Goal: Communication & Community: Answer question/provide support

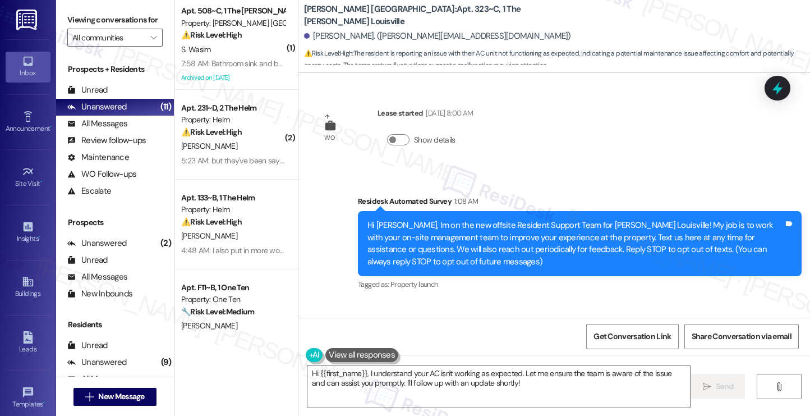
scroll to position [253, 0]
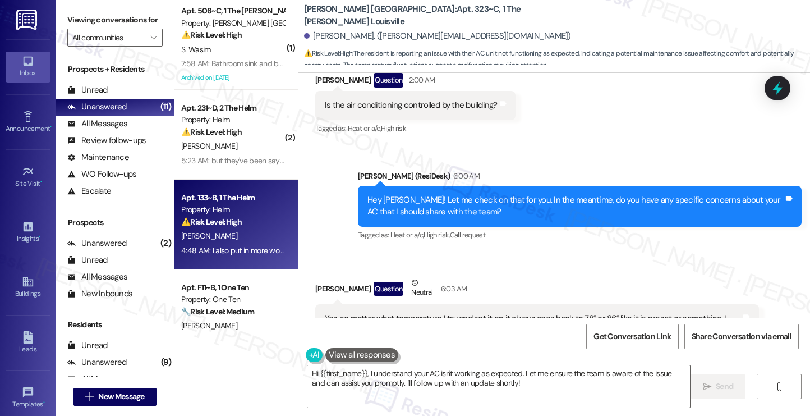
click at [205, 200] on div "Apt. 133~B, 1 The Helm" at bounding box center [233, 198] width 104 height 12
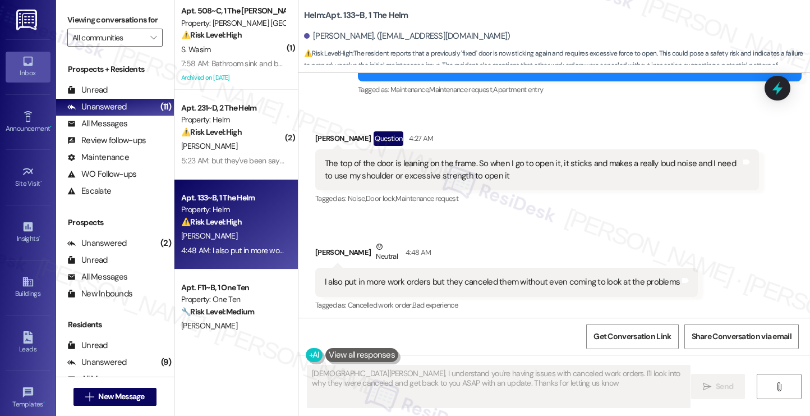
type textarea "[DEMOGRAPHIC_DATA][PERSON_NAME], I understand you're having issues with cancele…"
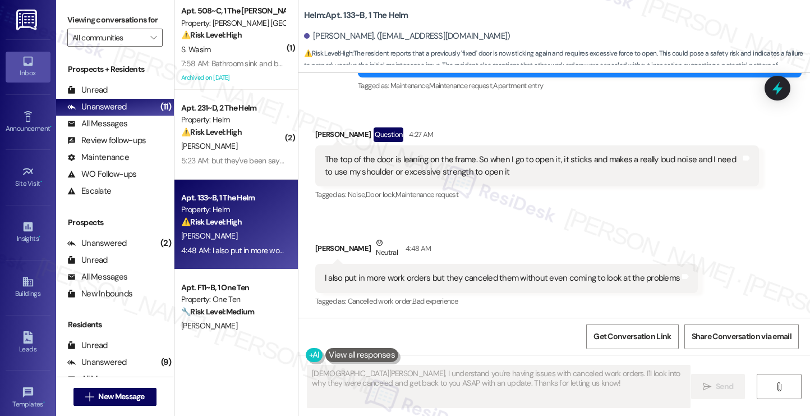
scroll to position [412, 0]
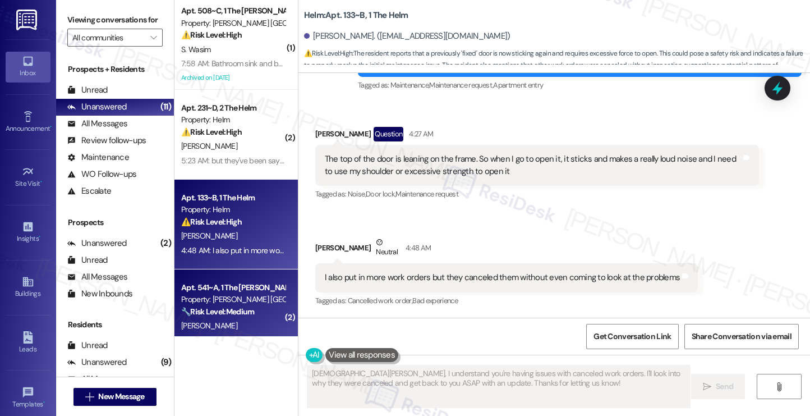
click at [228, 293] on div "Apt. 541~A, 1 The [PERSON_NAME] Louisville" at bounding box center [233, 288] width 104 height 12
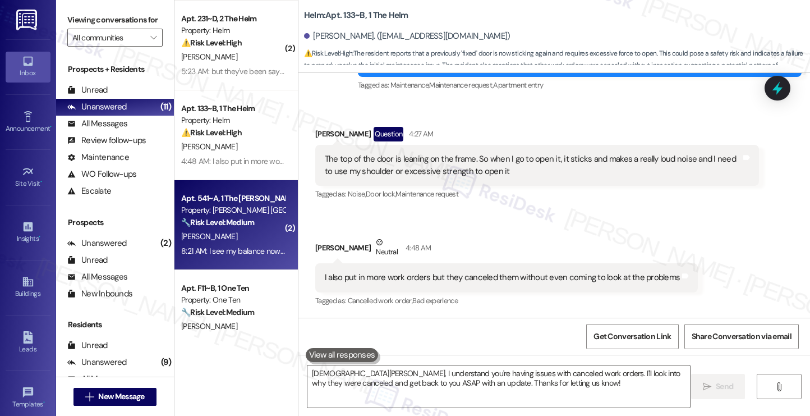
type textarea "Fetching suggested responses. Please feel free to read through the conversation…"
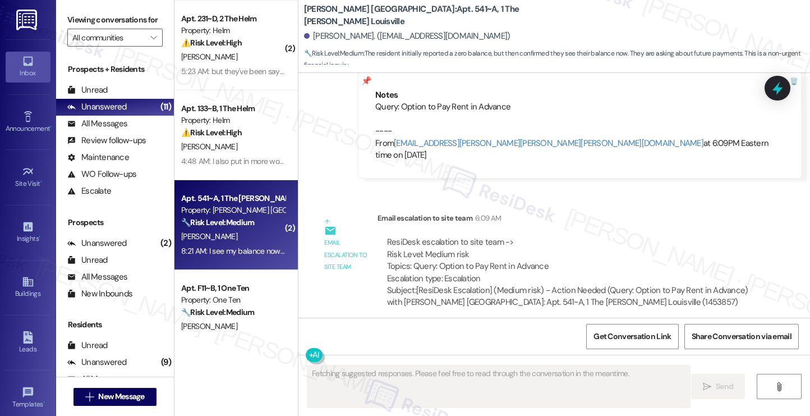
scroll to position [102, 0]
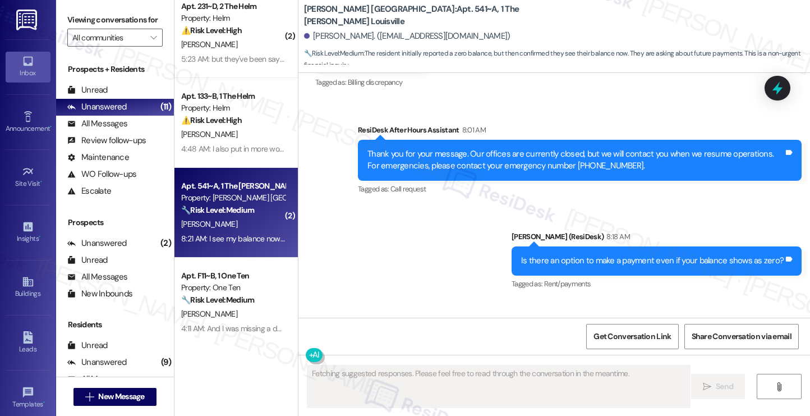
click at [233, 274] on div "Apt. F11~B, 1 One Ten" at bounding box center [233, 276] width 104 height 12
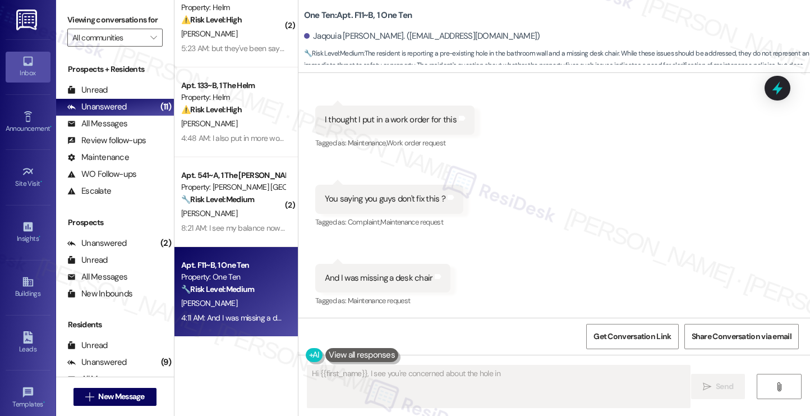
scroll to position [113, 0]
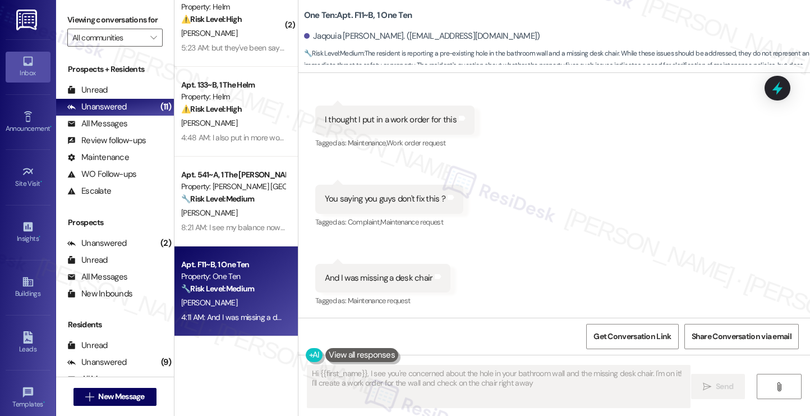
type textarea "Hi {{first_name}}, I see you're concerned about the hole in your bathroom wall …"
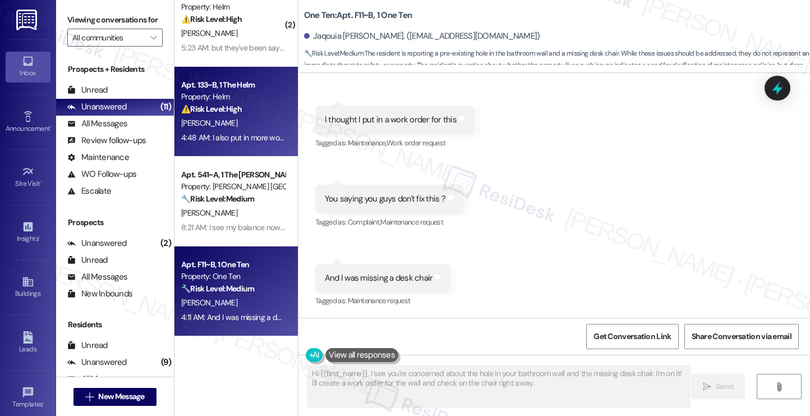
click at [238, 113] on div "⚠️ Risk Level: High The resident reports that a previously 'fixed' door is now …" at bounding box center [233, 109] width 104 height 12
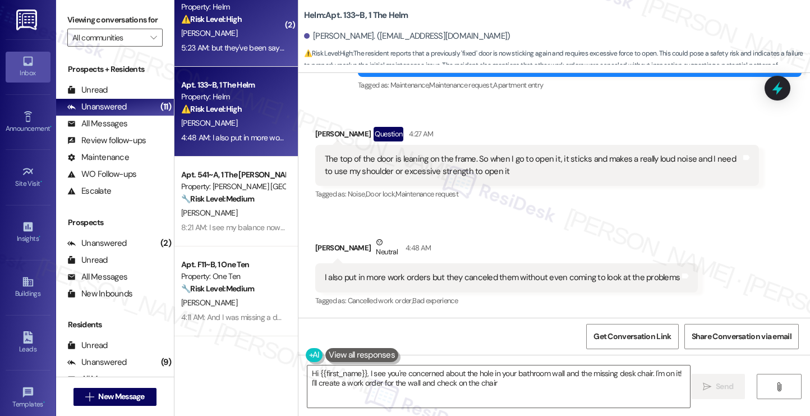
type textarea "Hi {{first_name}}, I see you're concerned about the hole in your bathroom wall …"
click at [235, 38] on div "[PERSON_NAME]" at bounding box center [233, 33] width 106 height 14
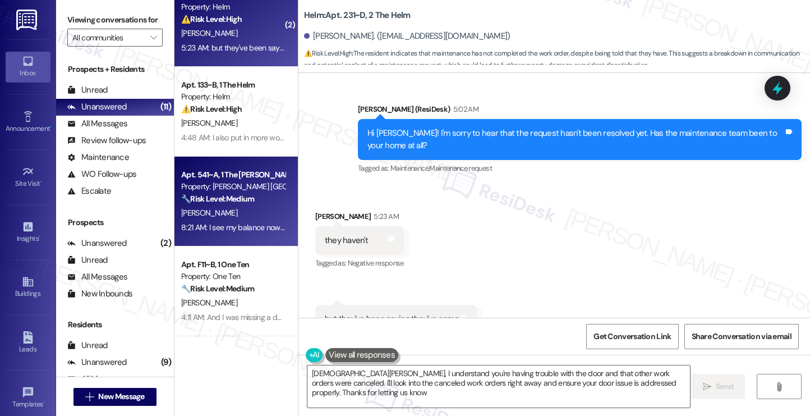
type textarea "[DEMOGRAPHIC_DATA][PERSON_NAME], I understand you're having trouble with the do…"
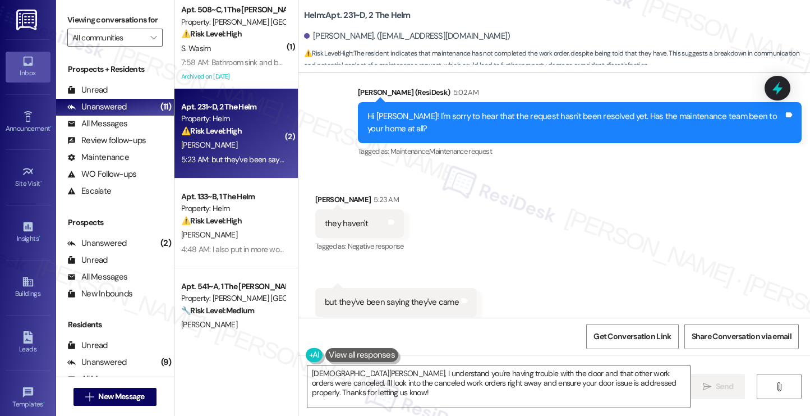
scroll to position [0, 0]
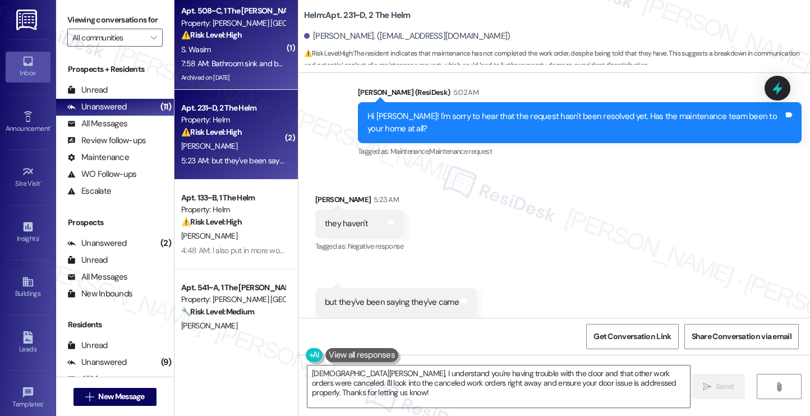
click at [236, 49] on div "S. Wasim" at bounding box center [233, 50] width 106 height 14
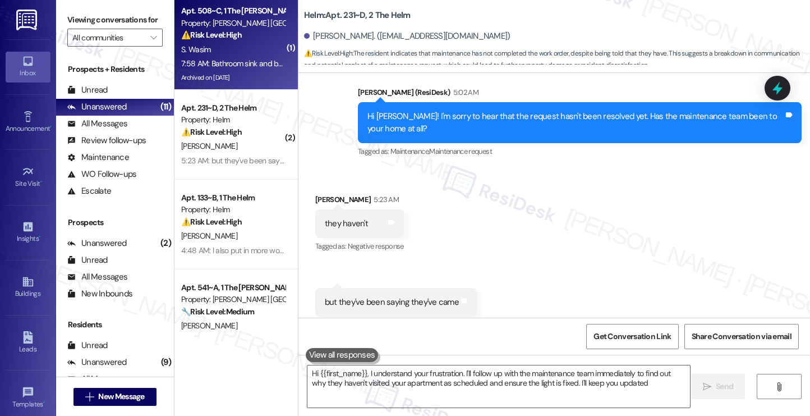
type textarea "Hi {{first_name}}, I understand your frustration. I'll follow up with the maint…"
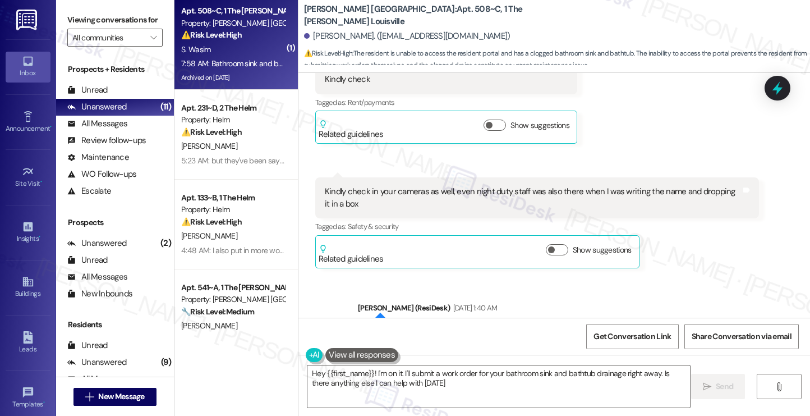
type textarea "Hey {{first_name}}! I'm on it. I'll submit a work order for your bathroom sink …"
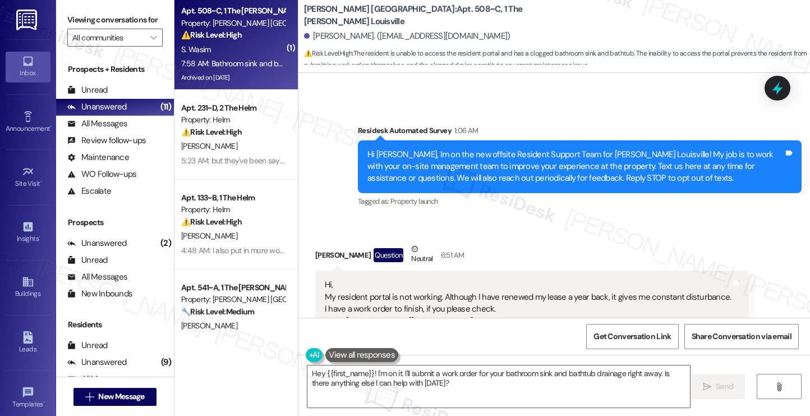
scroll to position [14489, 0]
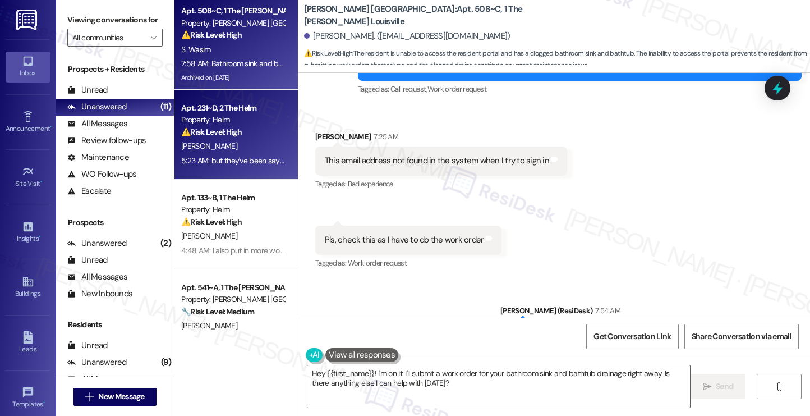
drag, startPoint x: 242, startPoint y: 232, endPoint x: 225, endPoint y: 123, distance: 110.2
click at [225, 123] on div "Property: Helm" at bounding box center [233, 120] width 104 height 12
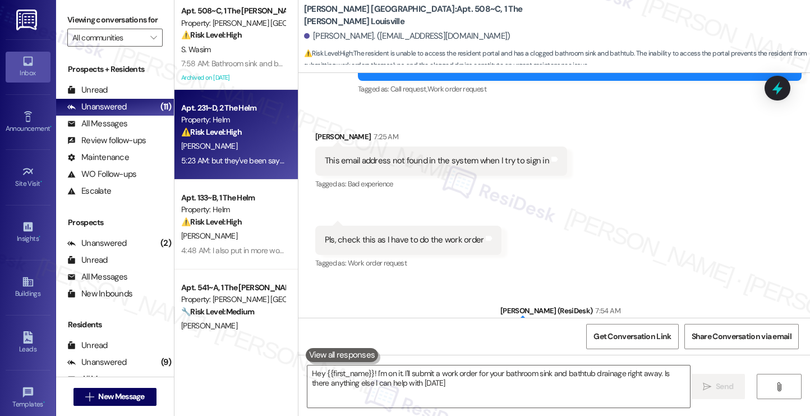
type textarea "Hey {{first_name}}! I'm on it. I'll submit a work order for your bathroom sink …"
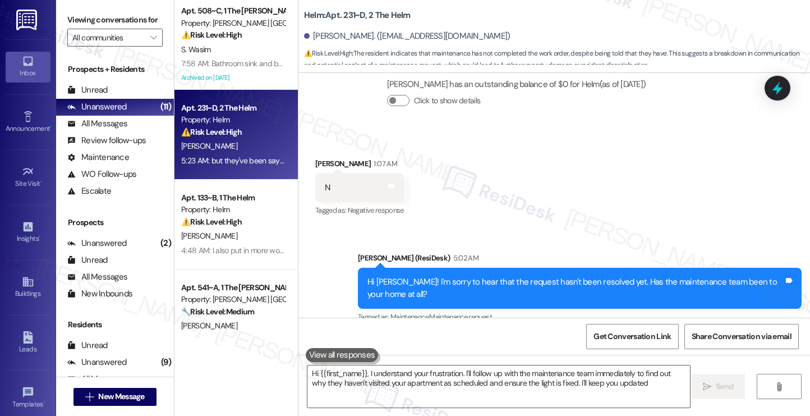
type textarea "Hi {{first_name}}, I understand your frustration. I'll follow up with the maint…"
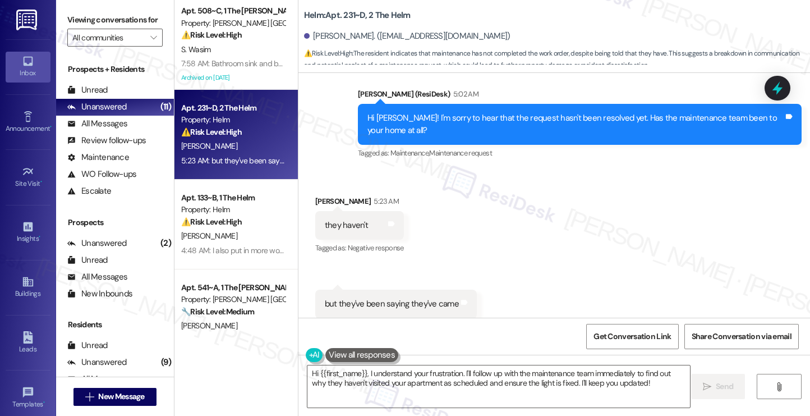
scroll to position [425, 0]
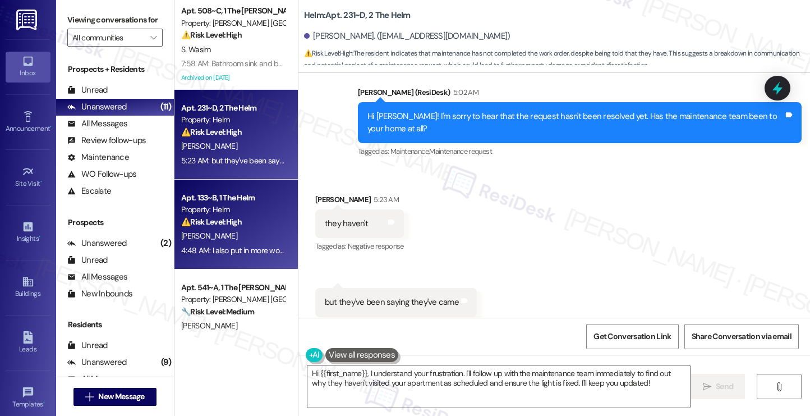
click at [230, 232] on div "[PERSON_NAME]" at bounding box center [233, 236] width 106 height 14
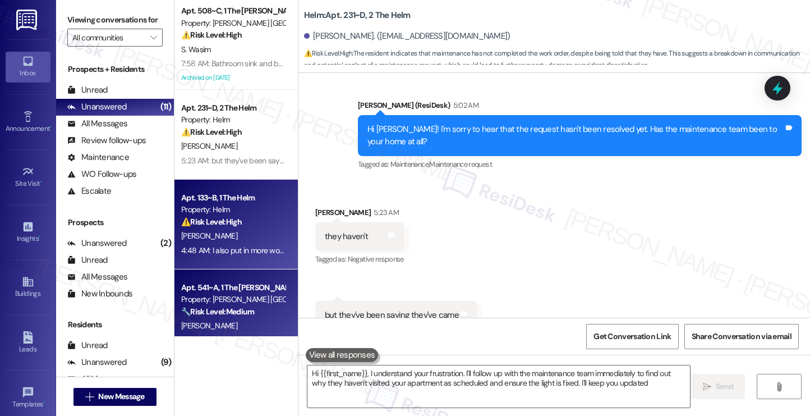
type textarea "Hi {{first_name}}, I understand your frustration. I'll follow up with the maint…"
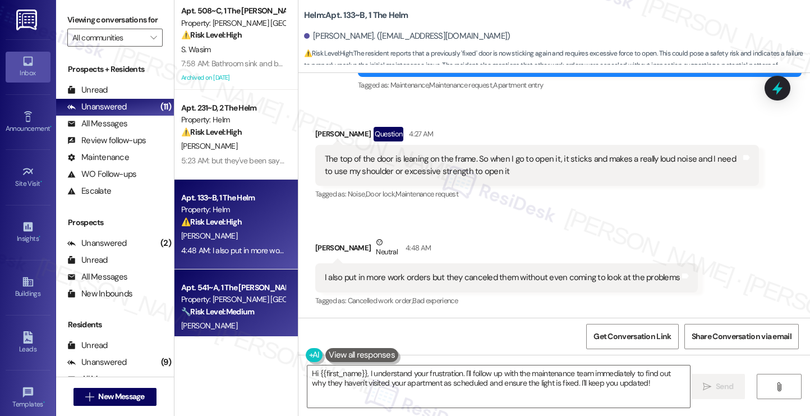
click at [205, 305] on div "Property: [PERSON_NAME] [GEOGRAPHIC_DATA]" at bounding box center [233, 299] width 104 height 12
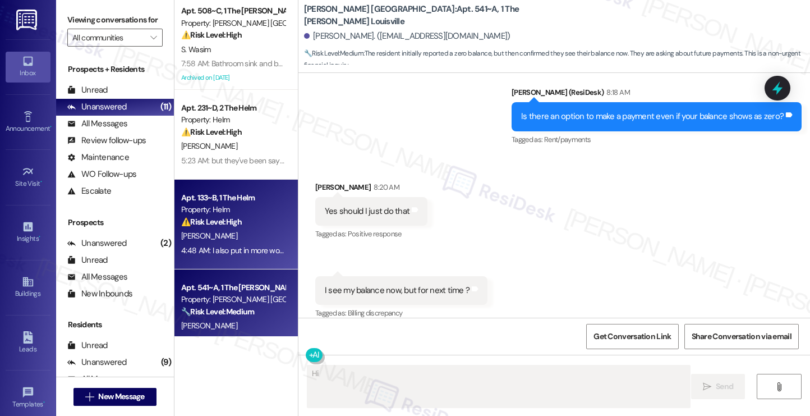
scroll to position [113, 0]
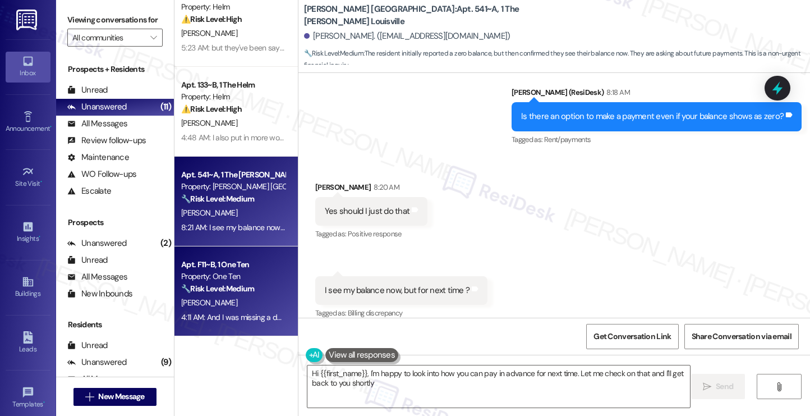
type textarea "Hi {{first_name}}, I'm happy to look into how you can pay in advance for next t…"
click at [215, 283] on strong "🔧 Risk Level: Medium" at bounding box center [217, 288] width 73 height 10
type textarea "Fetching suggested responses. Please feel free to read through the conversation…"
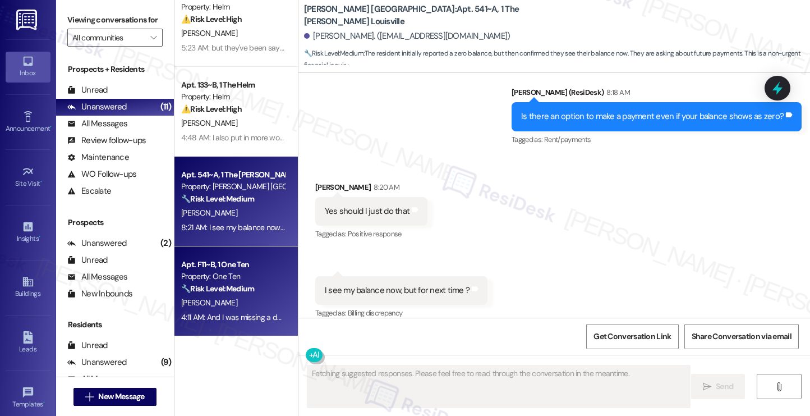
click at [229, 160] on div "Apt. 541~A, 1 The [PERSON_NAME] Louisville Property: [PERSON_NAME] Louisville 🔧…" at bounding box center [236, 202] width 123 height 90
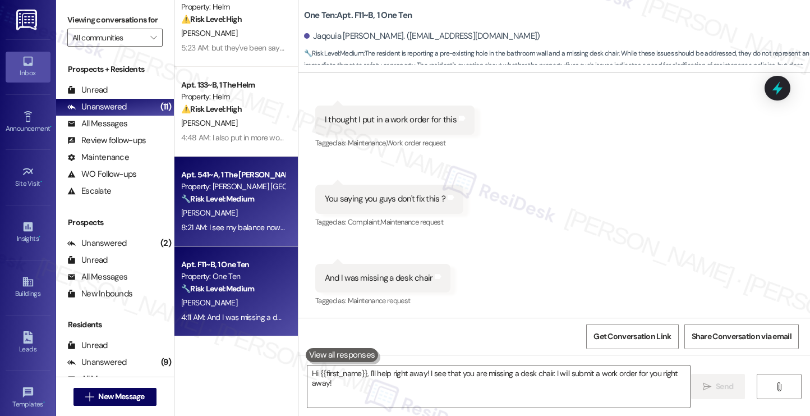
type textarea "Fetching suggested responses. Please feel free to read through the conversation…"
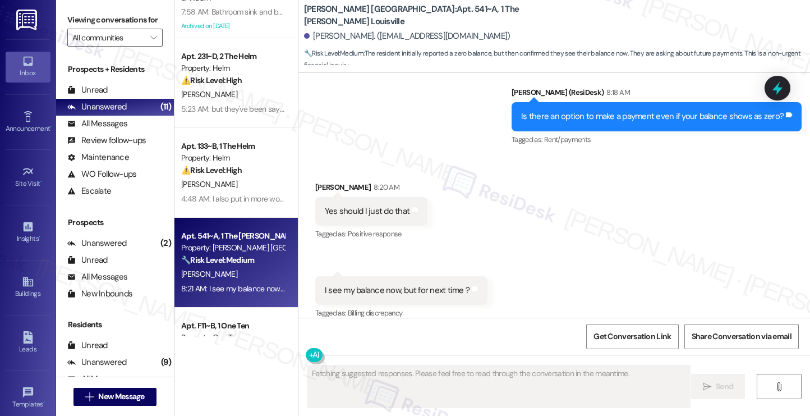
scroll to position [0, 0]
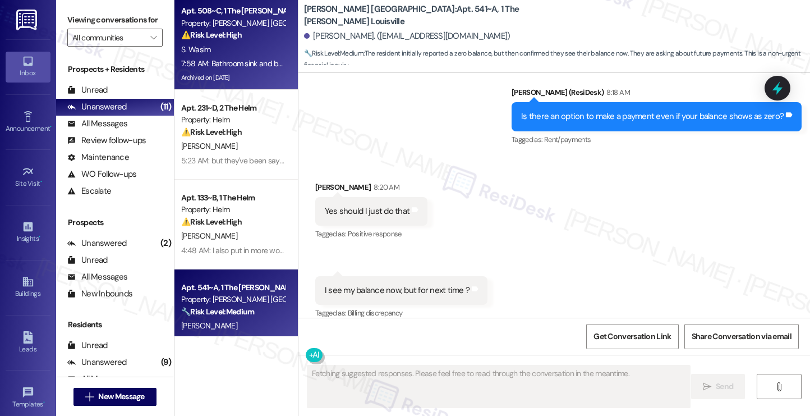
click at [225, 43] on div "S. Wasim" at bounding box center [233, 50] width 106 height 14
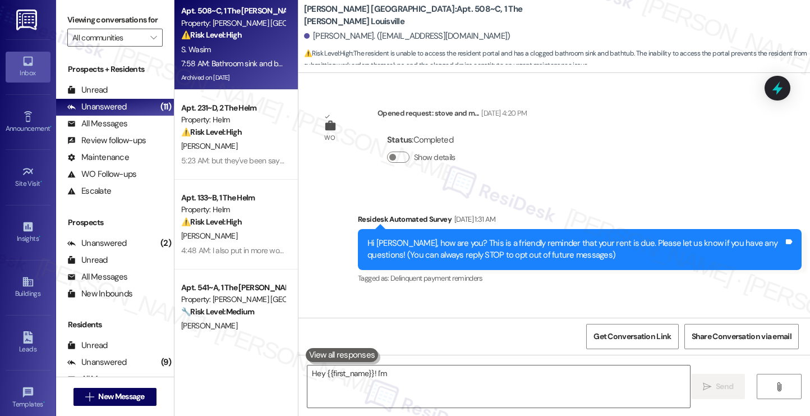
scroll to position [14489, 0]
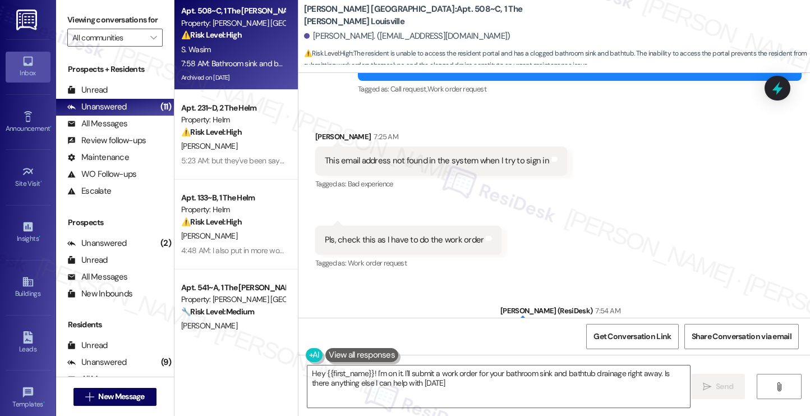
type textarea "Hey {{first_name}}! I'm on it. I'll submit a work order for your bathroom sink …"
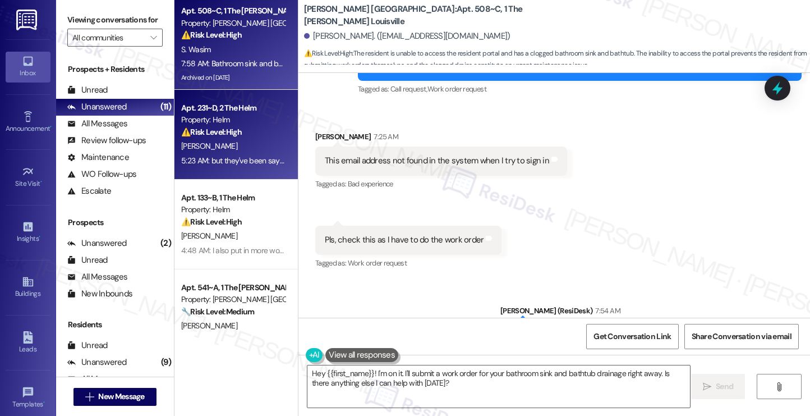
click at [259, 129] on div "⚠️ Risk Level: High The resident indicates that maintenance has not completed t…" at bounding box center [233, 132] width 104 height 12
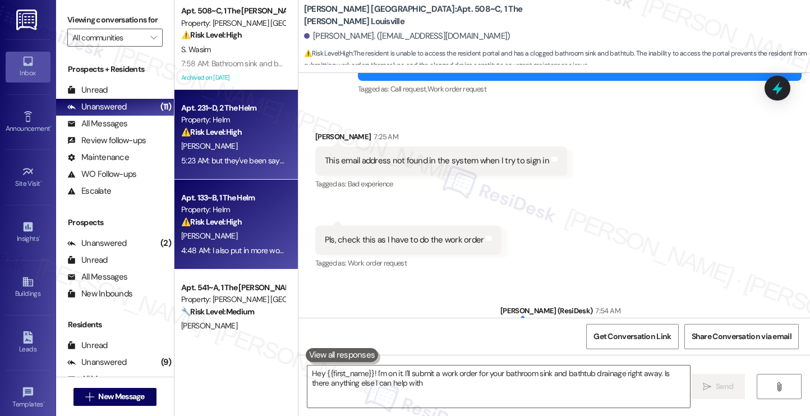
type textarea "Hey {{first_name}}! I'm on it. I'll submit a work order for your bathroom sink …"
click at [211, 222] on strong "⚠️ Risk Level: High" at bounding box center [211, 222] width 61 height 10
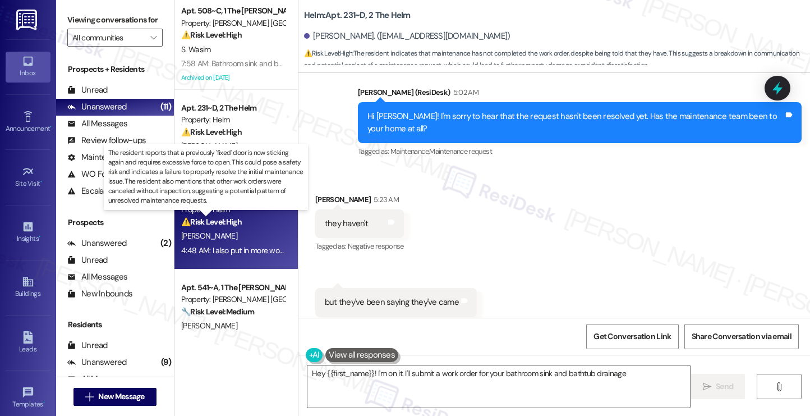
scroll to position [412, 0]
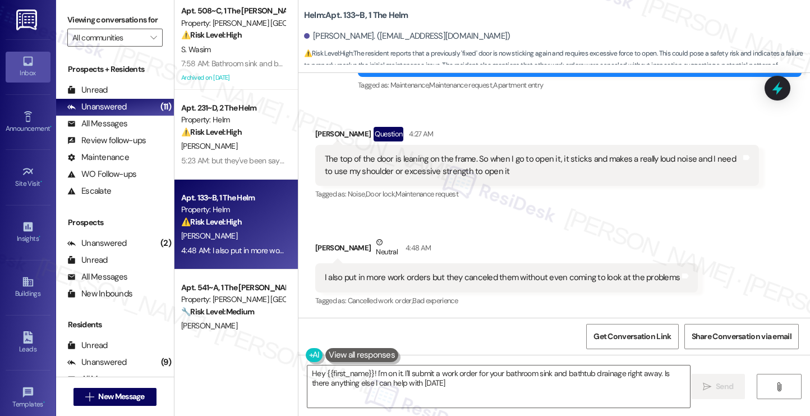
type textarea "Hey {{first_name}}! I'm on it. I'll submit a work order for your bathroom sink …"
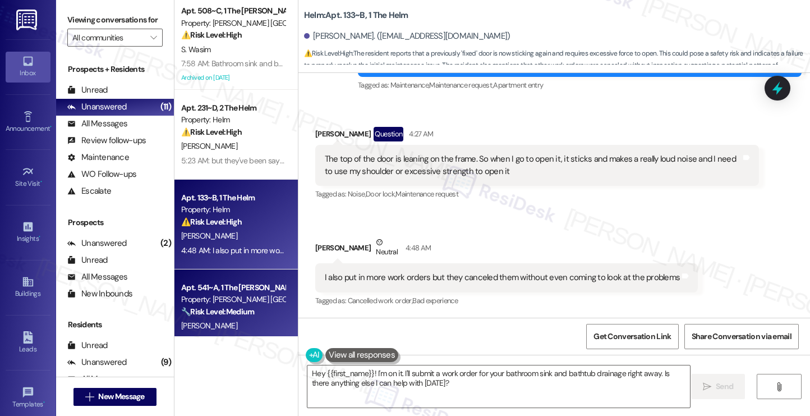
click at [215, 287] on div "Apt. 541~A, 1 The [PERSON_NAME] Louisville" at bounding box center [233, 288] width 104 height 12
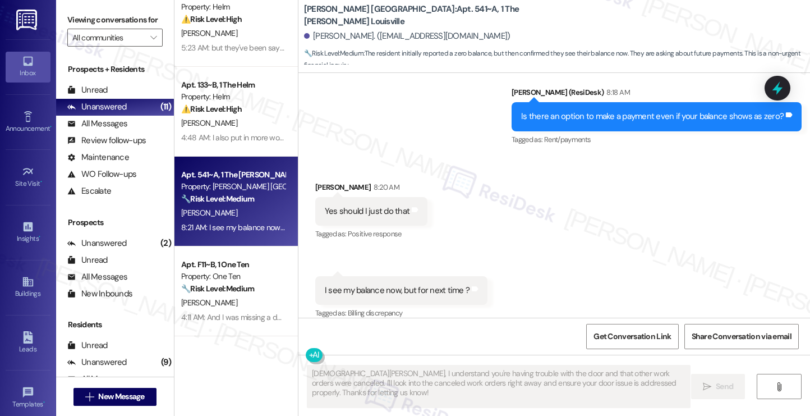
scroll to position [0, 0]
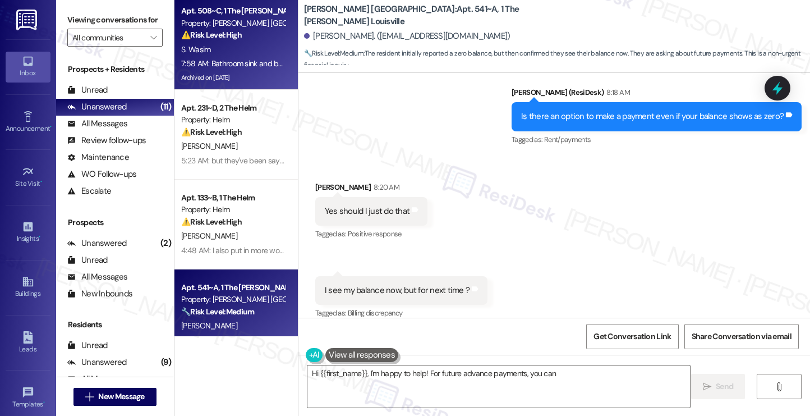
type textarea "Hi {{first_name}}, I'm happy to help! For future advance payments, you can"
click at [237, 53] on div "S. Wasim" at bounding box center [233, 50] width 106 height 14
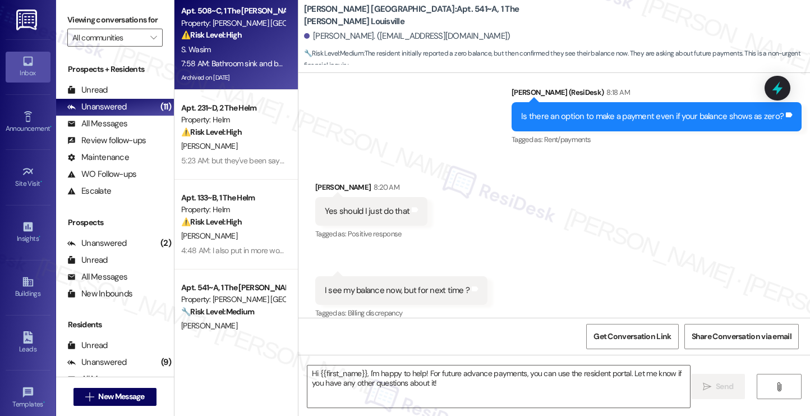
type textarea "Fetching suggested responses. Please feel free to read through the conversation…"
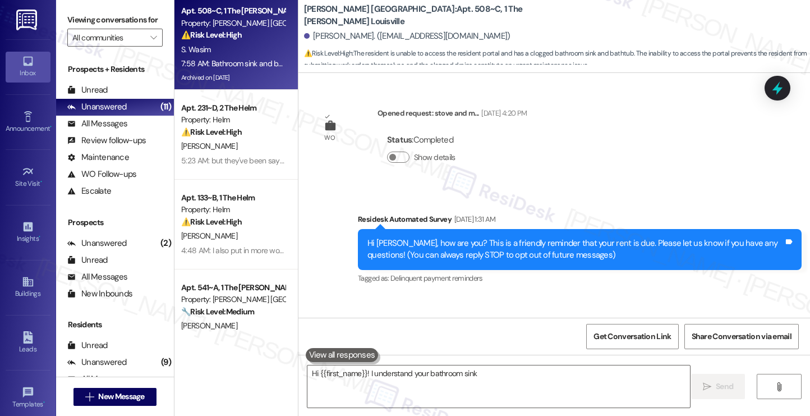
scroll to position [14489, 0]
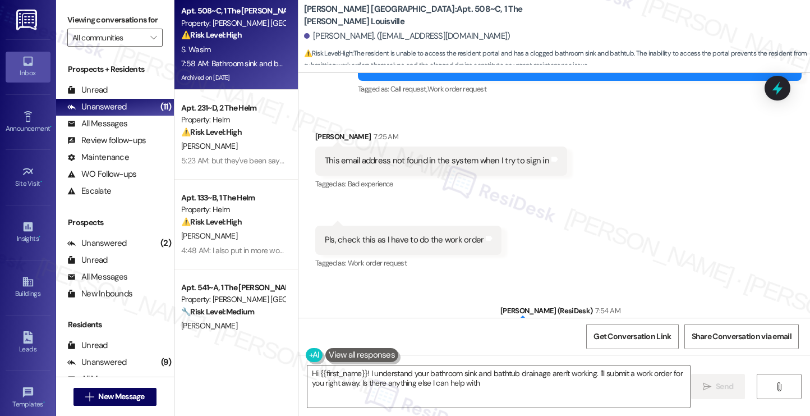
type textarea "Hi {{first_name}}! I understand your bathroom sink and bathtub drainage aren't …"
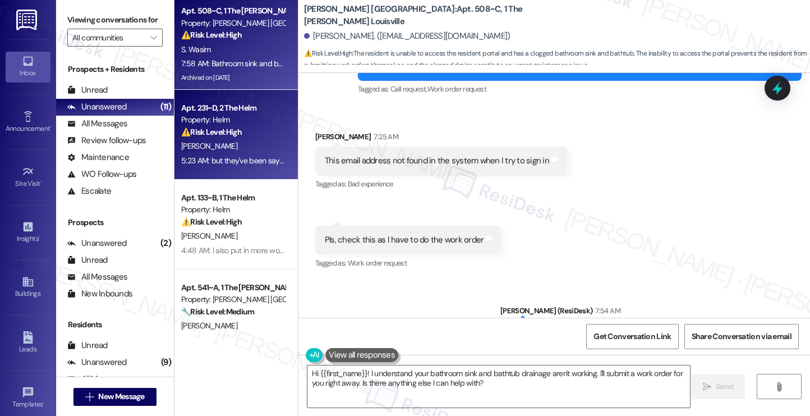
click at [244, 164] on div "5:23 AM: but they've been saying they've came 5:23 AM: but they've been saying …" at bounding box center [258, 160] width 154 height 10
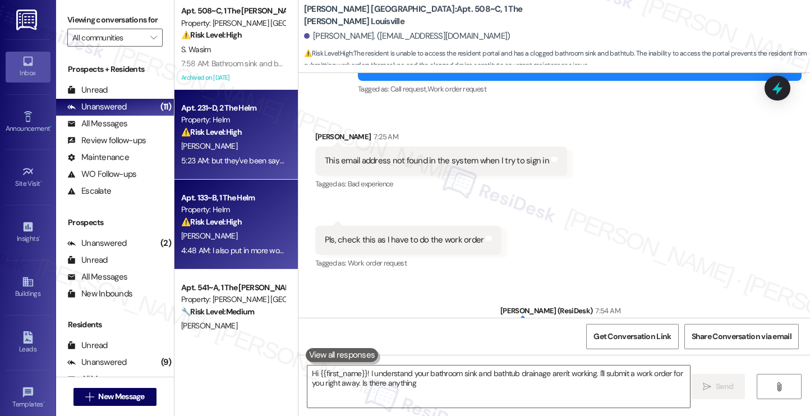
type textarea "Hi {{first_name}}! I understand your bathroom sink and bathtub drainage aren't …"
click at [236, 226] on strong "⚠️ Risk Level: High" at bounding box center [211, 222] width 61 height 10
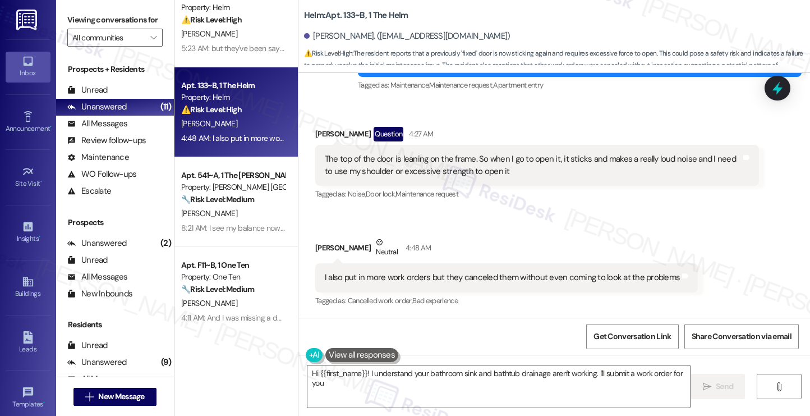
scroll to position [412, 0]
type textarea "Hi {{first_name}}! I understand your bathroom sink and bathtub drainage aren't …"
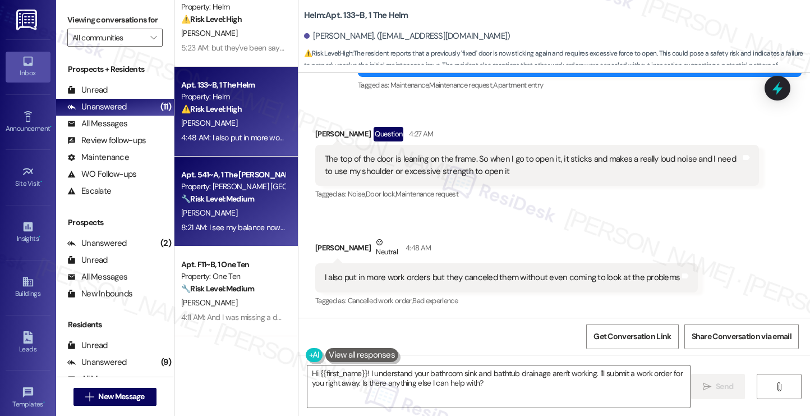
click at [232, 237] on div "Apt. 541~A, 1 The [PERSON_NAME] Louisville Property: [PERSON_NAME] Louisville 🔧…" at bounding box center [236, 202] width 123 height 90
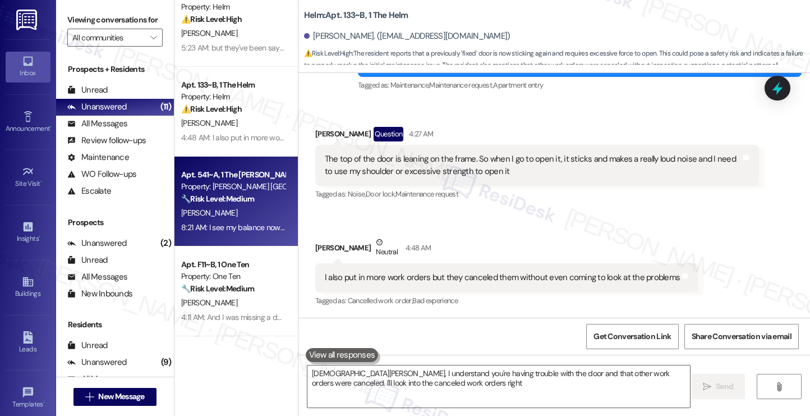
click at [227, 206] on div "[PERSON_NAME]" at bounding box center [233, 213] width 106 height 14
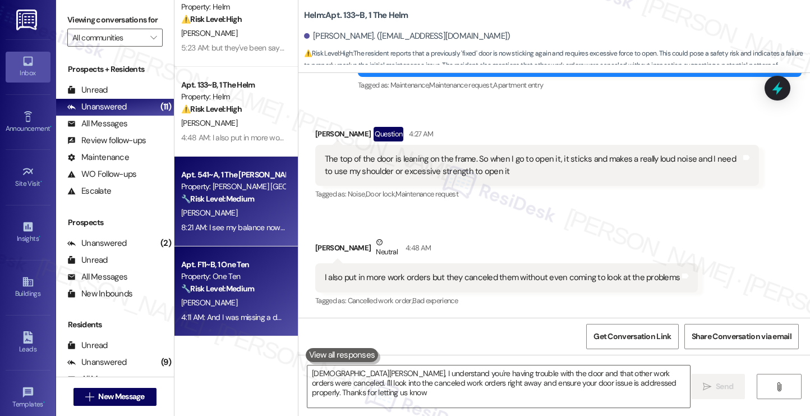
type textarea "[DEMOGRAPHIC_DATA][PERSON_NAME], I understand you're having trouble with the do…"
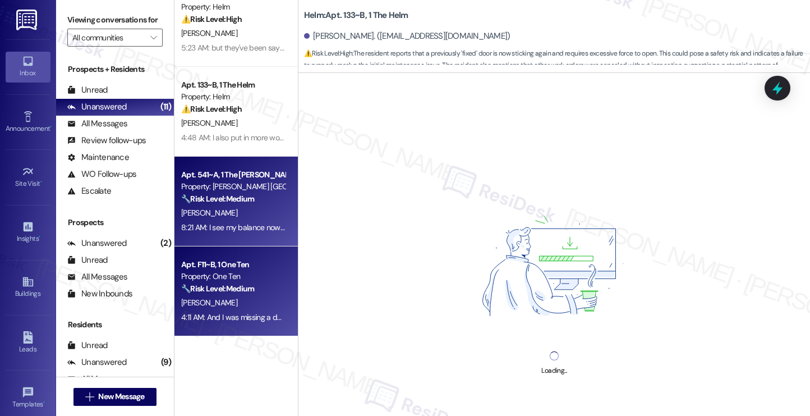
click at [223, 265] on div "Apt. F11~B, 1 One Ten" at bounding box center [233, 265] width 104 height 12
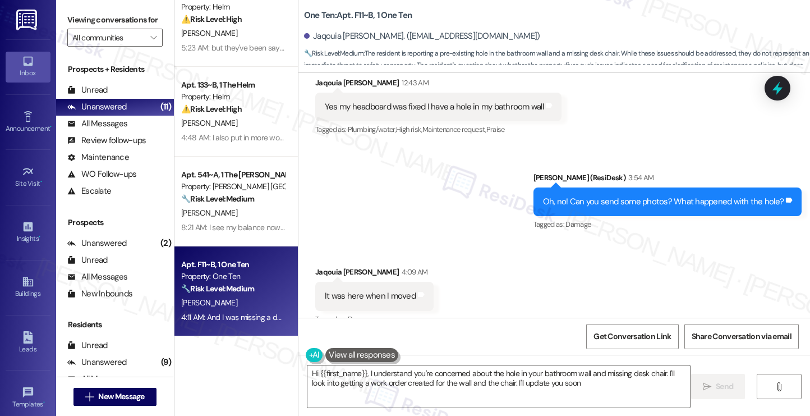
type textarea "Hi {{first_name}}, I understand you're concerned about the hole in your bathroo…"
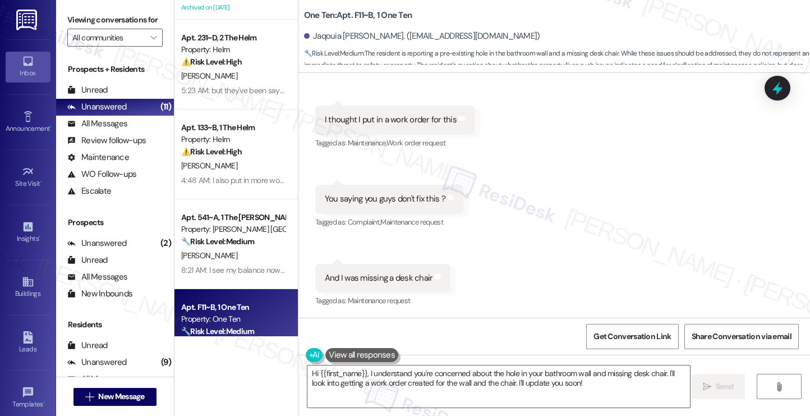
scroll to position [0, 0]
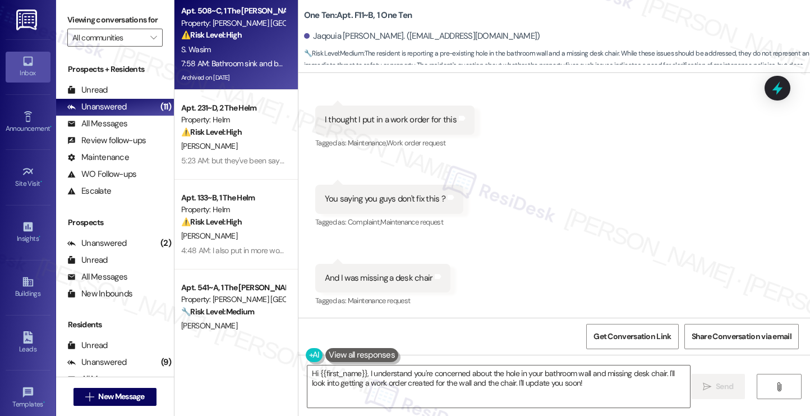
click at [236, 63] on div "7:58 AM: Bathroom sink and bathtub drainage both are not working. Pls and Ty 7:…" at bounding box center [308, 63] width 255 height 10
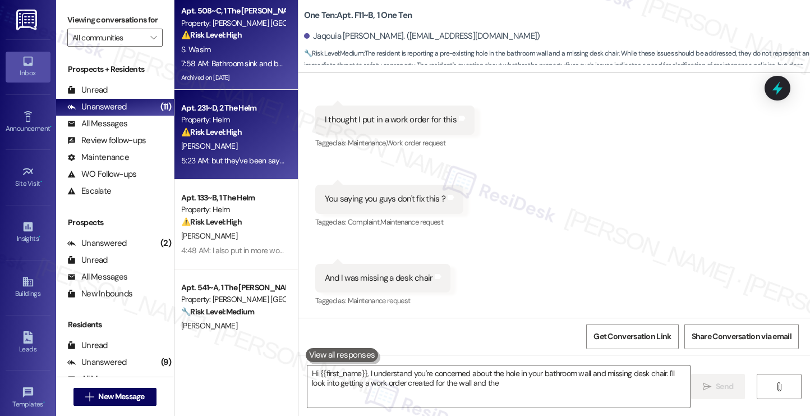
type textarea "Hi {{first_name}}, I understand you're concerned about the hole in your bathroo…"
click at [240, 132] on div "⚠️ Risk Level: High The resident indicates that maintenance has not completed t…" at bounding box center [233, 132] width 104 height 12
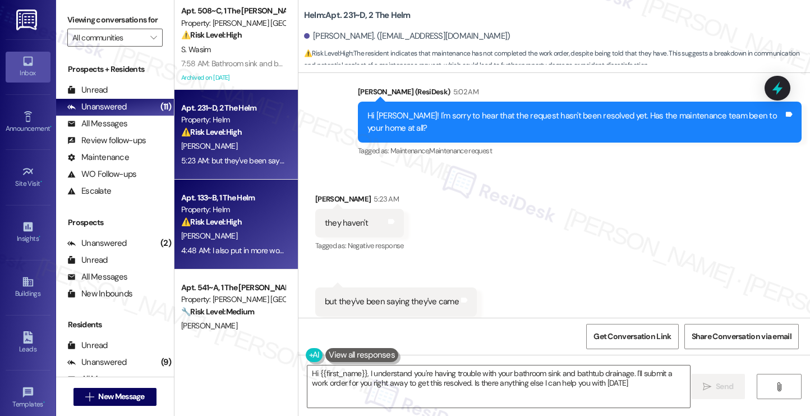
type textarea "Hi {{first_name}}, I understand you're having trouble with your bathroom sink a…"
click at [252, 182] on div "Apt. 133~B, 1 The Helm Property: Helm ⚠️ Risk Level: High The resident reports …" at bounding box center [236, 225] width 123 height 90
type textarea "Hi {{first_name}}, I understand your frustration. I'll follow up with the maint…"
click at [236, 133] on div "⚠️ Risk Level: High The resident indicates that maintenance has not completed t…" at bounding box center [233, 132] width 104 height 12
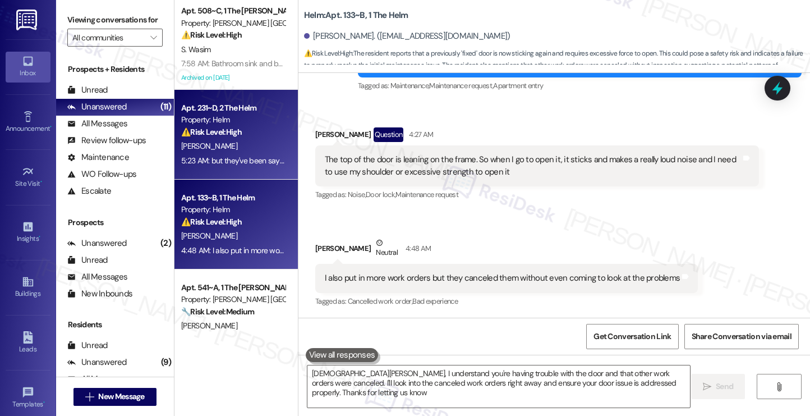
type textarea "[DEMOGRAPHIC_DATA][PERSON_NAME], I understand you're having trouble with the do…"
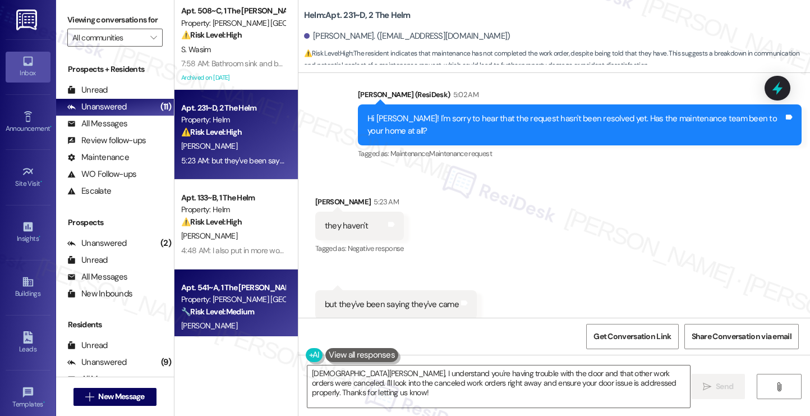
scroll to position [425, 0]
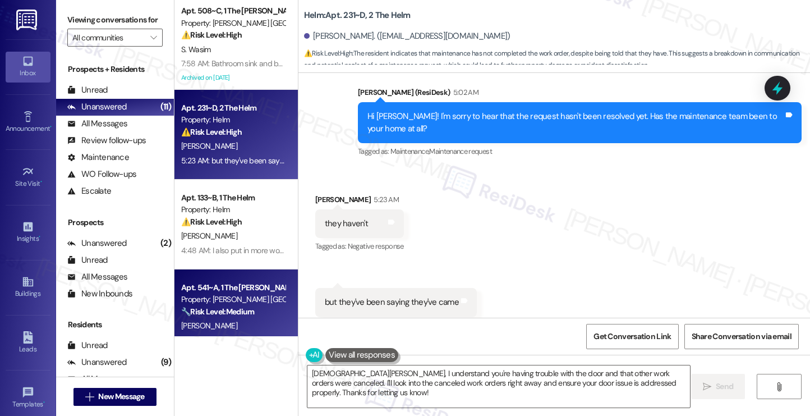
click at [241, 283] on div "Apt. 541~A, 1 The [PERSON_NAME] Louisville" at bounding box center [233, 288] width 104 height 12
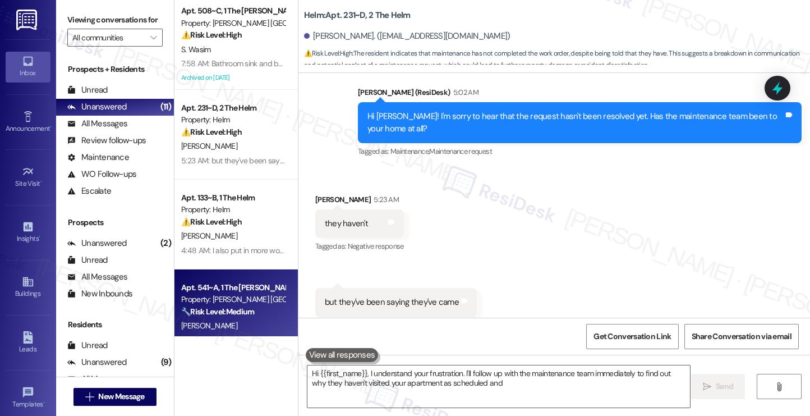
scroll to position [113, 0]
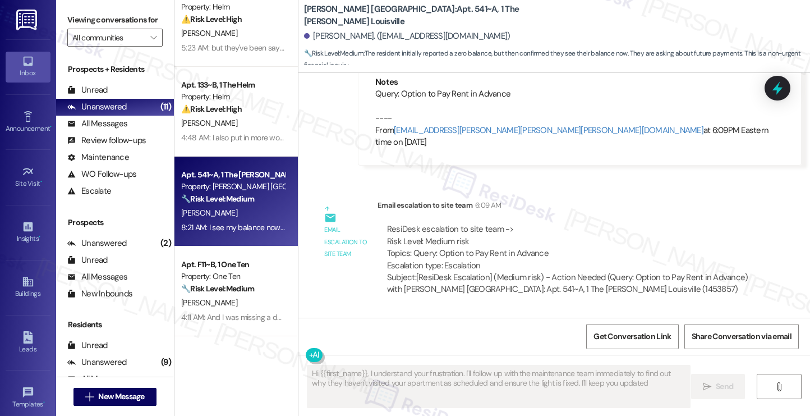
type textarea "Hi {{first_name}}, I understand your frustration. I'll follow up with the maint…"
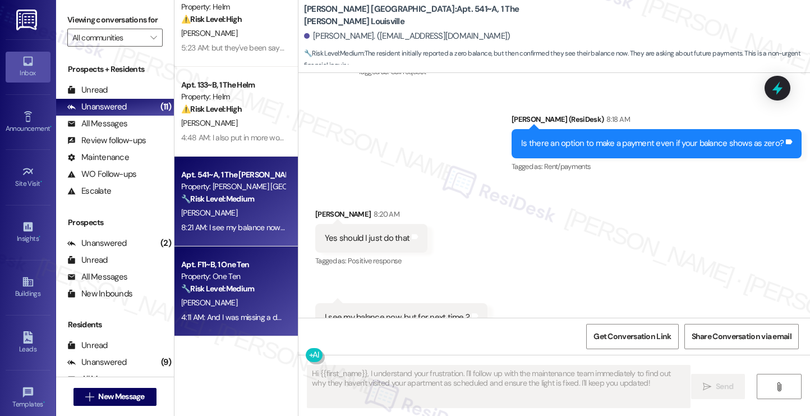
click at [240, 280] on div "Property: One Ten" at bounding box center [233, 276] width 104 height 12
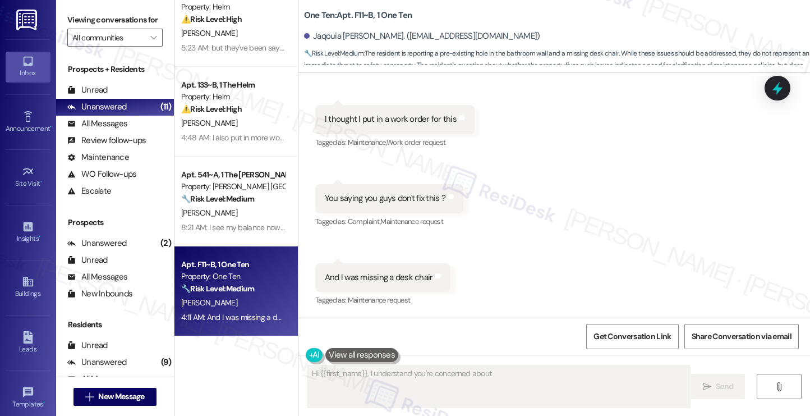
scroll to position [0, 0]
type textarea "Hi {{first_name}}, I understand you're concerned about the hole in your bathroo…"
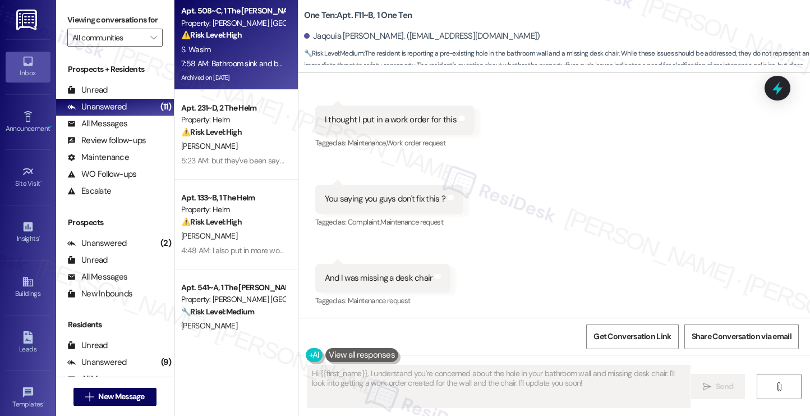
click at [228, 88] on div "Apt. 508~C, 1 The [PERSON_NAME] Louisville Property: [PERSON_NAME] Louisville ⚠…" at bounding box center [236, 45] width 123 height 90
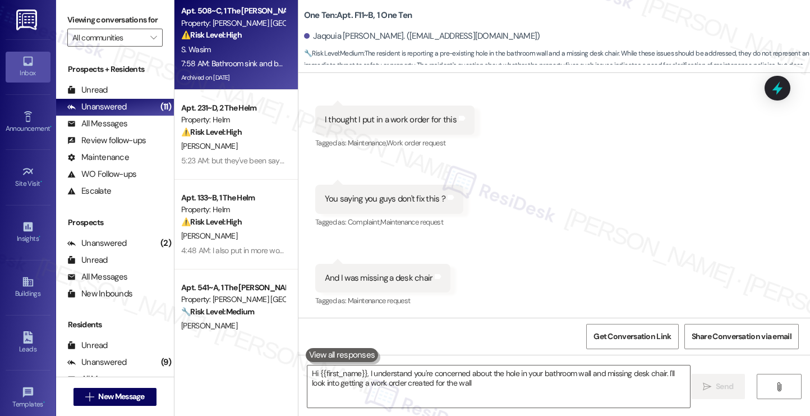
click at [234, 53] on div "S. Wasim" at bounding box center [233, 50] width 106 height 14
type textarea "Hi {{first_name}}, I understand you're concerned about the hole in your bathroo…"
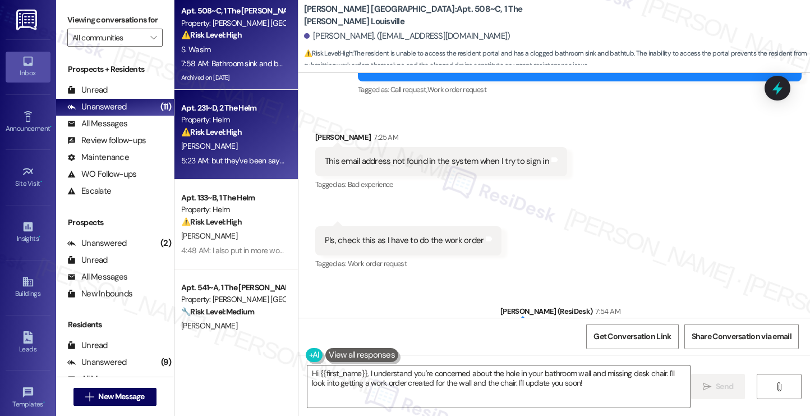
click at [236, 134] on strong "⚠️ Risk Level: High" at bounding box center [211, 132] width 61 height 10
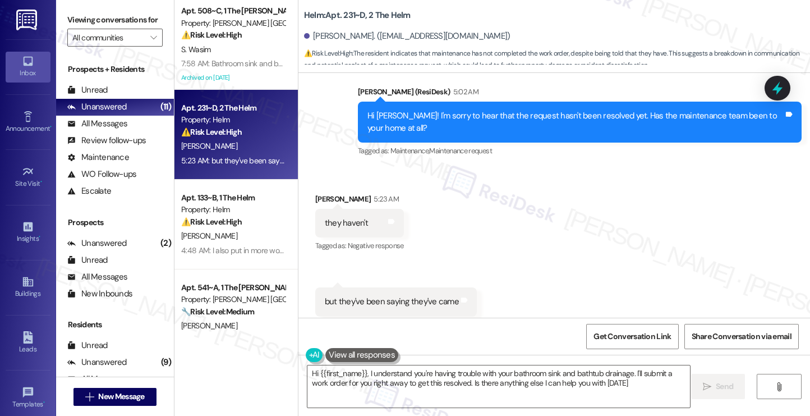
type textarea "Hi {{first_name}}, I understand you're having trouble with your bathroom sink a…"
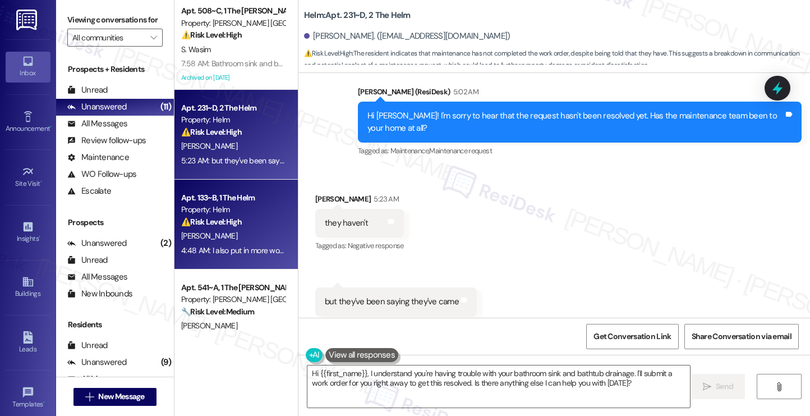
click at [253, 229] on div "[PERSON_NAME]" at bounding box center [233, 236] width 106 height 14
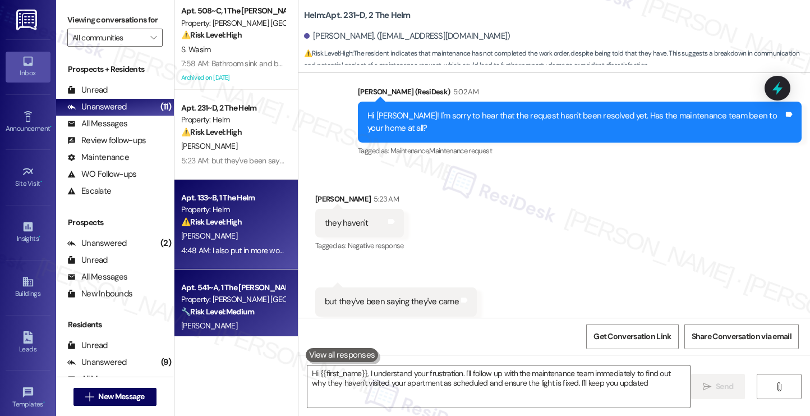
type textarea "Hi {{first_name}}, I understand your frustration. I'll follow up with the maint…"
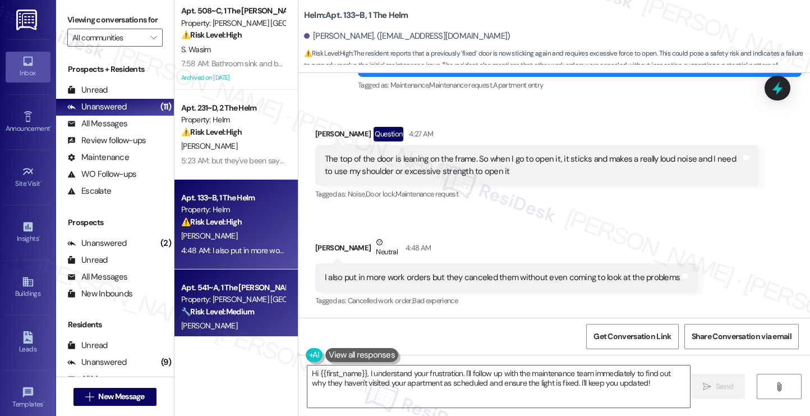
click at [235, 281] on div "Apt. 541~A, 1 The [PERSON_NAME] Louisville Property: [PERSON_NAME] Louisville 🔧…" at bounding box center [233, 300] width 106 height 38
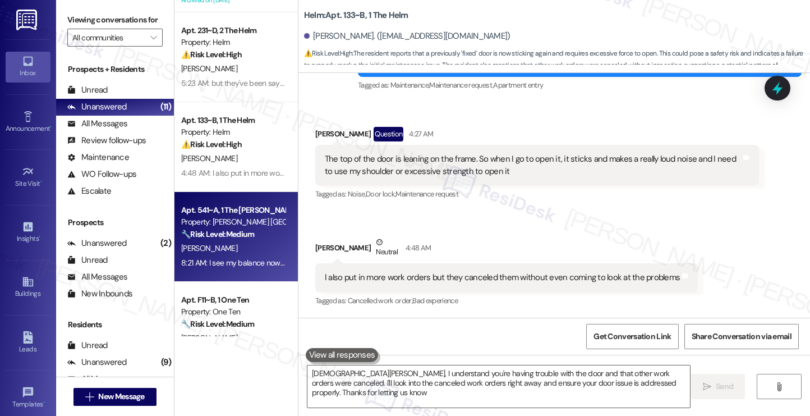
type textarea "[DEMOGRAPHIC_DATA][PERSON_NAME], I understand you're having trouble with the do…"
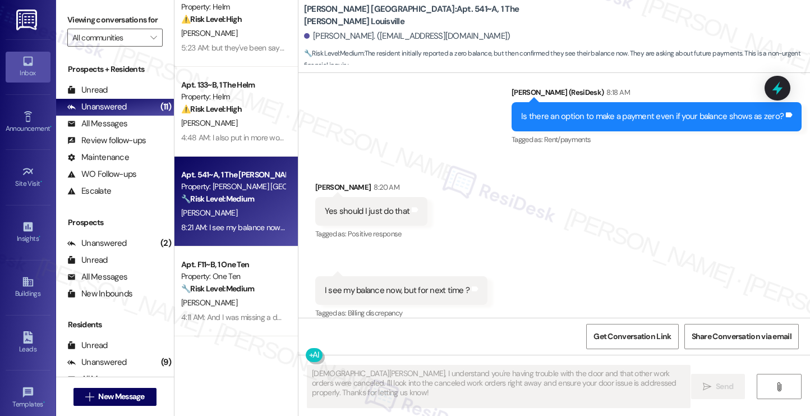
click at [229, 232] on div "8:21 AM: I see my balance now, but for next time ? 8:21 AM: I see my balance no…" at bounding box center [262, 227] width 162 height 10
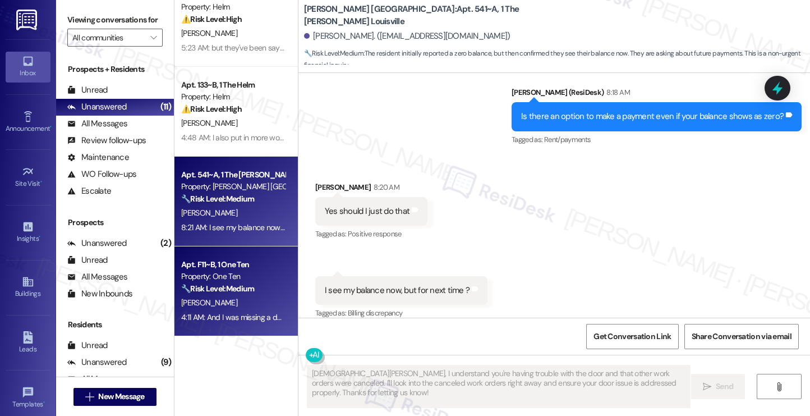
click at [227, 270] on div "Apt. F11~B, 1 One Ten" at bounding box center [233, 265] width 104 height 12
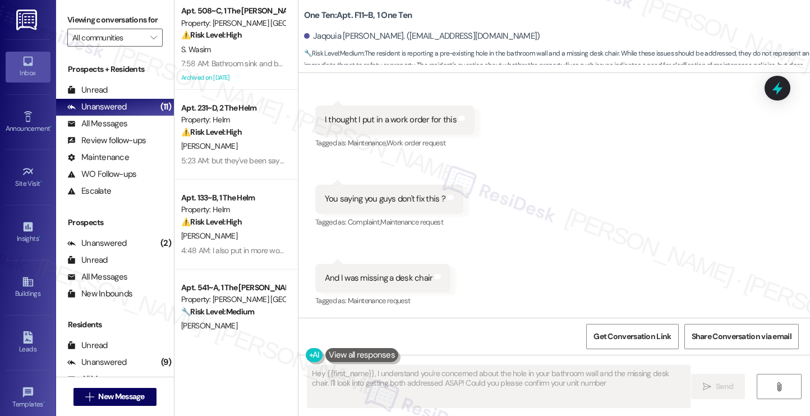
type textarea "Hey {{first_name}}, I understand you're concerned about the hole in your bathro…"
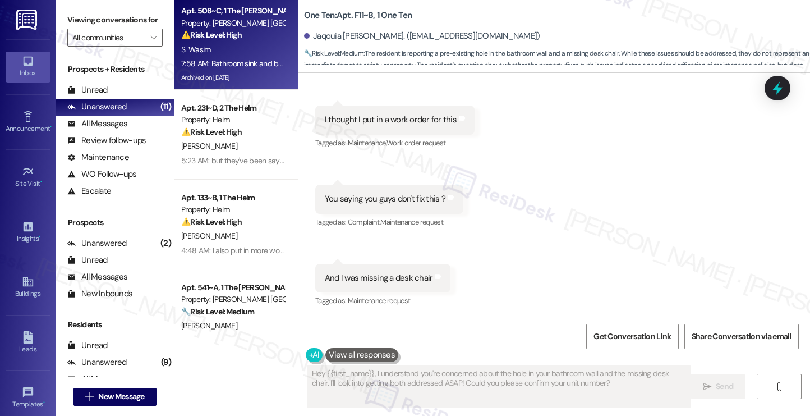
click at [235, 59] on div "7:58 AM: Bathroom sink and bathtub drainage both are not working. Pls and Ty 7:…" at bounding box center [308, 63] width 255 height 10
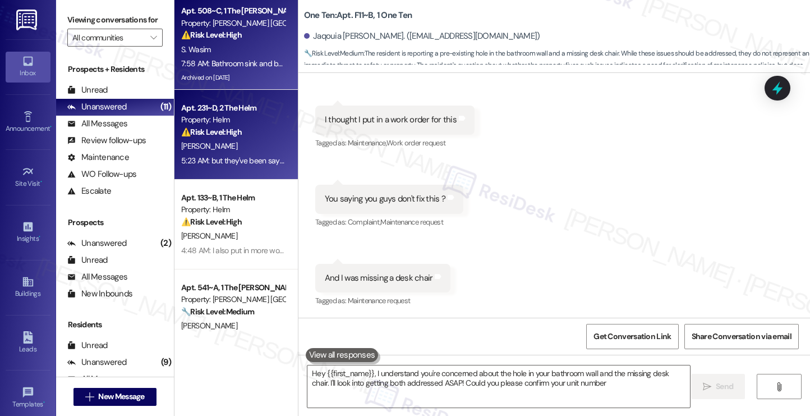
type textarea "Hey {{first_name}}, I understand you're concerned about the hole in your bathro…"
click at [238, 129] on div "⚠️ Risk Level: High The resident indicates that maintenance has not completed t…" at bounding box center [233, 132] width 104 height 12
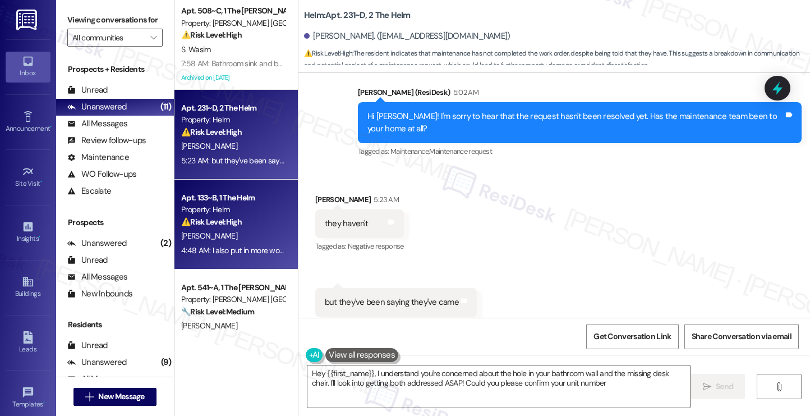
type textarea "Hey {{first_name}}, I understand you're concerned about the hole in your bathro…"
click at [230, 197] on div "Apt. 133~B, 1 The Helm" at bounding box center [233, 198] width 104 height 12
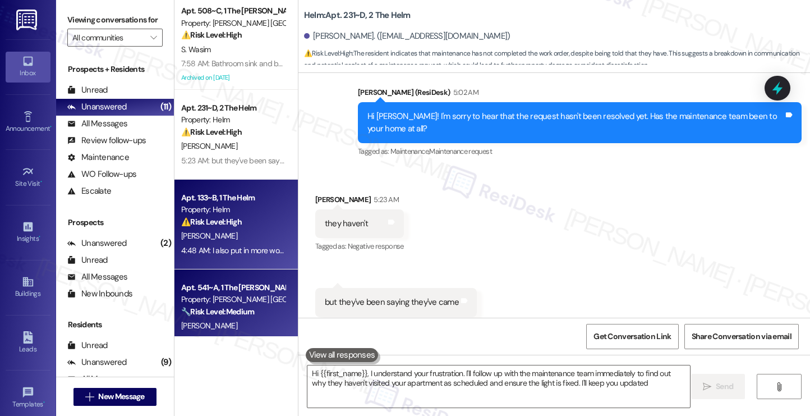
type textarea "Hi {{first_name}}, I understand your frustration. I'll follow up with the maint…"
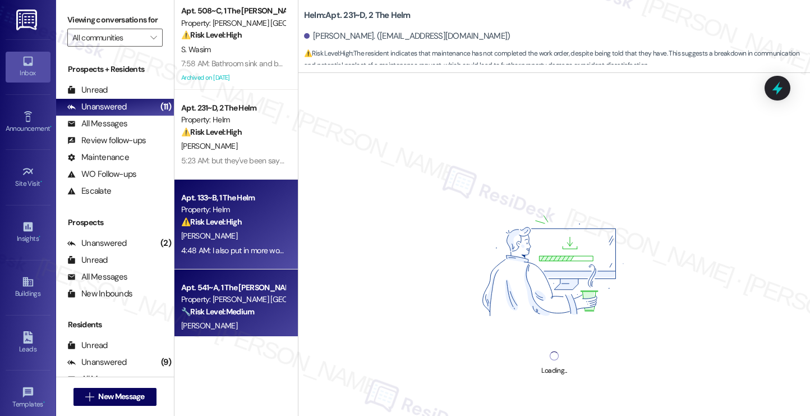
click at [205, 295] on div "Property: [PERSON_NAME] [GEOGRAPHIC_DATA]" at bounding box center [233, 299] width 104 height 12
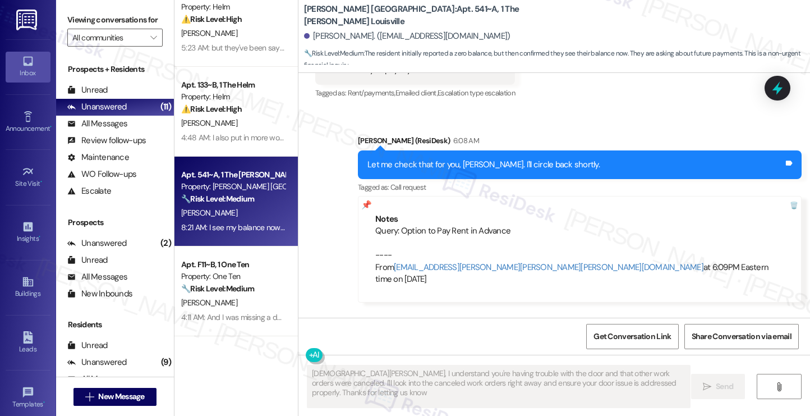
type textarea "[DEMOGRAPHIC_DATA][PERSON_NAME], I understand you're having trouble with the do…"
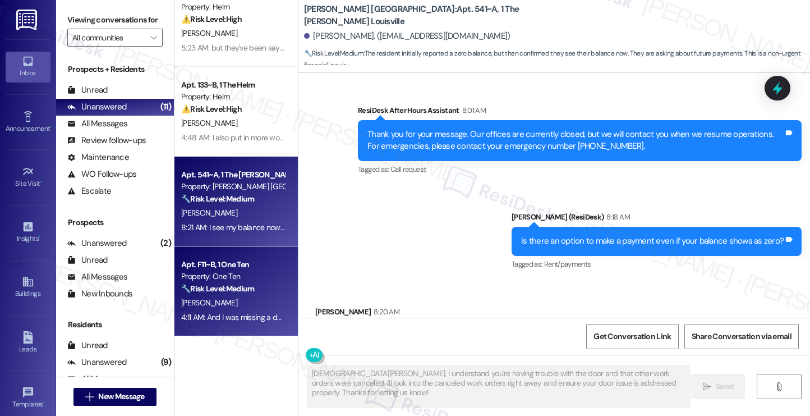
click at [205, 293] on strong "🔧 Risk Level: Medium" at bounding box center [217, 288] width 73 height 10
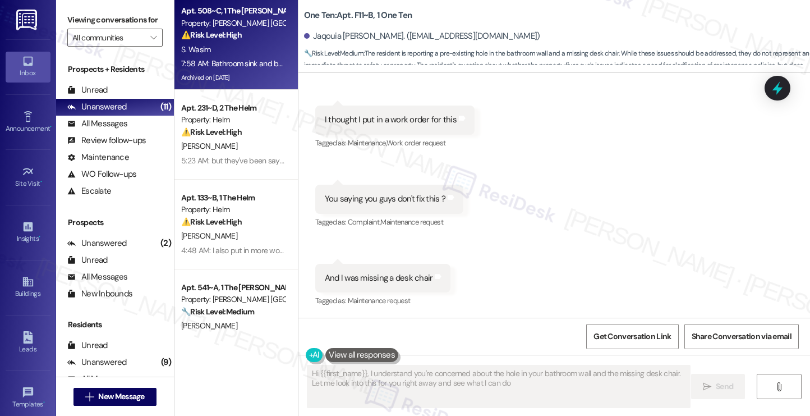
type textarea "Hi {{first_name}}, I understand you're concerned about the hole in your bathroo…"
click at [201, 56] on div "S. Wasim" at bounding box center [233, 50] width 106 height 14
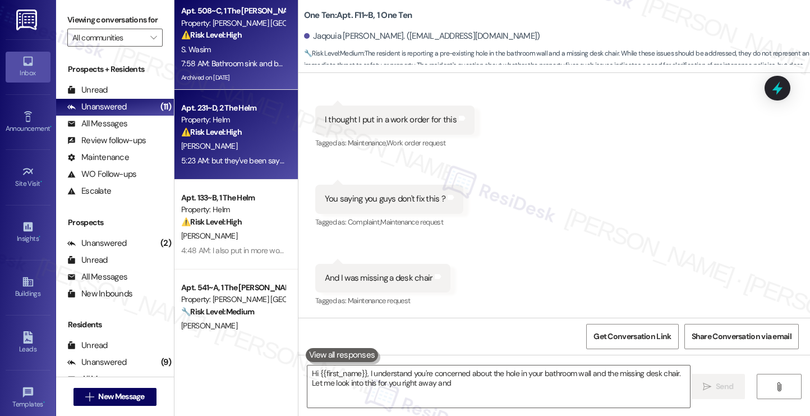
type textarea "Hi {{first_name}}, I understand you're concerned about the hole in your bathroo…"
click at [226, 135] on strong "⚠️ Risk Level: High" at bounding box center [211, 132] width 61 height 10
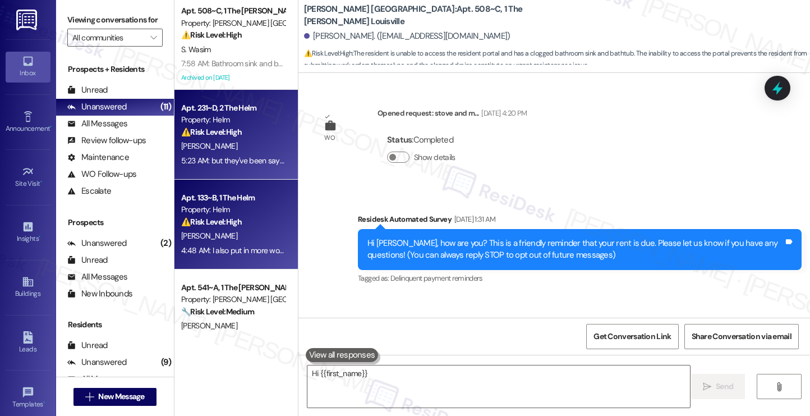
type textarea "Hi {{first_name}},"
click at [226, 214] on div "Property: Helm" at bounding box center [233, 210] width 104 height 12
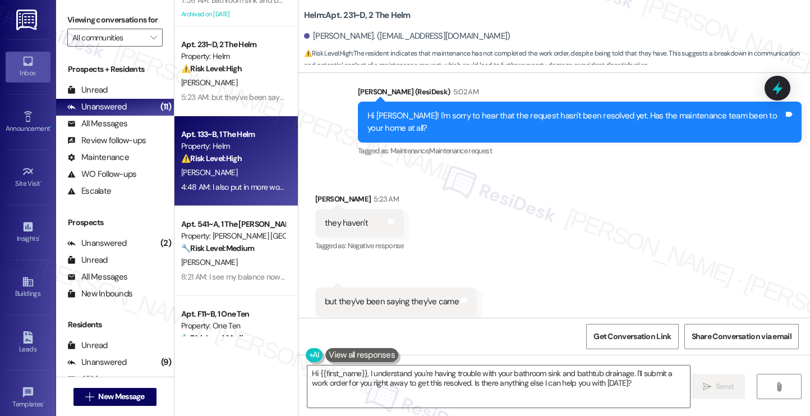
type textarea "Hi {{first_name}}, I understand your frustration. I'll follow up with the maint…"
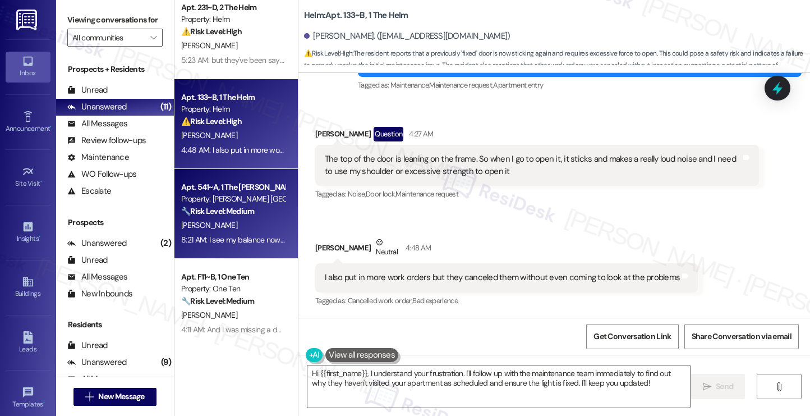
click at [223, 245] on div "8:21 AM: I see my balance now, but for next time ? 8:21 AM: I see my balance no…" at bounding box center [233, 240] width 106 height 14
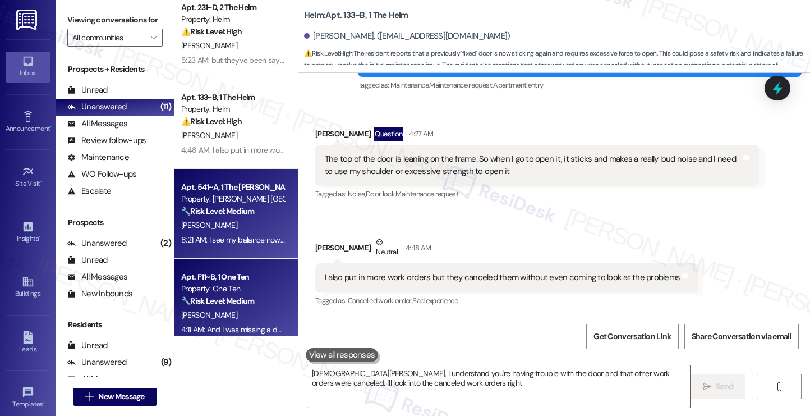
type textarea "[DEMOGRAPHIC_DATA][PERSON_NAME], I understand you're having trouble with the do…"
click at [223, 292] on div "Property: One Ten" at bounding box center [233, 289] width 104 height 12
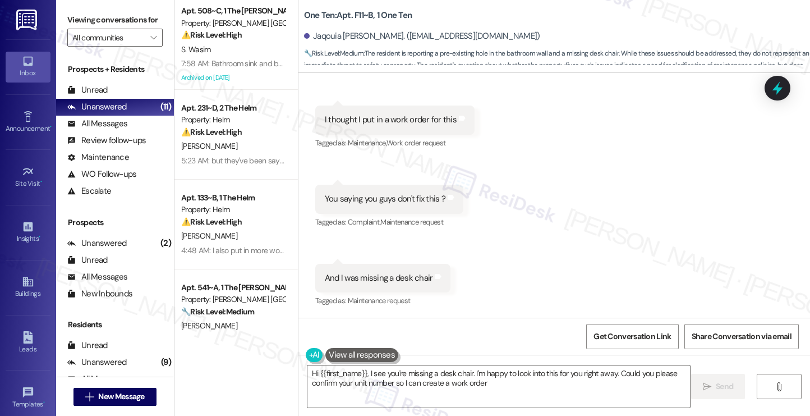
type textarea "Hi {{first_name}}, I see you're missing a desk chair. I'm happy to look into th…"
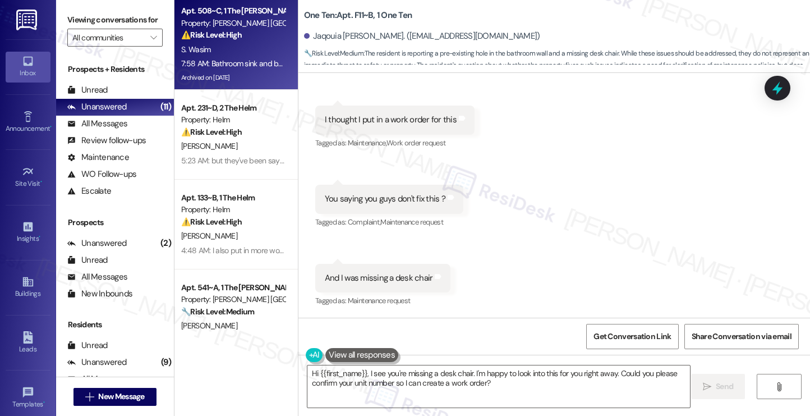
click at [229, 76] on div "Archived on [DATE]" at bounding box center [233, 78] width 106 height 14
type textarea "Hi {{first_name}}, I understand you're concerned about the hole in your bathroo…"
click at [215, 132] on strong "⚠️ Risk Level: High" at bounding box center [211, 132] width 61 height 10
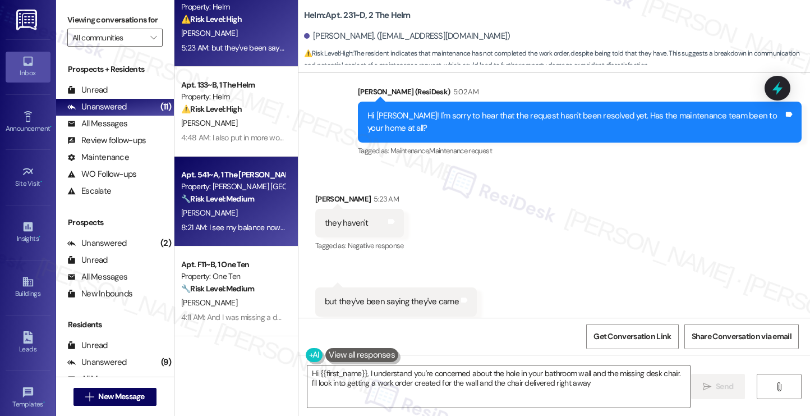
type textarea "Hi {{first_name}}, I understand you're concerned about the hole in your bathroo…"
click at [236, 158] on div "Apt. 541~A, 1 The [PERSON_NAME] Louisville Property: [PERSON_NAME] Louisville 🔧…" at bounding box center [236, 202] width 123 height 90
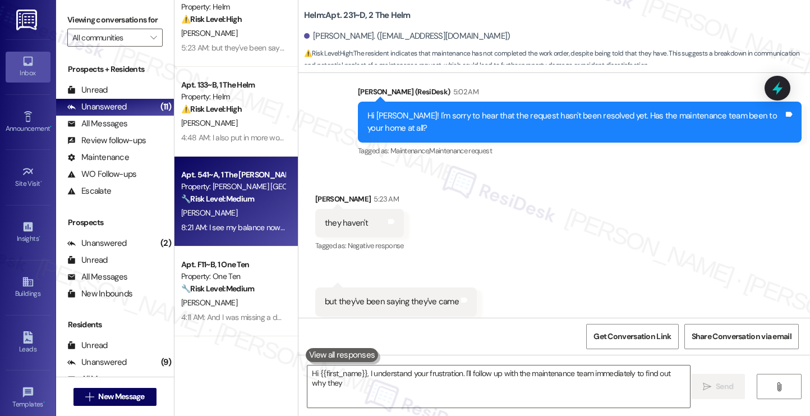
click at [230, 218] on div "[PERSON_NAME]" at bounding box center [233, 213] width 106 height 14
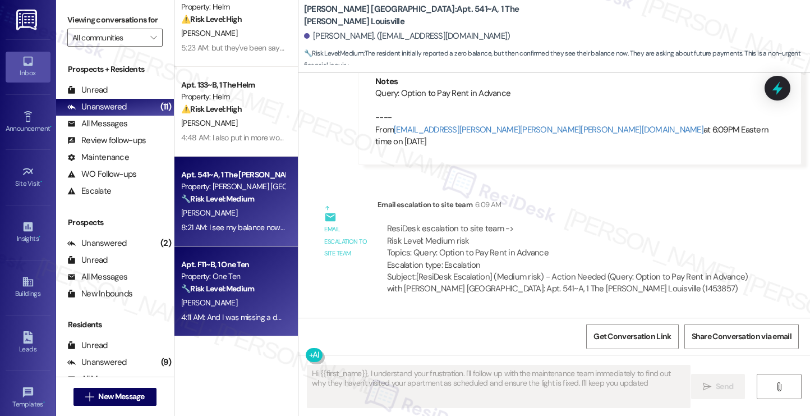
type textarea "Hi {{first_name}}, I understand your frustration. I'll follow up with the maint…"
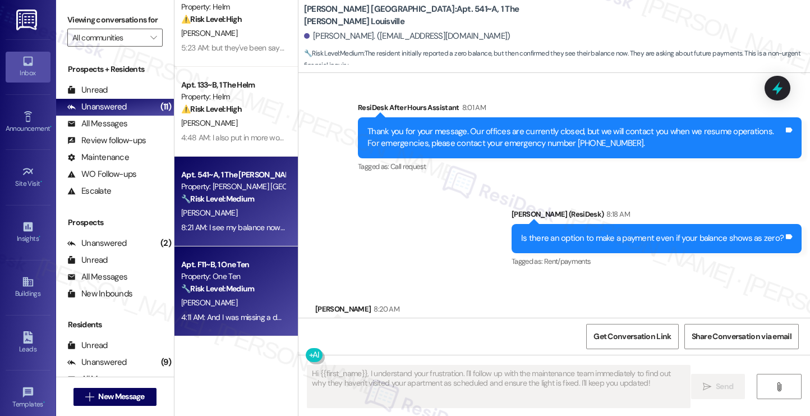
click at [213, 279] on div "Property: One Ten" at bounding box center [233, 276] width 104 height 12
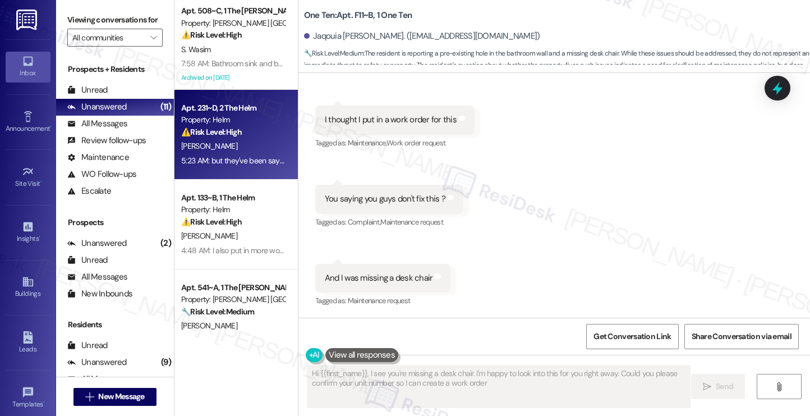
type textarea "Hi {{first_name}}, I see you're missing a desk chair. I'm happy to look into th…"
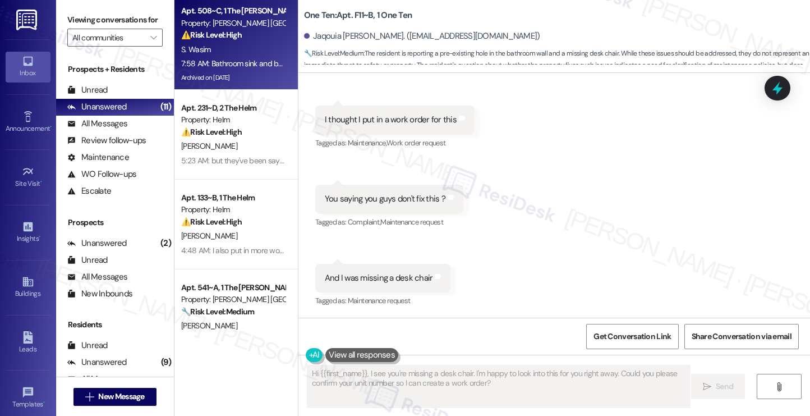
click at [218, 80] on div "Archived on [DATE]" at bounding box center [233, 78] width 106 height 14
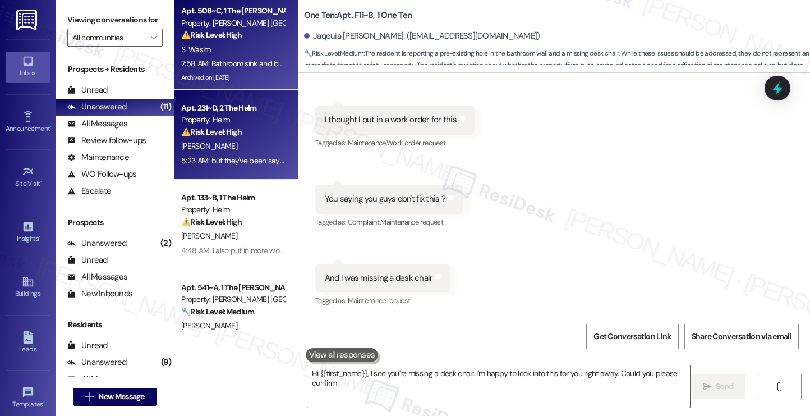
type textarea "Hi {{first_name}}, I see you're missing a desk chair. I'm happy to look into th…"
click at [230, 148] on div "[PERSON_NAME]" at bounding box center [233, 146] width 106 height 14
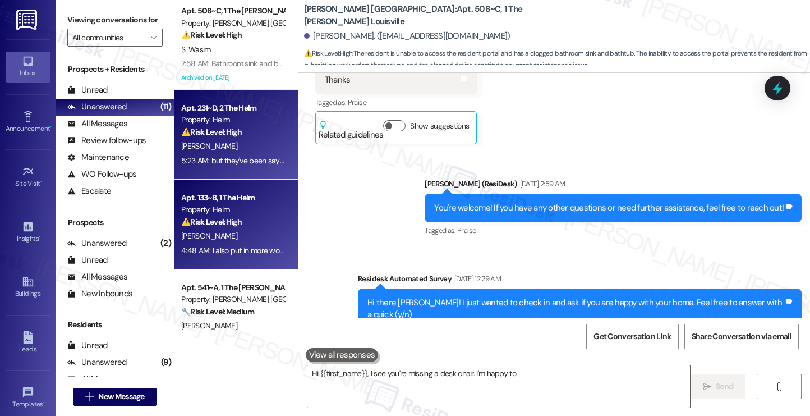
type textarea "Hi {{first_name}}, I see you're missing a desk chair. I'm happy to look"
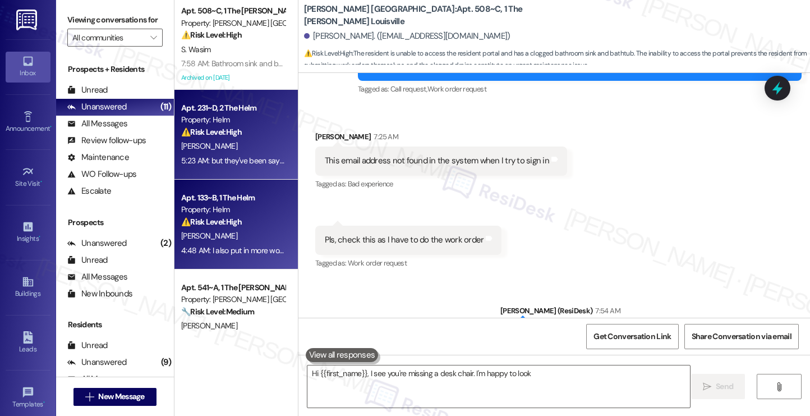
click at [210, 228] on div "Apt. 133~B, 1 The Helm Property: Helm ⚠️ Risk Level: High The resident reports …" at bounding box center [233, 210] width 106 height 38
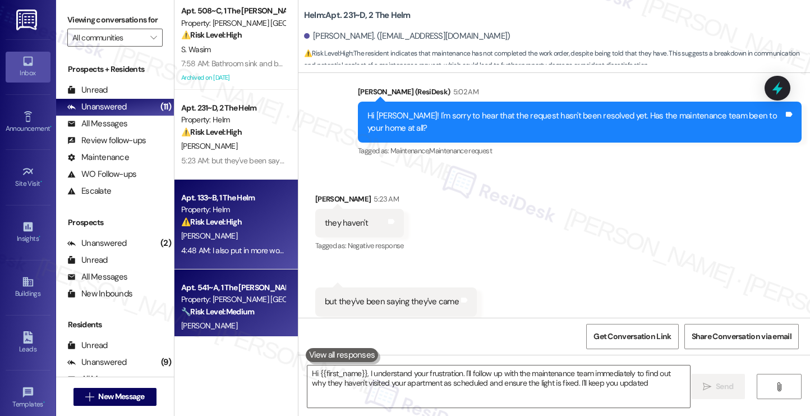
type textarea "Hi {{first_name}}, I understand your frustration. I'll follow up with the maint…"
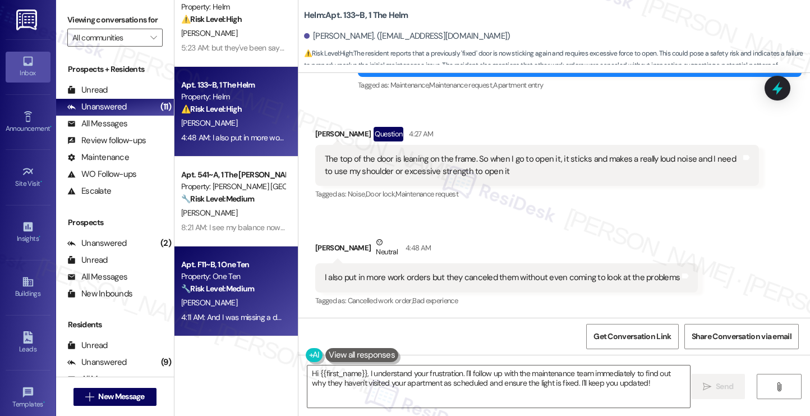
click at [226, 264] on div "Apt. F11~B, 1 One Ten" at bounding box center [233, 265] width 104 height 12
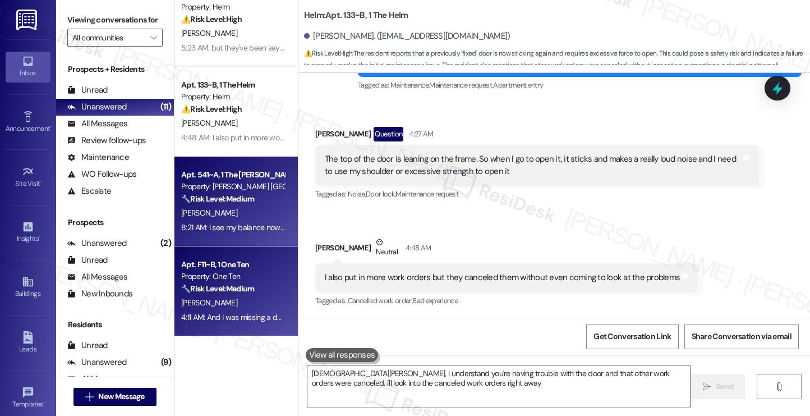
type textarea "[DEMOGRAPHIC_DATA][PERSON_NAME], I understand you're having trouble with the do…"
click at [233, 211] on div "[PERSON_NAME]" at bounding box center [233, 213] width 106 height 14
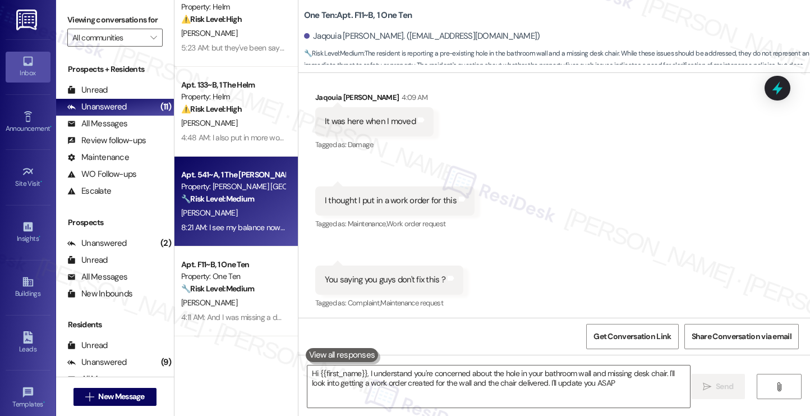
type textarea "Hi {{first_name}}, I understand you're concerned about the hole in your bathroo…"
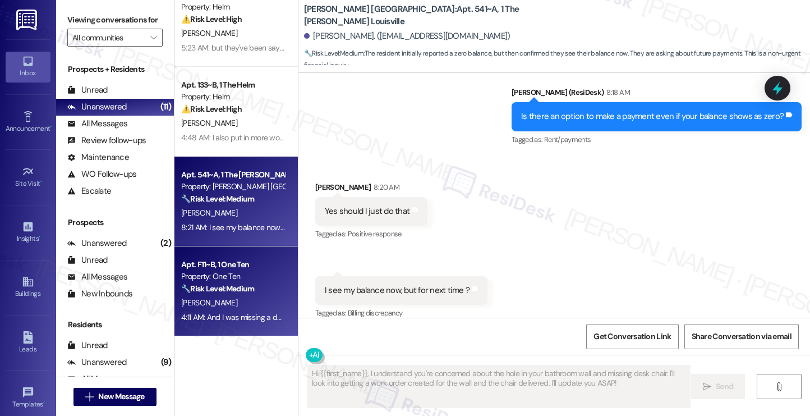
click at [249, 262] on div "Apt. F11~B, 1 One Ten" at bounding box center [233, 265] width 104 height 12
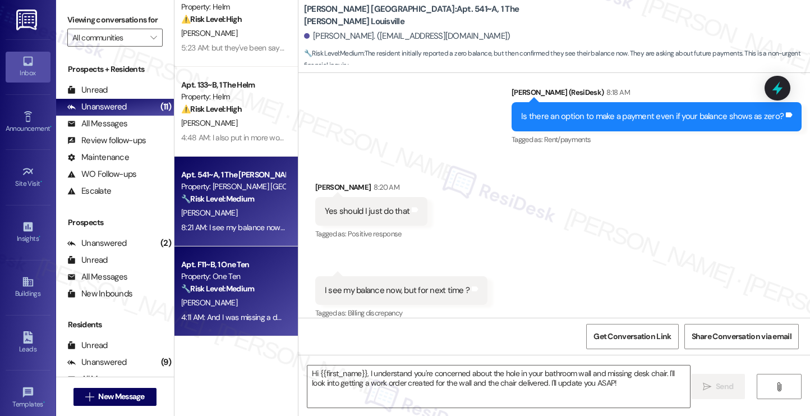
type textarea "Fetching suggested responses. Please feel free to read through the conversation…"
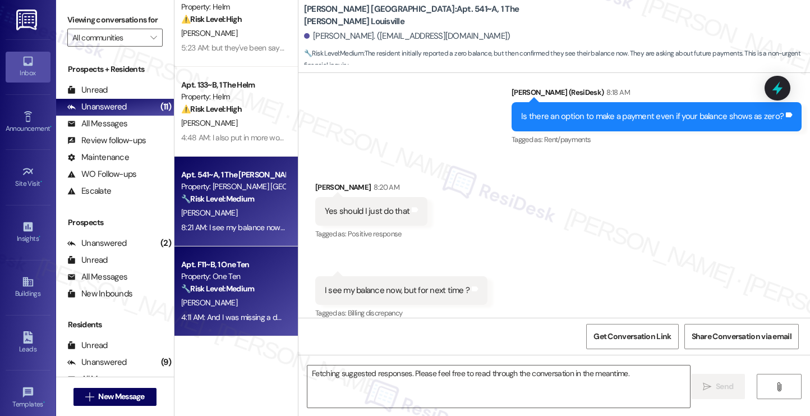
click at [245, 206] on div "[PERSON_NAME]" at bounding box center [233, 213] width 106 height 14
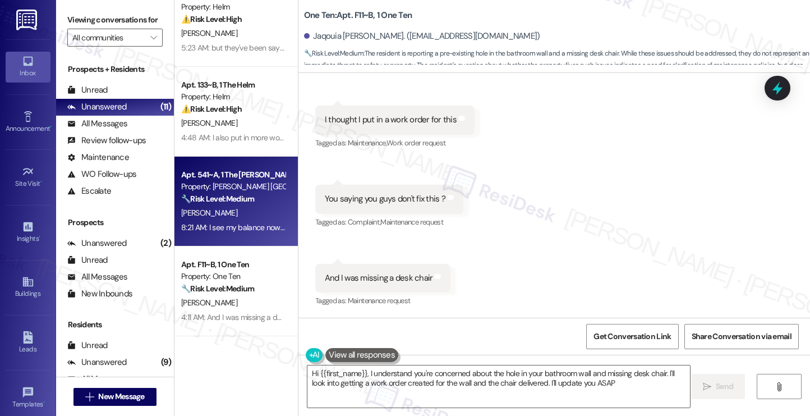
type textarea "Hi {{first_name}}, I understand you're concerned about the hole in your bathroo…"
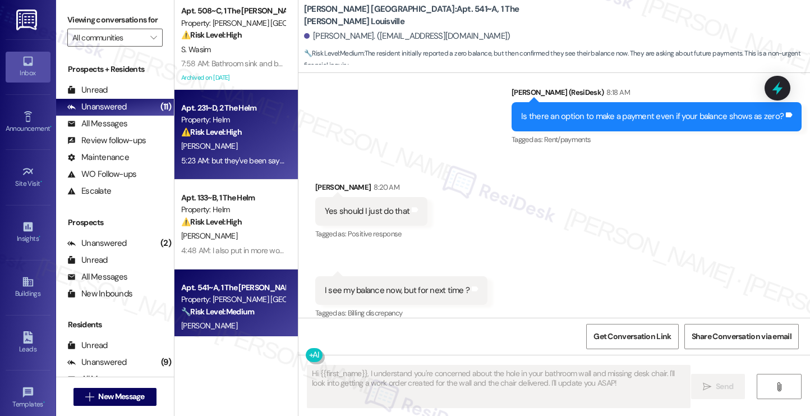
click at [211, 122] on div "Property: Helm" at bounding box center [233, 120] width 104 height 12
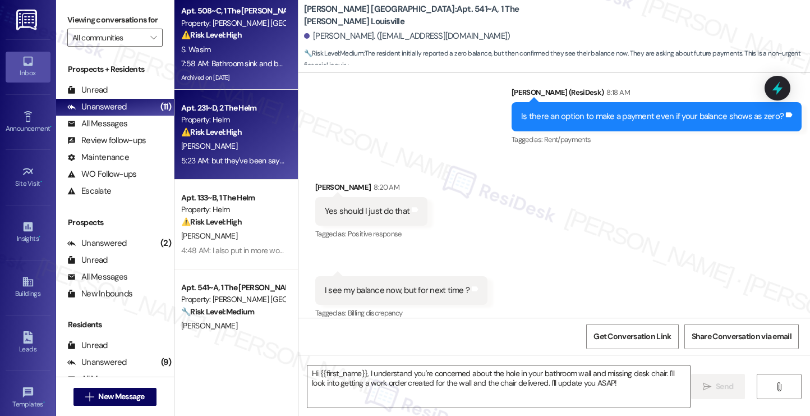
click at [212, 61] on div "7:58 AM: Bathroom sink and bathtub drainage both are not working. Pls and Ty 7:…" at bounding box center [308, 63] width 255 height 10
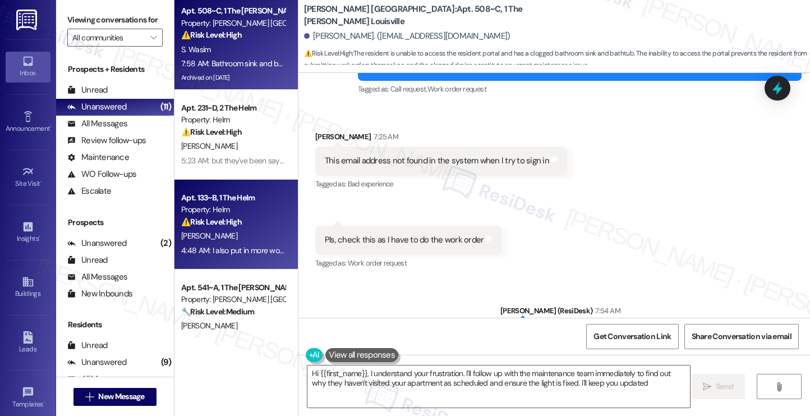
type textarea "Hi {{first_name}}, I understand your frustration. I'll follow up with the maint…"
click at [238, 229] on div "[PERSON_NAME]" at bounding box center [233, 236] width 106 height 14
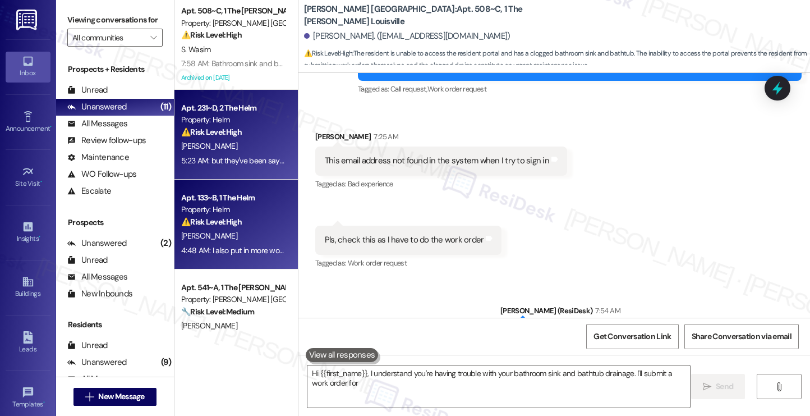
type textarea "Hi {{first_name}}, I understand you're having trouble with your bathroom sink a…"
click at [227, 147] on div "[PERSON_NAME]" at bounding box center [233, 146] width 106 height 14
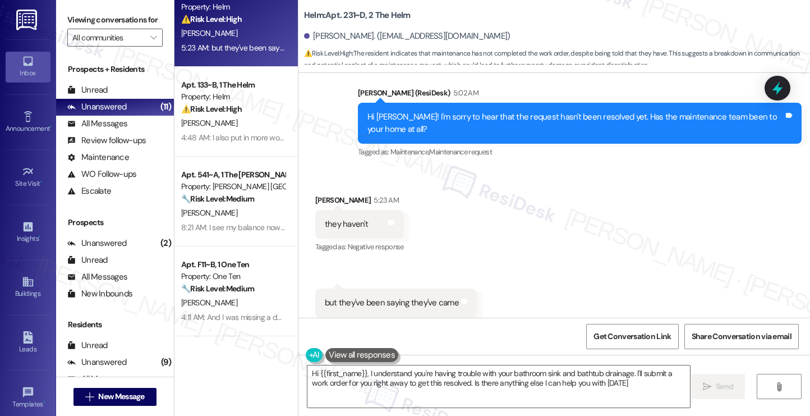
type textarea "Hi {{first_name}}, I understand you're having trouble with your bathroom sink a…"
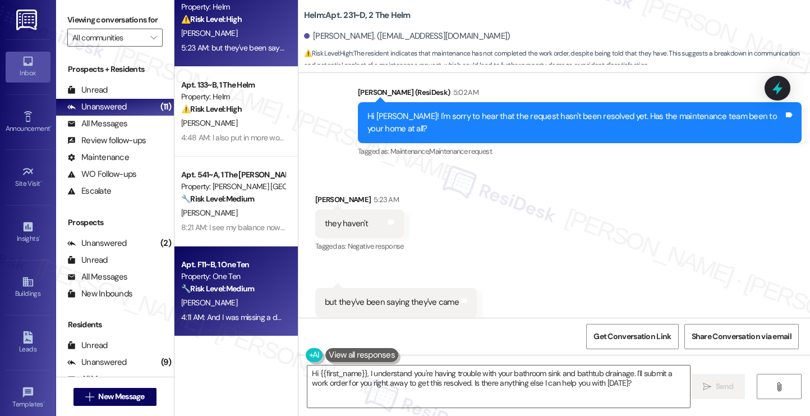
click at [218, 259] on div "Apt. F11~B, 1 One Ten" at bounding box center [233, 265] width 104 height 12
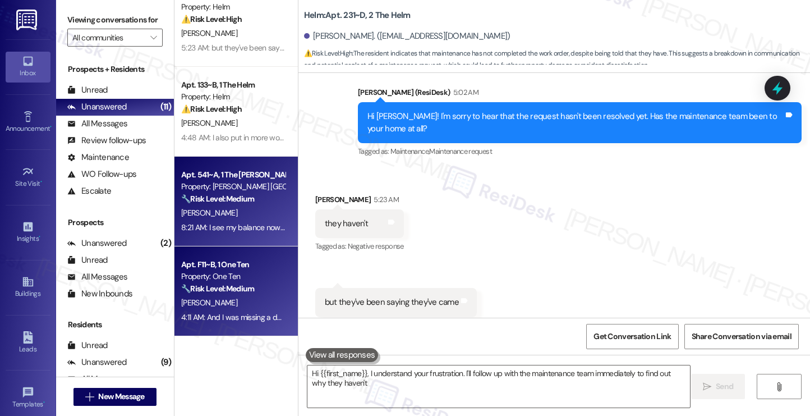
type textarea "Hi {{first_name}}, I understand your frustration. I'll follow up with the maint…"
click at [221, 213] on div "[PERSON_NAME]" at bounding box center [233, 213] width 106 height 14
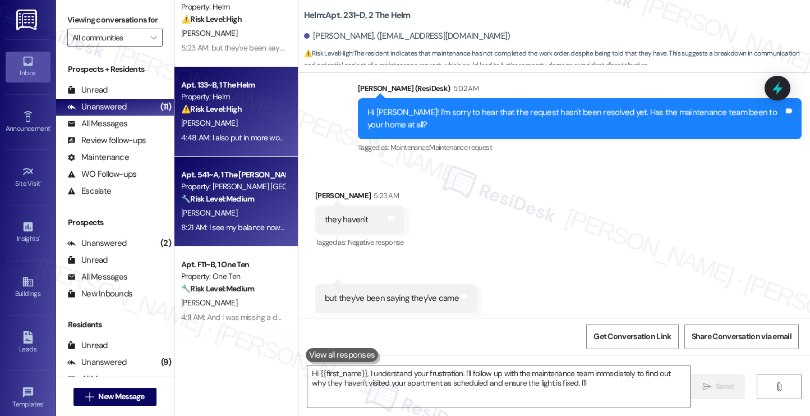
type textarea "Hi {{first_name}}, I understand your frustration. I'll follow up with the maint…"
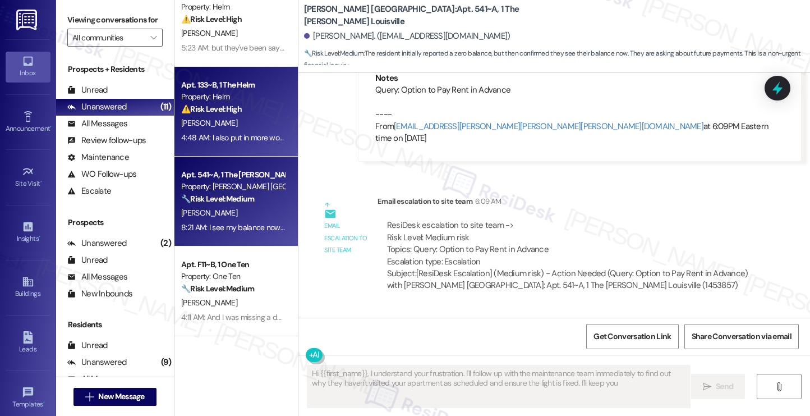
click at [221, 113] on strong "⚠️ Risk Level: High" at bounding box center [211, 109] width 61 height 10
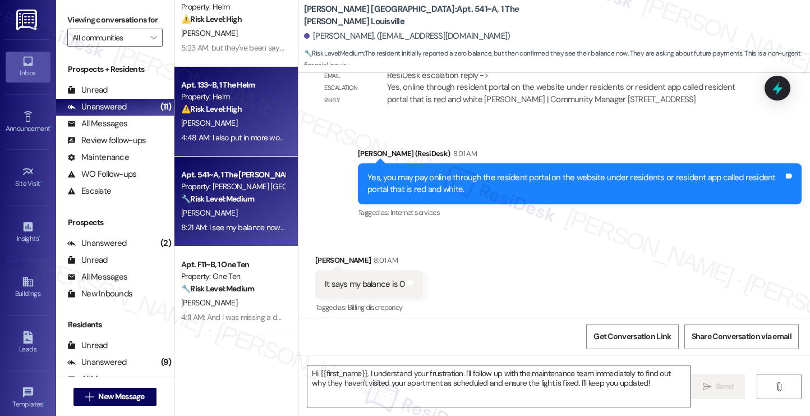
type textarea "Fetching suggested responses. Please feel free to read through the conversation…"
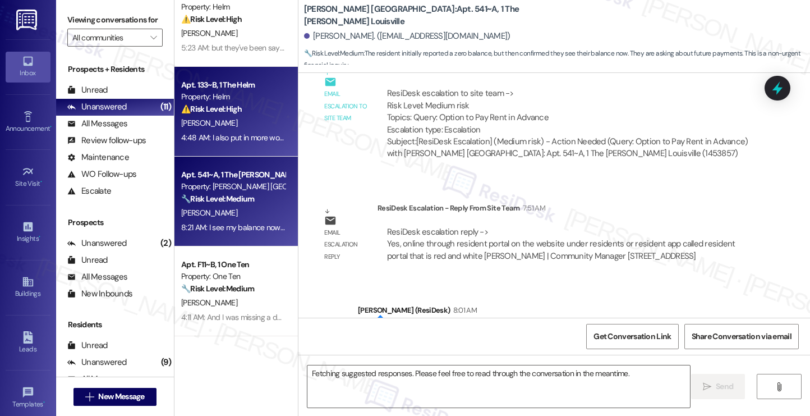
click at [219, 200] on strong "🔧 Risk Level: Medium" at bounding box center [217, 199] width 73 height 10
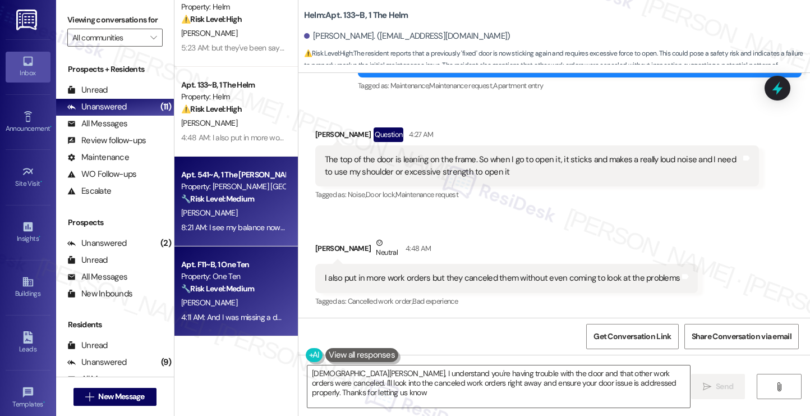
type textarea "[DEMOGRAPHIC_DATA][PERSON_NAME], I understand you're having trouble with the do…"
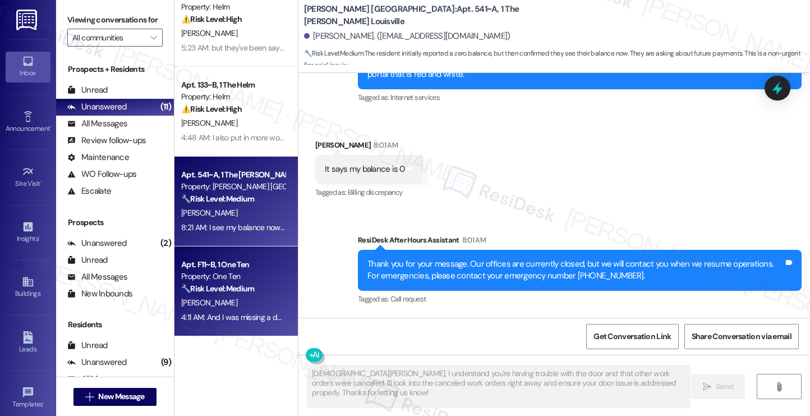
click at [201, 279] on div "Property: One Ten" at bounding box center [233, 276] width 104 height 12
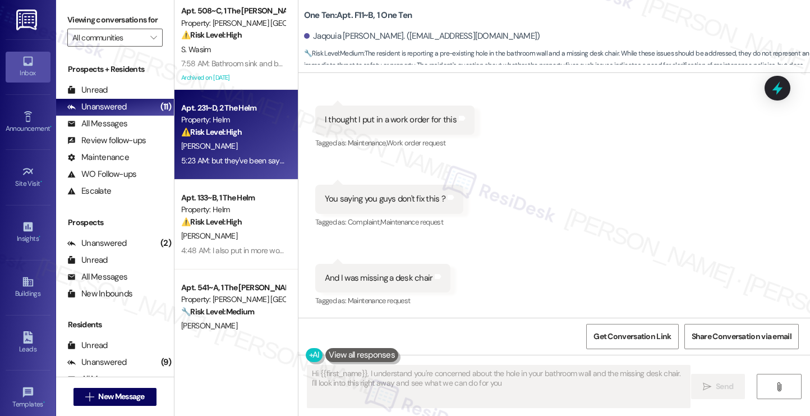
type textarea "Hi {{first_name}}, I understand you're concerned about the hole in your bathroo…"
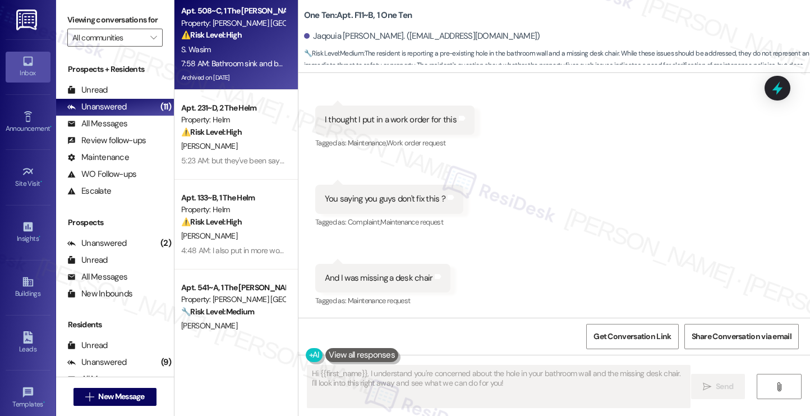
click at [218, 52] on div "S. Wasim" at bounding box center [233, 50] width 106 height 14
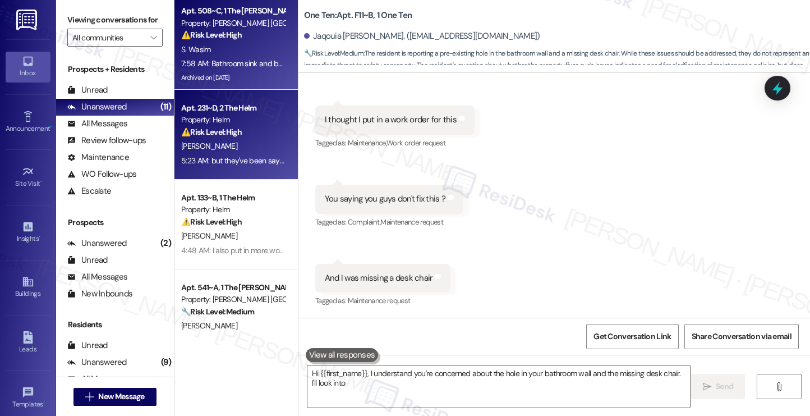
type textarea "Hi {{first_name}}, I understand you're concerned about the hole in your bathroo…"
click at [222, 129] on strong "⚠️ Risk Level: High" at bounding box center [211, 132] width 61 height 10
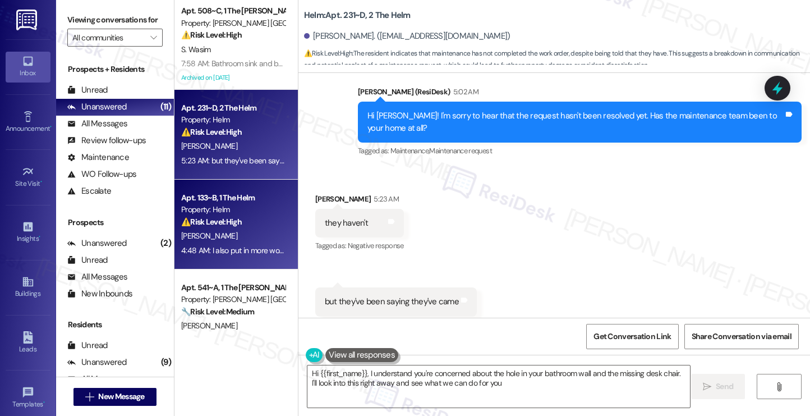
type textarea "Hi {{first_name}}, I understand you're concerned about the hole in your bathroo…"
click at [245, 210] on div "Property: Helm" at bounding box center [233, 210] width 104 height 12
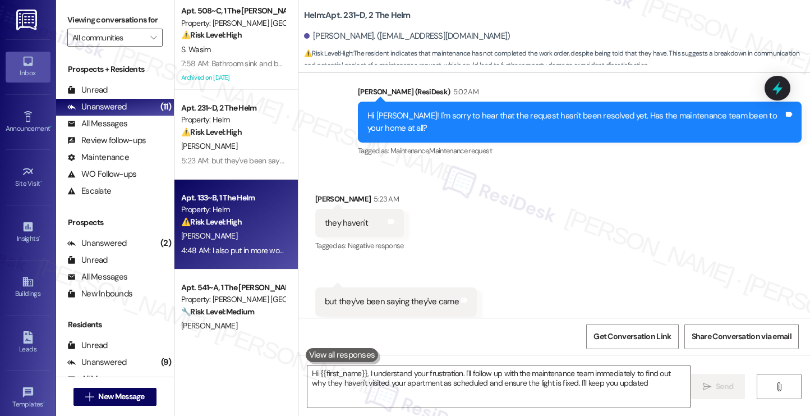
type textarea "Hi {{first_name}}, I understand your frustration. I'll follow up with the maint…"
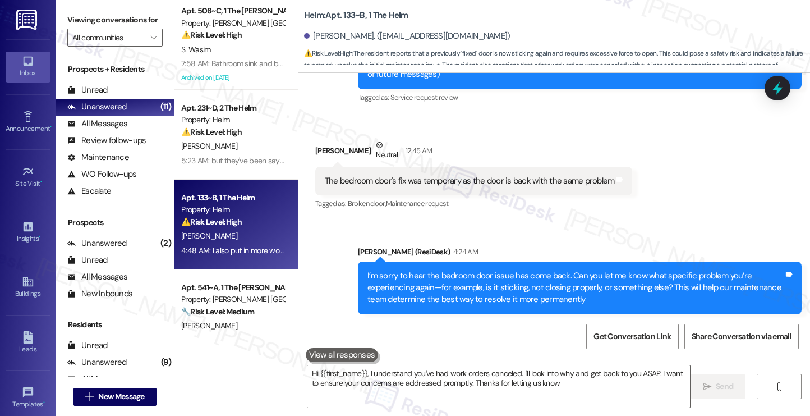
type textarea "Hi {{first_name}}, I understand you've had work orders canceled. I'll look into…"
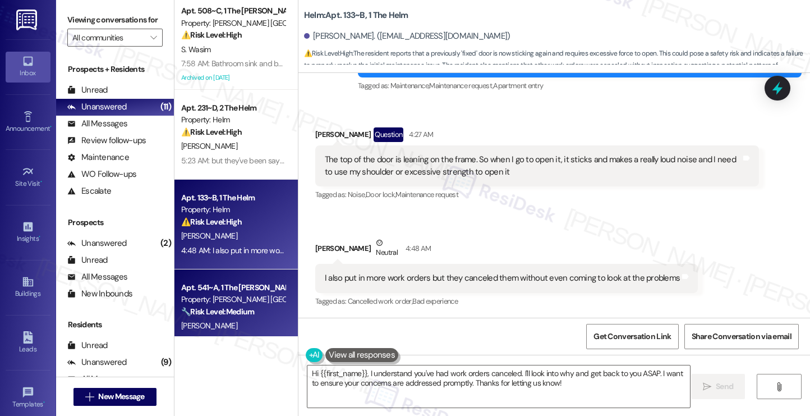
click at [250, 287] on div "Apt. 541~A, 1 The [PERSON_NAME] Louisville" at bounding box center [233, 288] width 104 height 12
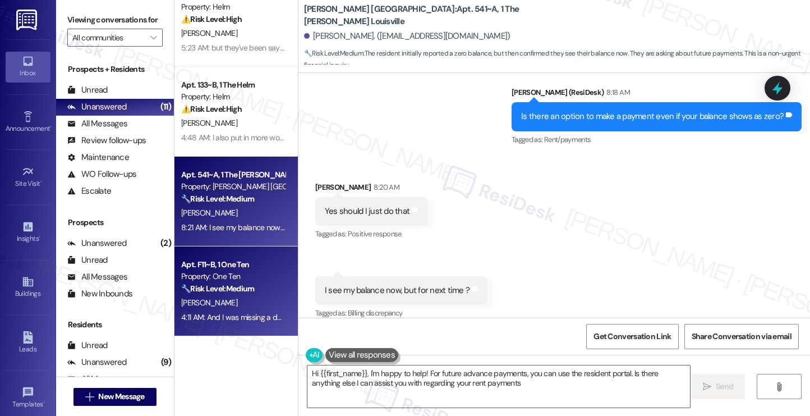
type textarea "Hi {{first_name}}, I'm happy to help! For future advance payments, you can use …"
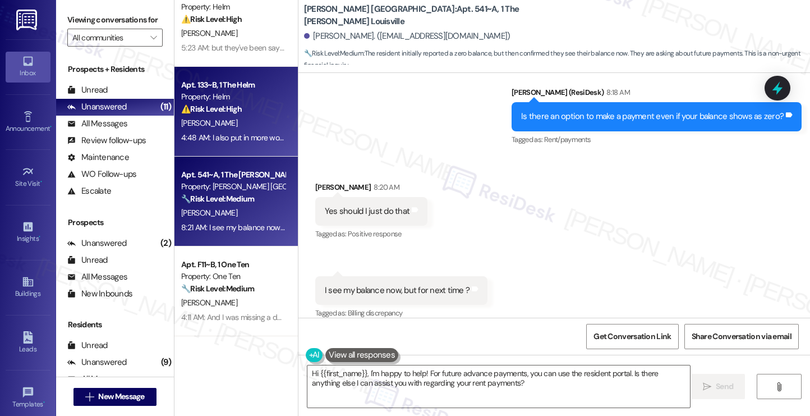
click at [246, 130] on div "[PERSON_NAME]" at bounding box center [233, 123] width 106 height 14
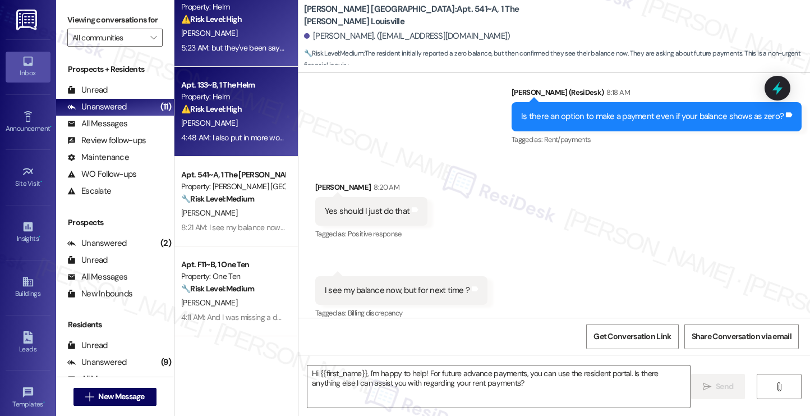
click at [235, 40] on div "[PERSON_NAME]" at bounding box center [233, 33] width 106 height 14
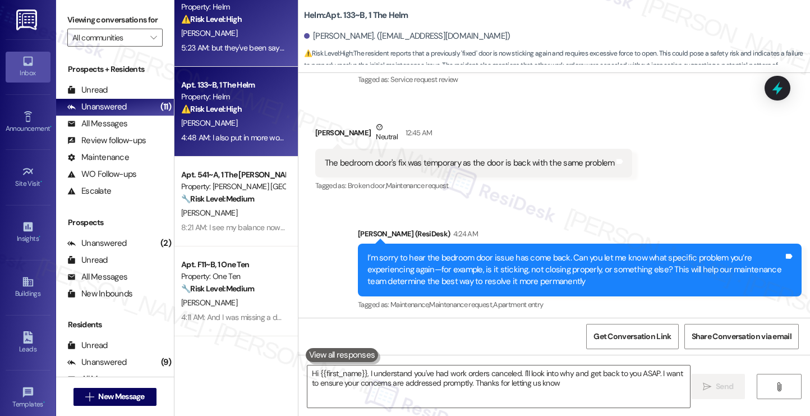
type textarea "Hi {{first_name}}, I understand you've had work orders canceled. I'll look into…"
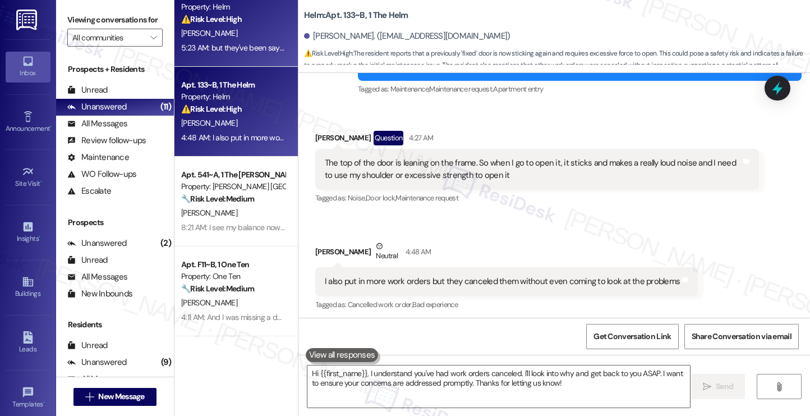
click at [230, 130] on div "[PERSON_NAME]" at bounding box center [233, 123] width 106 height 14
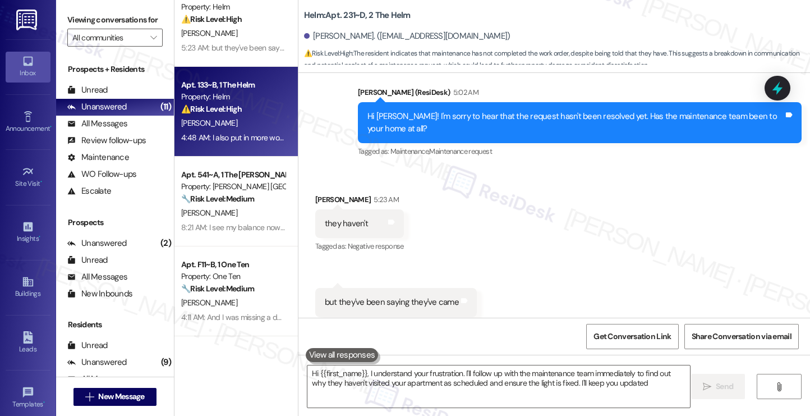
type textarea "Hi {{first_name}}, I understand your frustration. I'll follow up with the maint…"
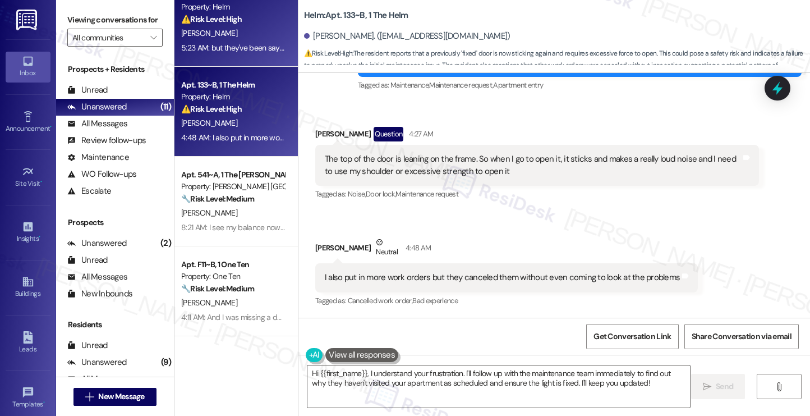
click at [222, 44] on div "5:23 AM: but they've been saying they've came 5:23 AM: but they've been saying …" at bounding box center [258, 48] width 154 height 10
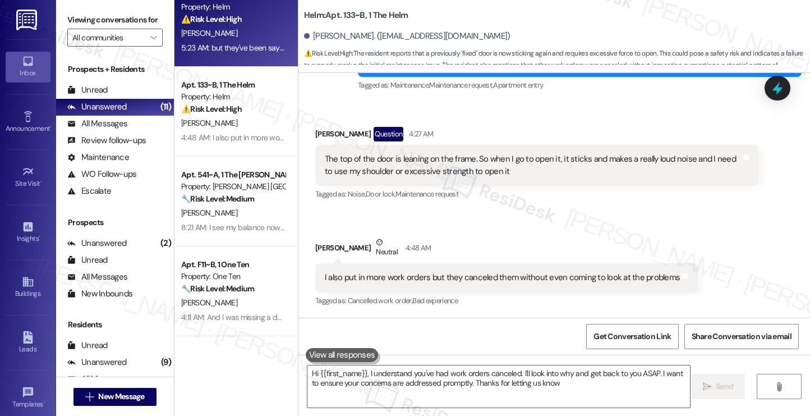
type textarea "Hi {{first_name}}, I understand you've had work orders canceled. I'll look into…"
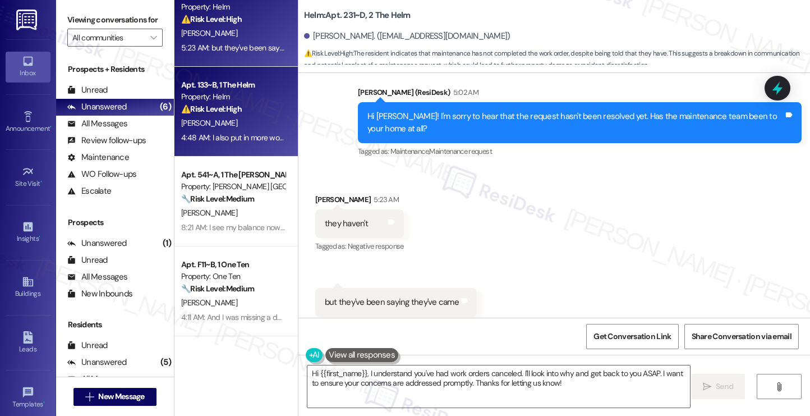
click at [203, 117] on div "[PERSON_NAME]" at bounding box center [233, 123] width 106 height 14
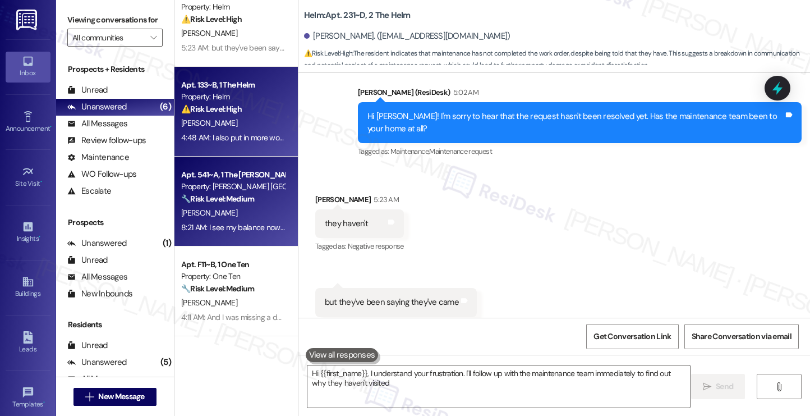
type textarea "Hi {{first_name}}, I understand your frustration. I'll follow up with the maint…"
click at [218, 187] on div "Property: [PERSON_NAME] [GEOGRAPHIC_DATA]" at bounding box center [233, 187] width 104 height 12
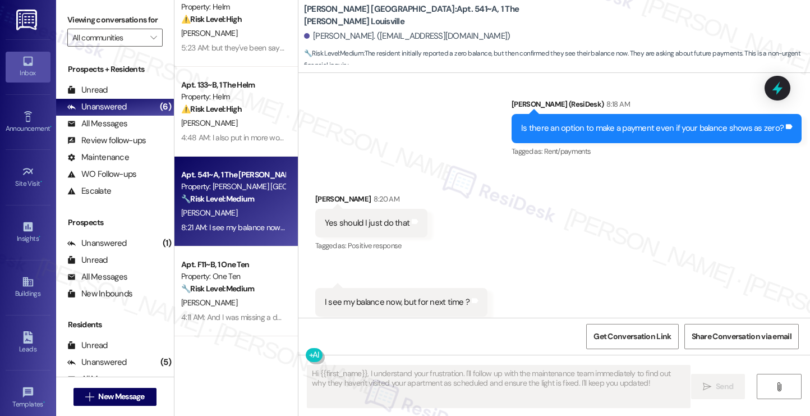
scroll to position [1087, 0]
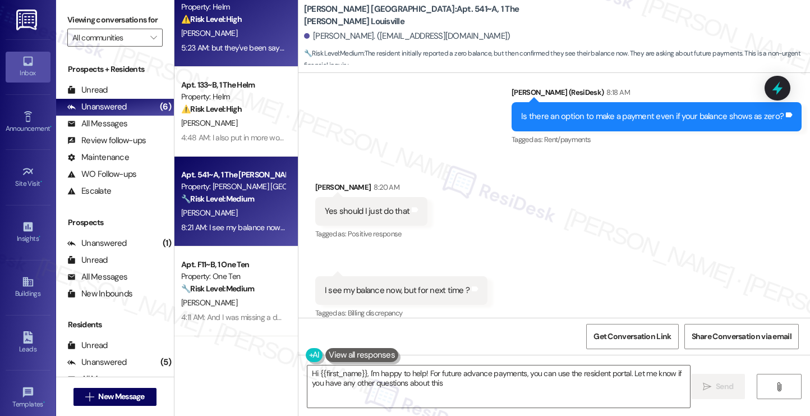
type textarea "Hi {{first_name}}, I'm happy to help! For future advance payments, you can use …"
click at [242, 36] on div "[PERSON_NAME]" at bounding box center [233, 33] width 106 height 14
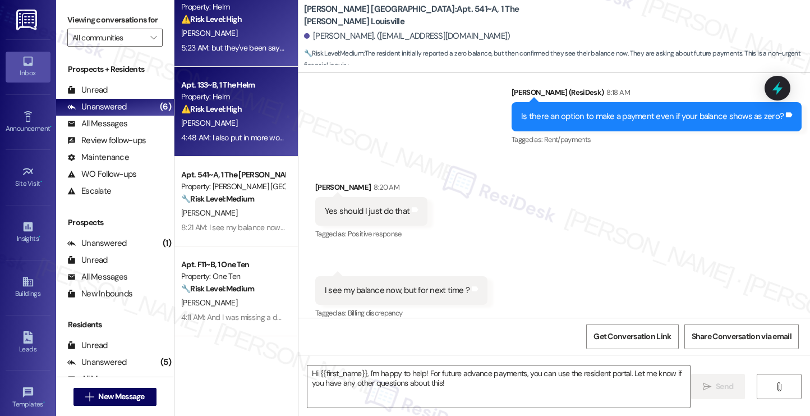
click at [224, 87] on div "Apt. 133~B, 1 The Helm" at bounding box center [233, 85] width 104 height 12
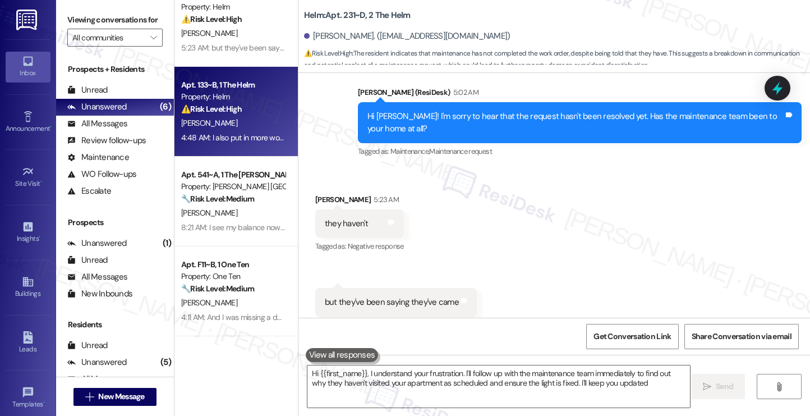
type textarea "Hi {{first_name}}, I understand your frustration. I'll follow up with the maint…"
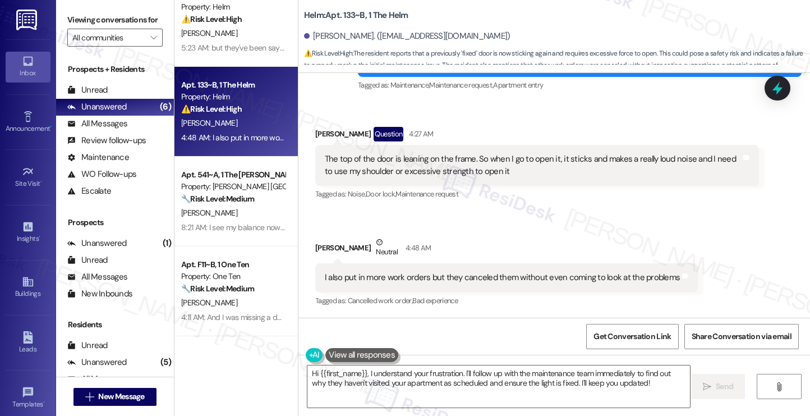
click at [254, 91] on div "Property: Helm" at bounding box center [233, 97] width 104 height 12
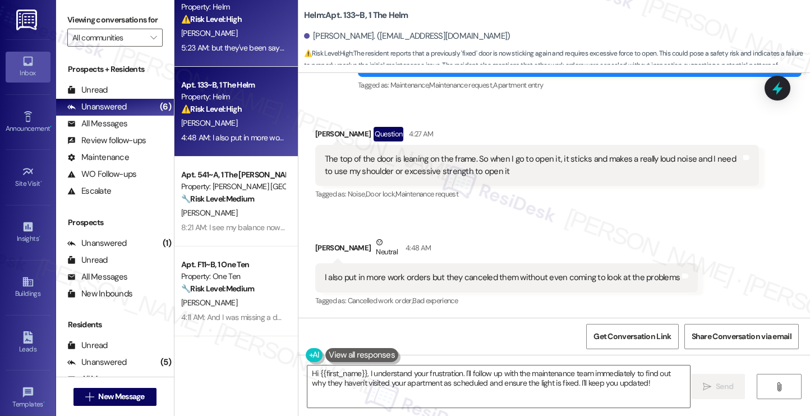
click at [230, 33] on div "[PERSON_NAME]" at bounding box center [233, 33] width 106 height 14
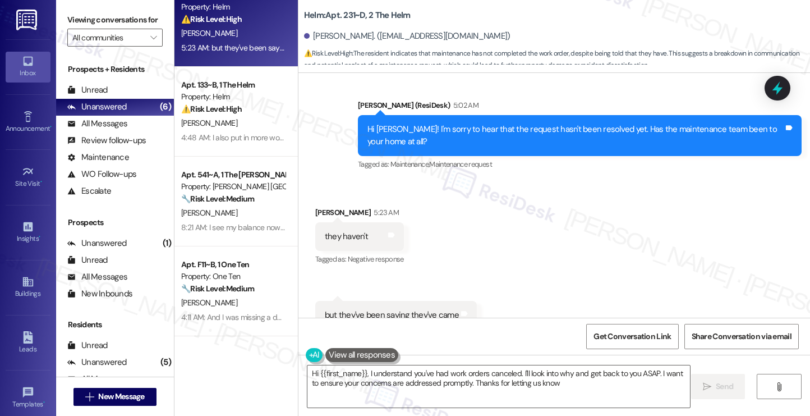
type textarea "Hi {{first_name}}, I understand you've had work orders canceled. I'll look into…"
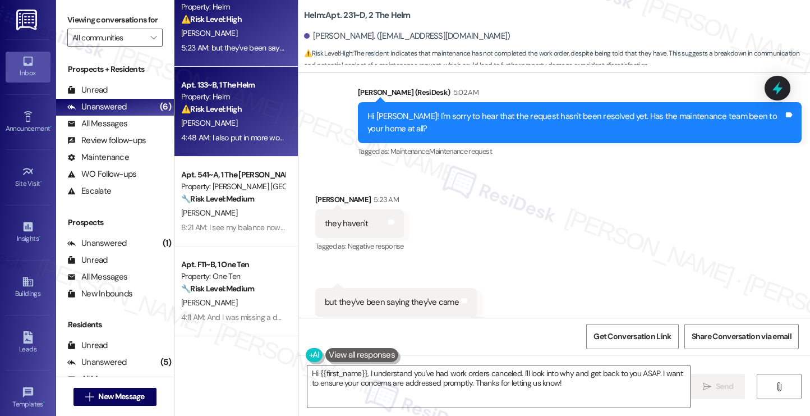
click at [191, 155] on div "Apt. 133~B, 1 The Helm Property: Helm ⚠️ Risk Level: High The resident reports …" at bounding box center [236, 112] width 123 height 90
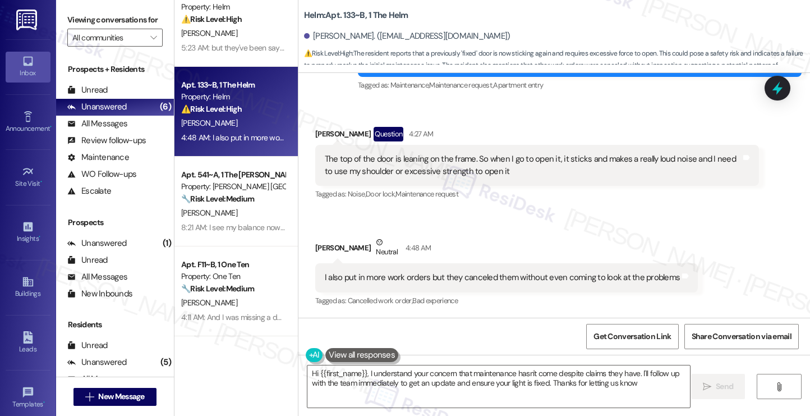
type textarea "Hi {{first_name}}, I understand your concern that maintenance hasn't come despi…"
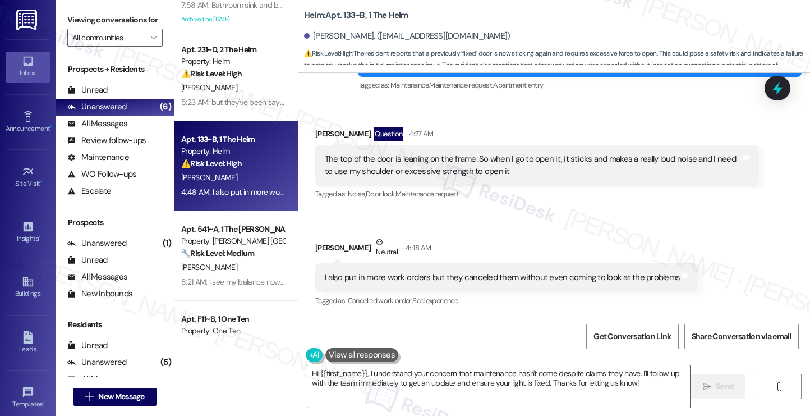
scroll to position [0, 0]
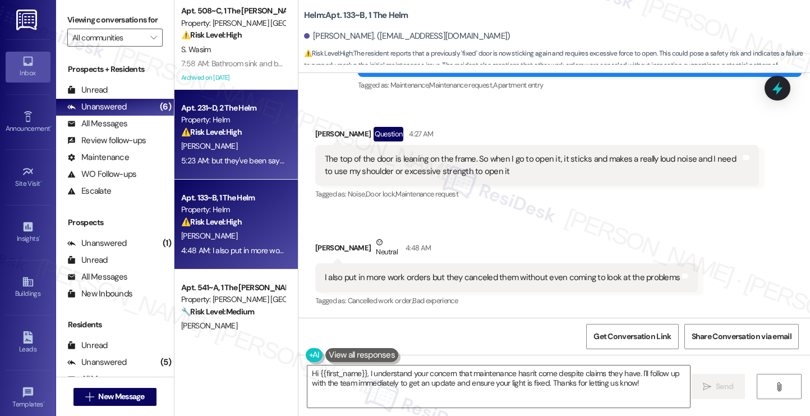
click at [219, 93] on div "Apt. 231~D, 2 The Helm Property: Helm ⚠️ Risk Level: High The resident indicate…" at bounding box center [236, 135] width 123 height 90
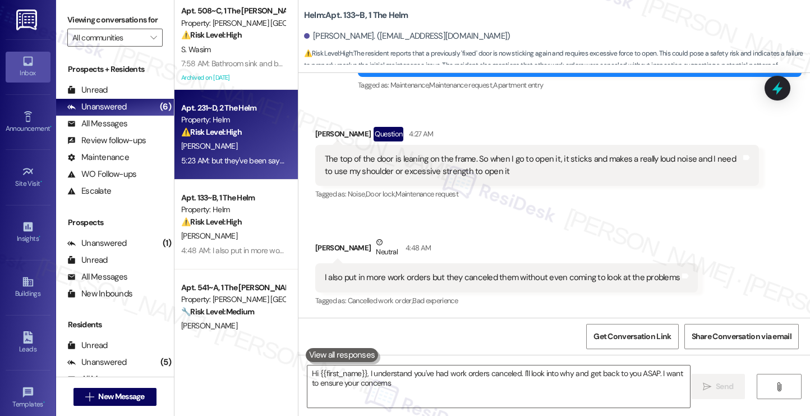
type textarea "Hi {{first_name}}, I understand you've had work orders canceled. I'll look into…"
click at [224, 48] on div "S. Wasim" at bounding box center [233, 50] width 106 height 14
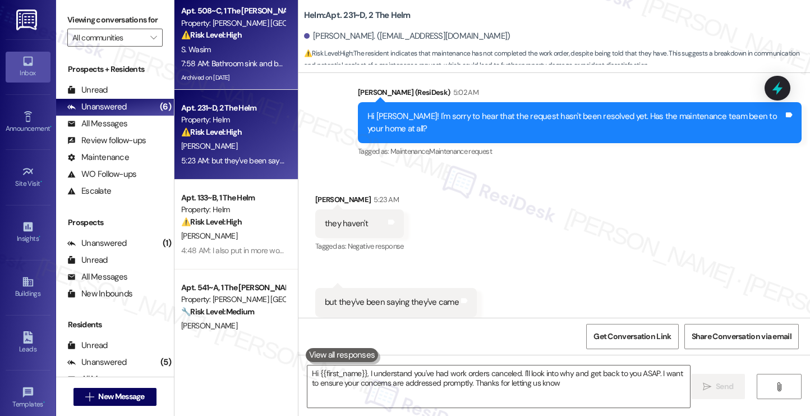
type textarea "Hi {{first_name}}, I understand you've had work orders canceled. I'll look into…"
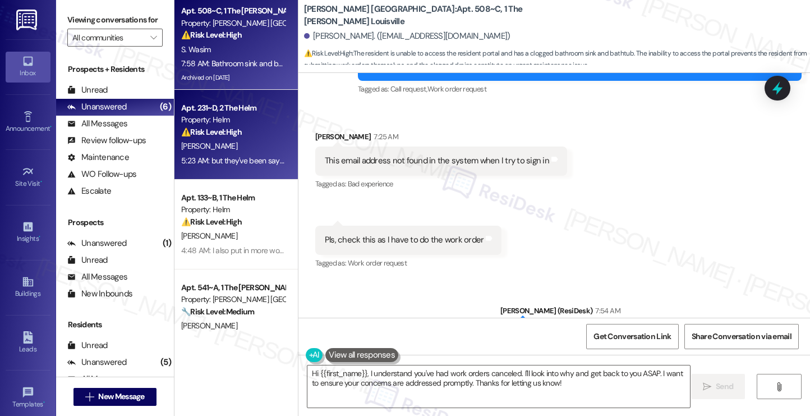
click at [255, 136] on div "⚠️ Risk Level: High The resident indicates that maintenance has not completed t…" at bounding box center [233, 132] width 104 height 12
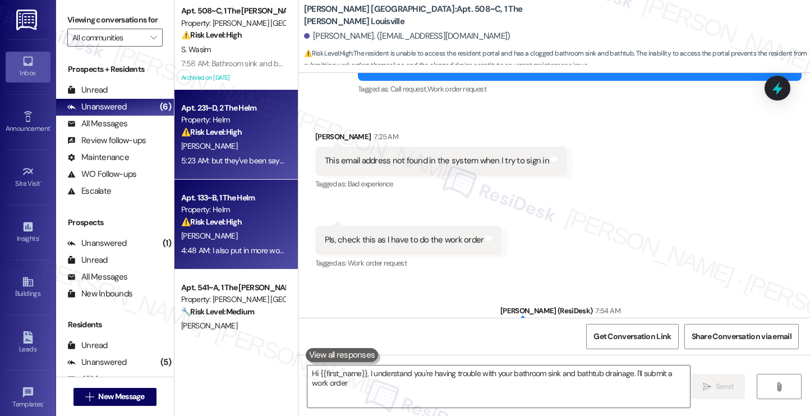
type textarea "Hi {{first_name}}, I understand you're having trouble with your bathroom sink a…"
click at [226, 201] on div "Apt. 133~B, 1 The Helm" at bounding box center [233, 198] width 104 height 12
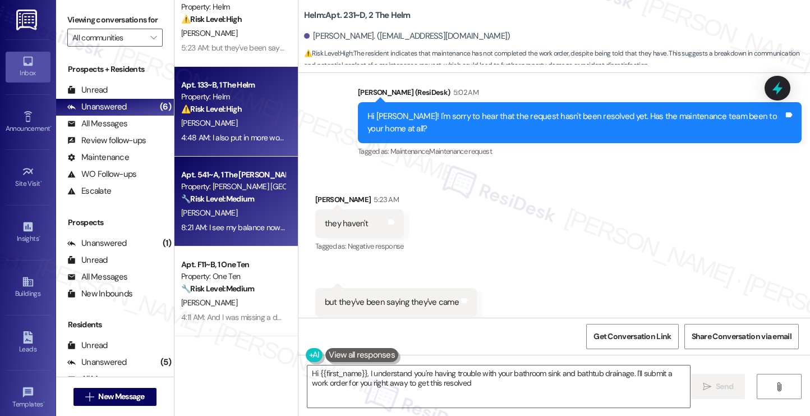
scroll to position [412, 0]
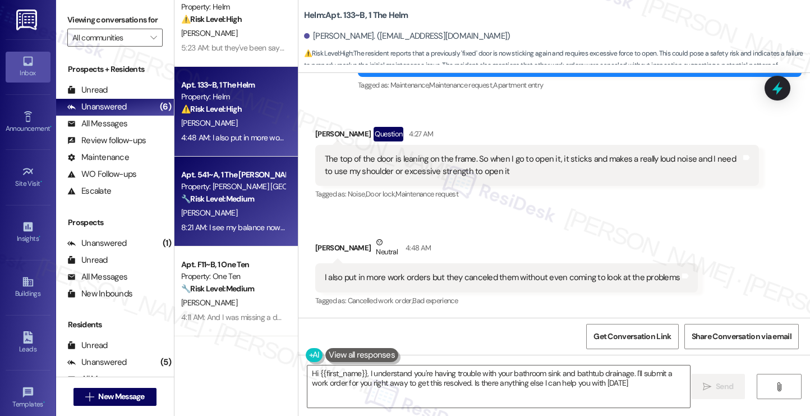
type textarea "Hi {{first_name}}, I understand you're having trouble with your bathroom sink a…"
click at [226, 170] on div "Apt. 541~A, 1 The [PERSON_NAME] Louisville" at bounding box center [233, 175] width 104 height 12
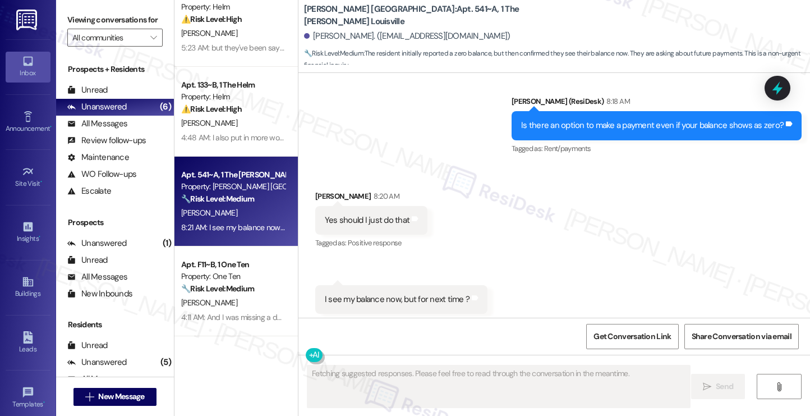
scroll to position [1087, 0]
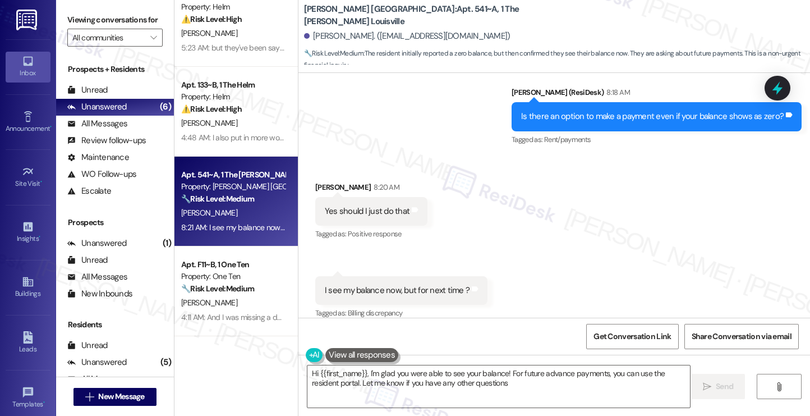
type textarea "Hi {{first_name}}, I'm glad you were able to see your balance! For future advan…"
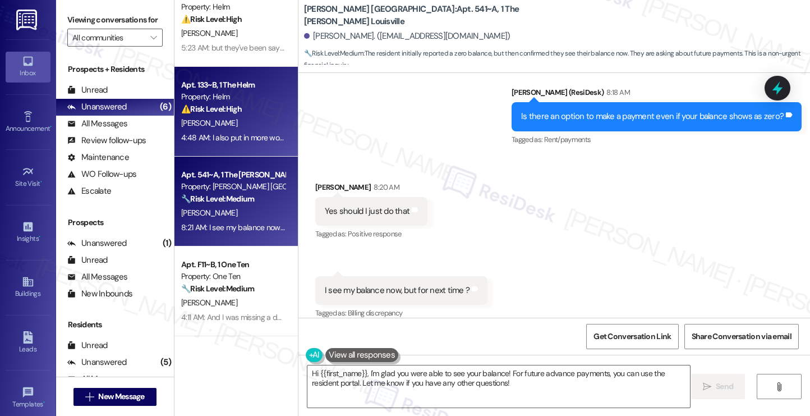
click at [218, 79] on div "Apt. 133~B, 1 The Helm" at bounding box center [233, 85] width 104 height 12
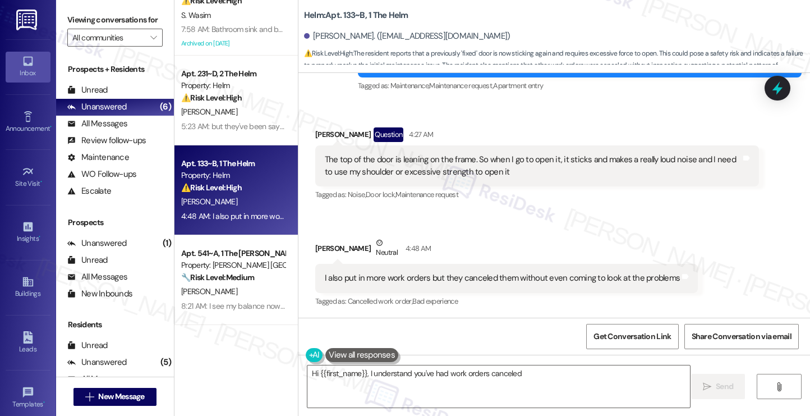
scroll to position [0, 0]
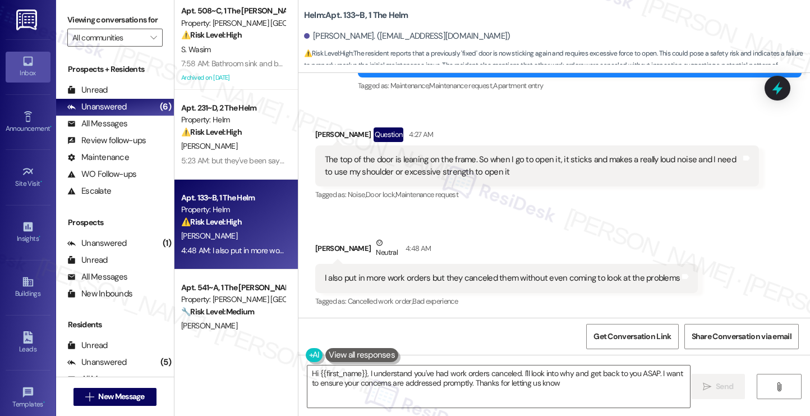
type textarea "Hi {{first_name}}, I understand you've had work orders canceled. I'll look into…"
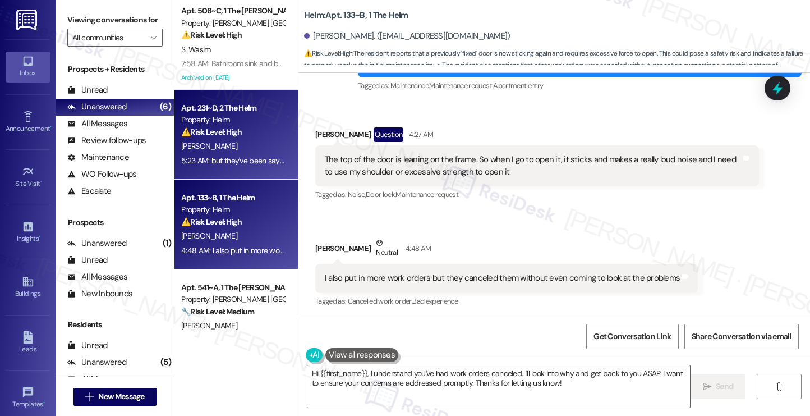
click at [232, 123] on div "Property: Helm" at bounding box center [233, 120] width 104 height 12
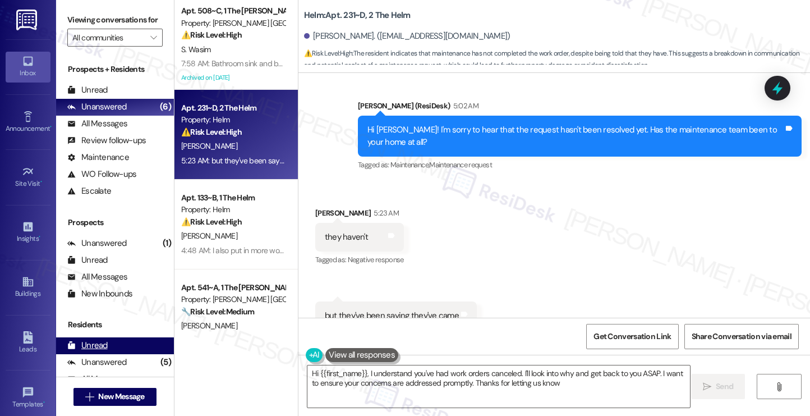
type textarea "Hi {{first_name}}, I understand you've had work orders canceled. I'll look into…"
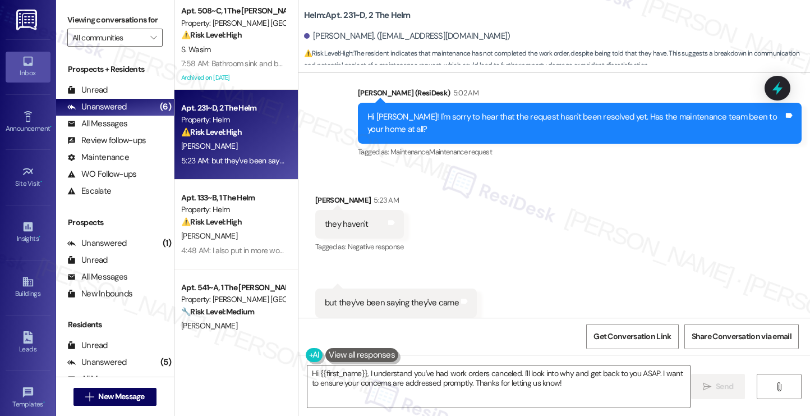
scroll to position [425, 0]
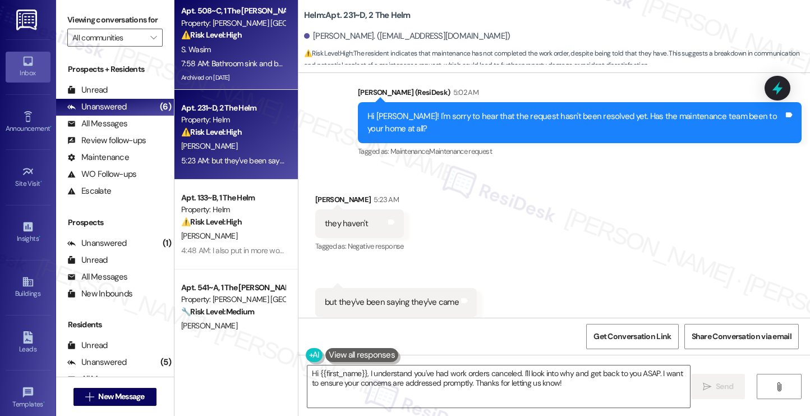
click at [219, 53] on div "S. Wasim" at bounding box center [233, 50] width 106 height 14
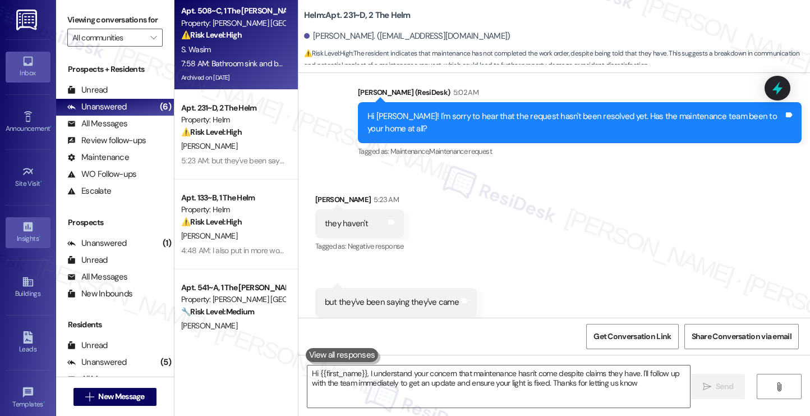
type textarea "Hi {{first_name}}, I understand your concern that maintenance hasn't come despi…"
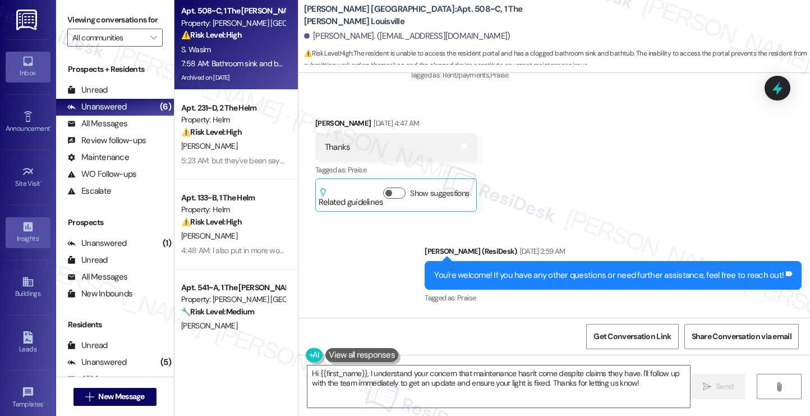
scroll to position [14489, 0]
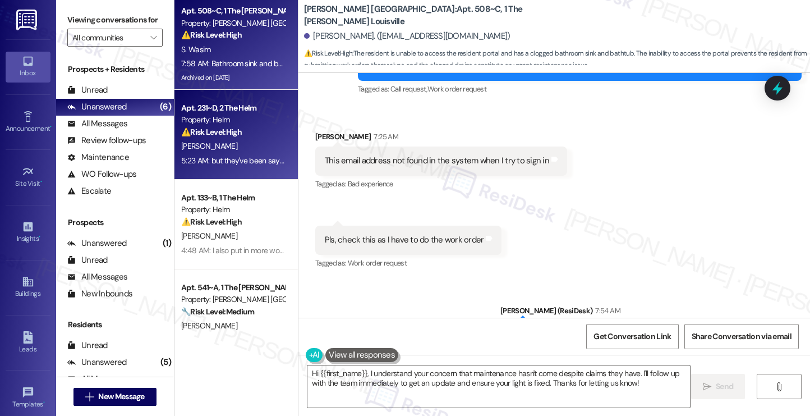
click at [200, 120] on div "Property: Helm" at bounding box center [233, 120] width 104 height 12
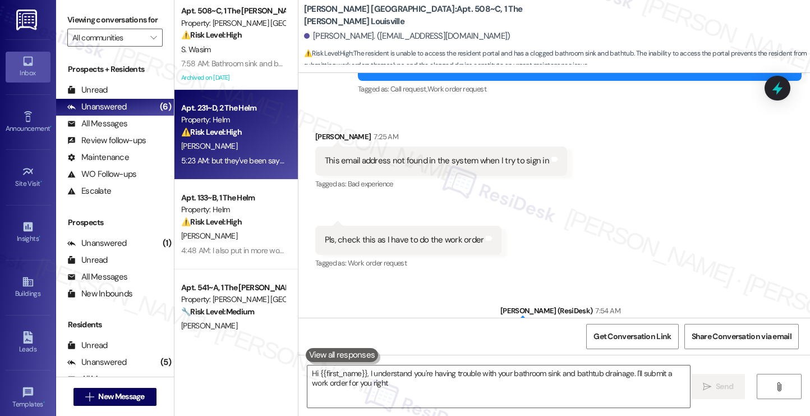
click at [212, 161] on div "5:23 AM: but they've been saying they've came 5:23 AM: but they've been saying …" at bounding box center [258, 160] width 154 height 10
type textarea "Hi {{first_name}}, I understand you're having trouble with your bathroom sink a…"
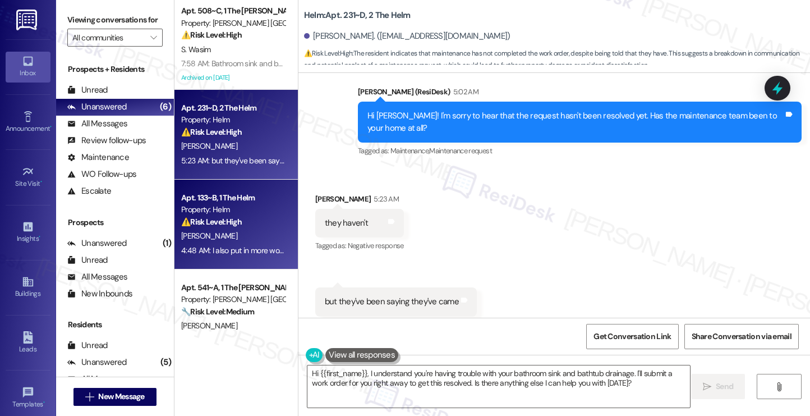
click at [214, 215] on div "Property: Helm" at bounding box center [233, 210] width 104 height 12
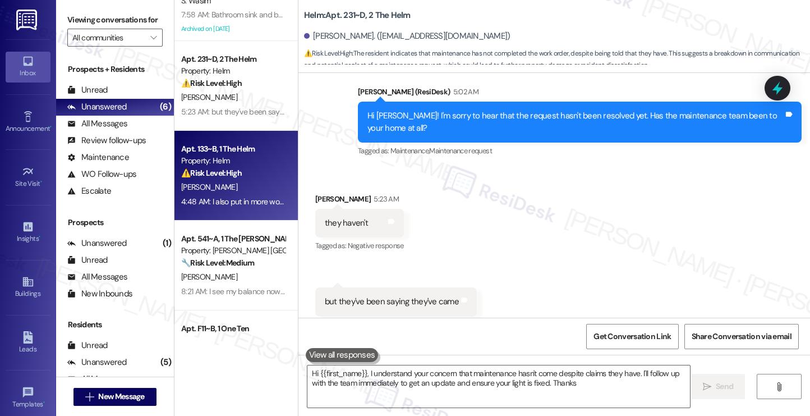
scroll to position [113, 0]
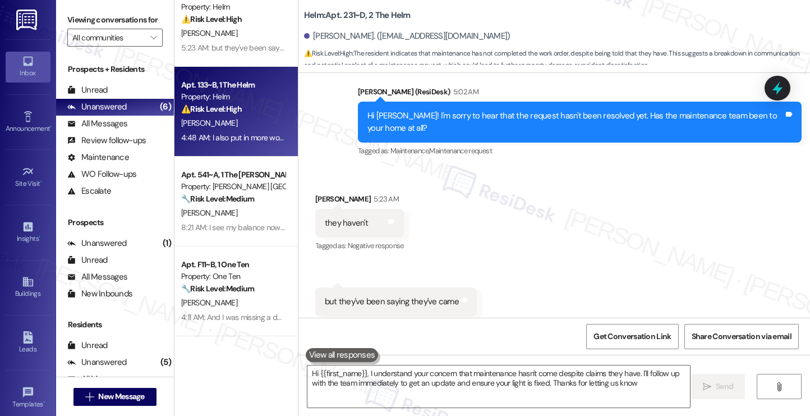
type textarea "Hi {{first_name}}, I understand your concern that maintenance hasn't come despi…"
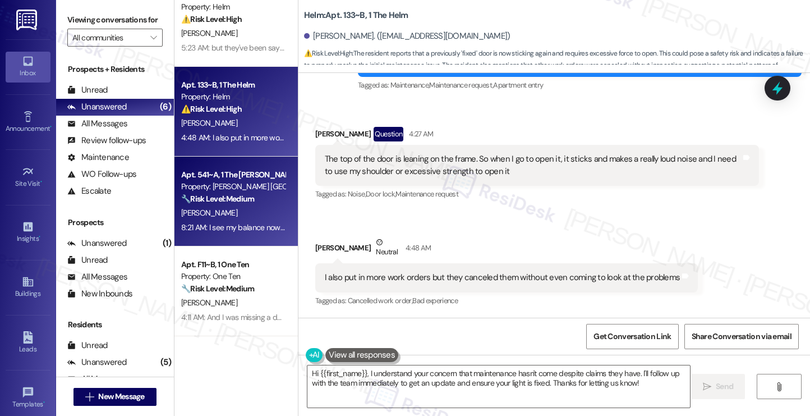
click at [230, 203] on strong "🔧 Risk Level: Medium" at bounding box center [217, 199] width 73 height 10
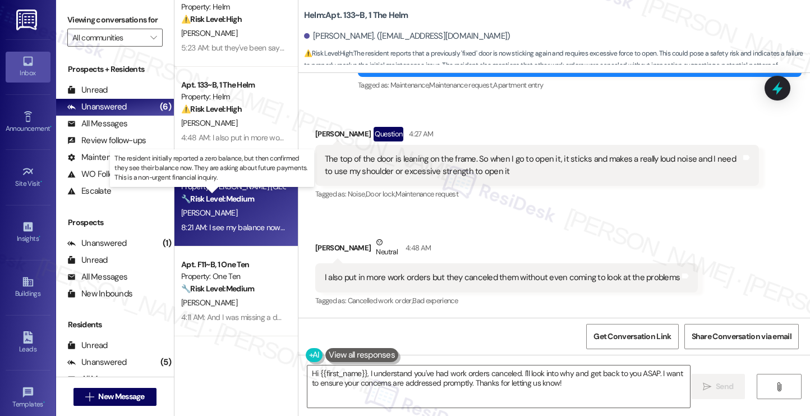
type textarea "Fetching suggested responses. Please feel free to read through the conversation…"
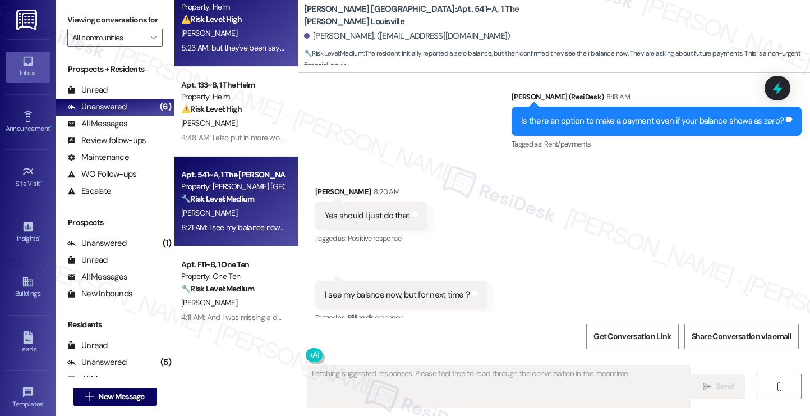
scroll to position [1087, 0]
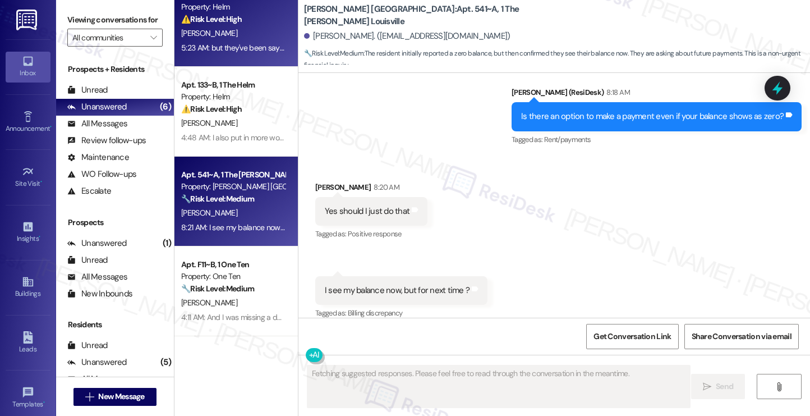
click at [223, 40] on div "[PERSON_NAME]" at bounding box center [233, 33] width 106 height 14
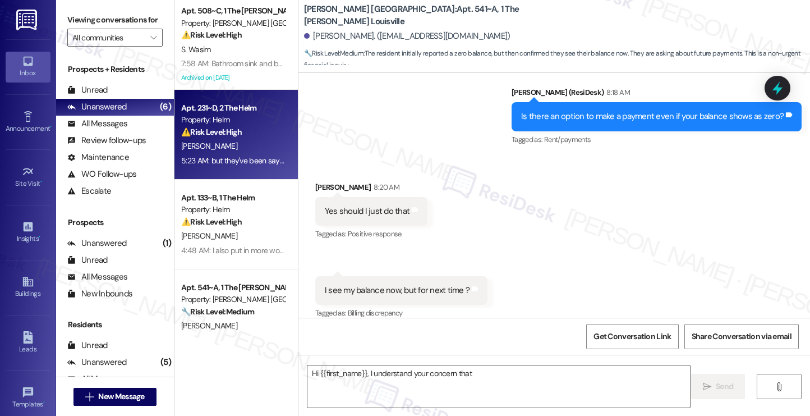
scroll to position [425, 0]
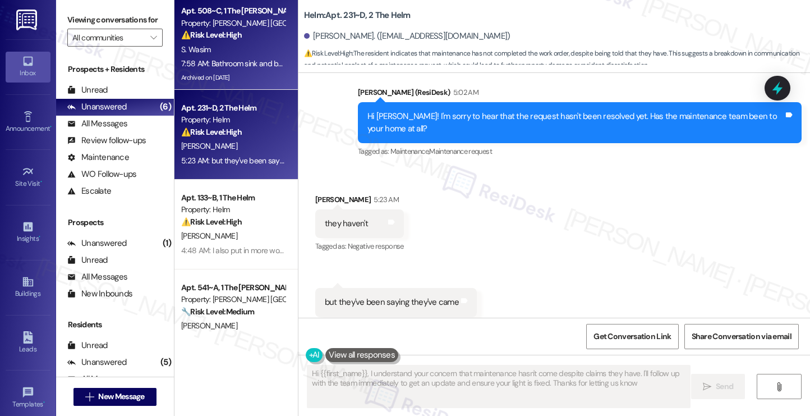
type textarea "Hi {{first_name}}, I understand your concern that maintenance hasn't come despi…"
click at [242, 57] on div "7:58 AM: Bathroom sink and bathtub drainage both are not working. Pls and Ty 7:…" at bounding box center [233, 64] width 106 height 14
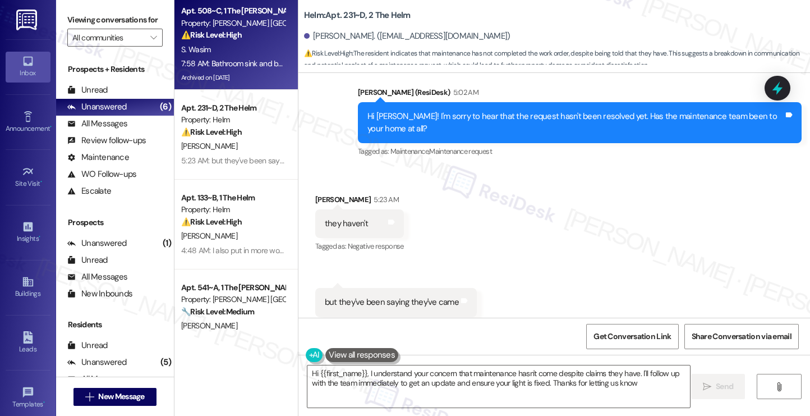
type textarea "Hi {{first_name}}, I understand your concern that maintenance hasn't come despi…"
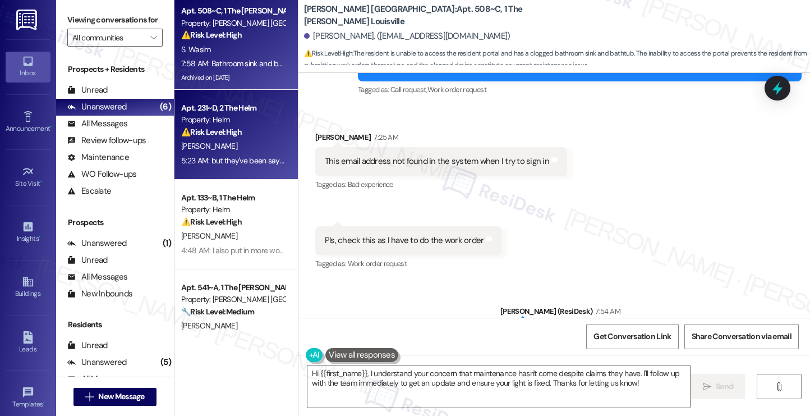
click at [240, 142] on div "[PERSON_NAME]" at bounding box center [233, 146] width 106 height 14
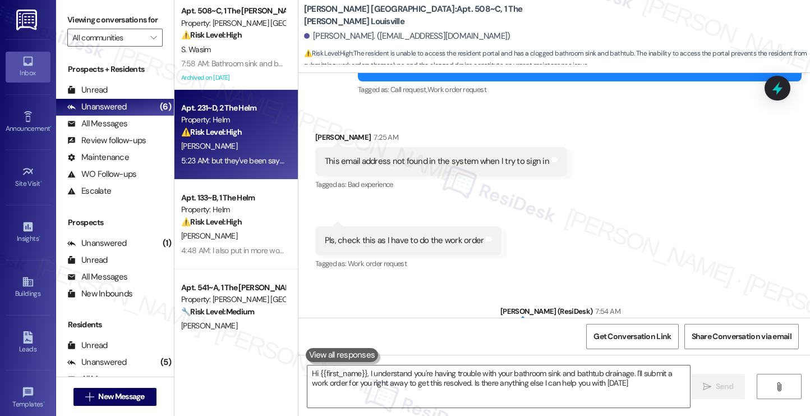
type textarea "Hi {{first_name}}, I understand you're having trouble with your bathroom sink a…"
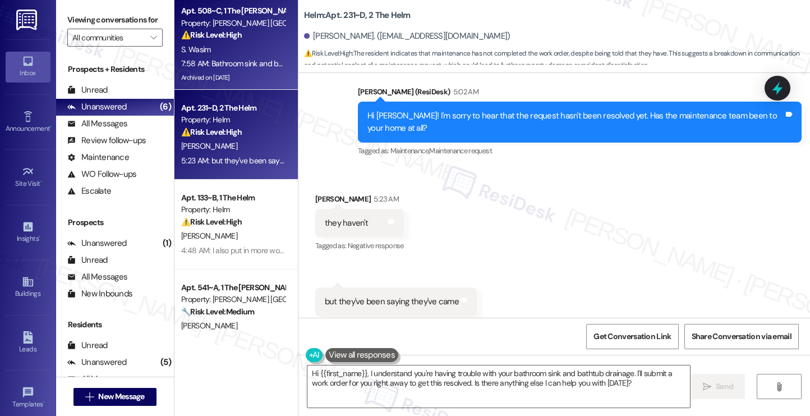
click at [225, 71] on div "Archived on [DATE]" at bounding box center [233, 78] width 106 height 14
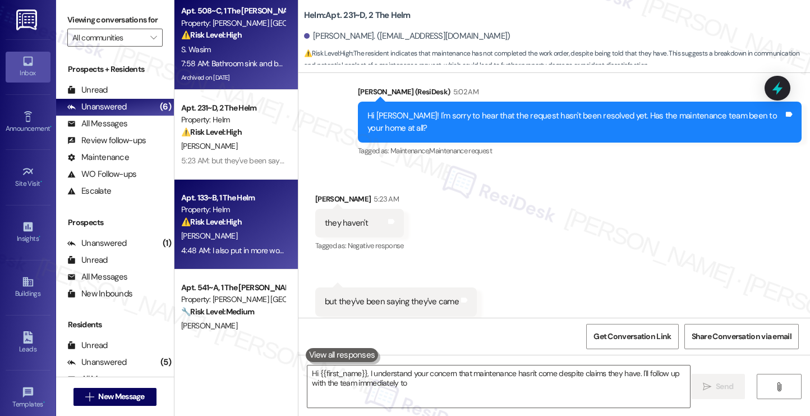
type textarea "Hi {{first_name}}, I understand your concern that maintenance hasn't come despi…"
drag, startPoint x: 225, startPoint y: 71, endPoint x: 234, endPoint y: 192, distance: 121.0
click at [234, 192] on div "Apt. 133~B, 1 The Helm" at bounding box center [233, 198] width 104 height 12
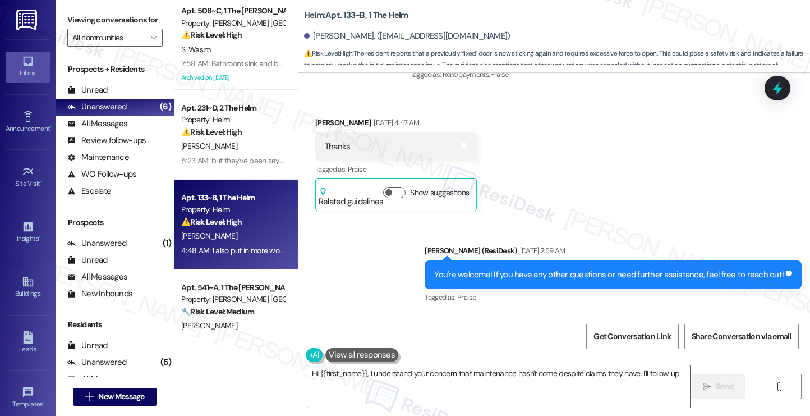
scroll to position [113, 0]
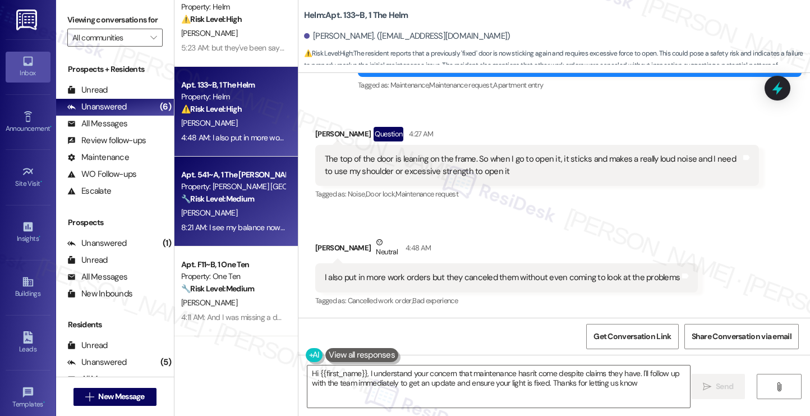
type textarea "Hi {{first_name}}, I understand your concern that maintenance hasn't come despi…"
click at [218, 223] on div "8:21 AM: I see my balance now, but for next time ? 8:21 AM: I see my balance no…" at bounding box center [262, 227] width 162 height 10
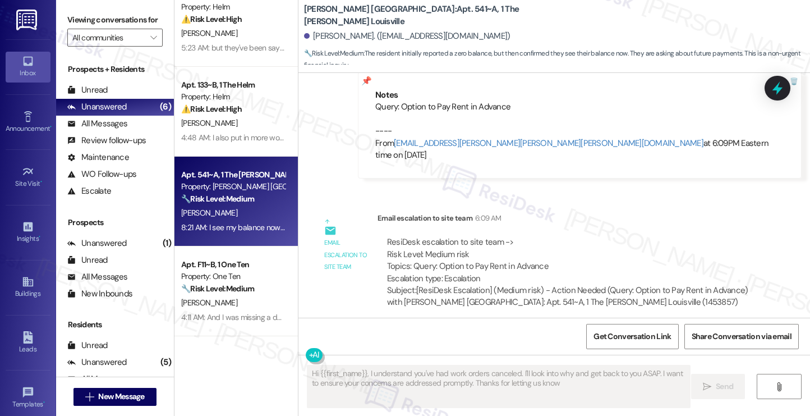
type textarea "Hi {{first_name}}, I understand you've had work orders canceled. I'll look into…"
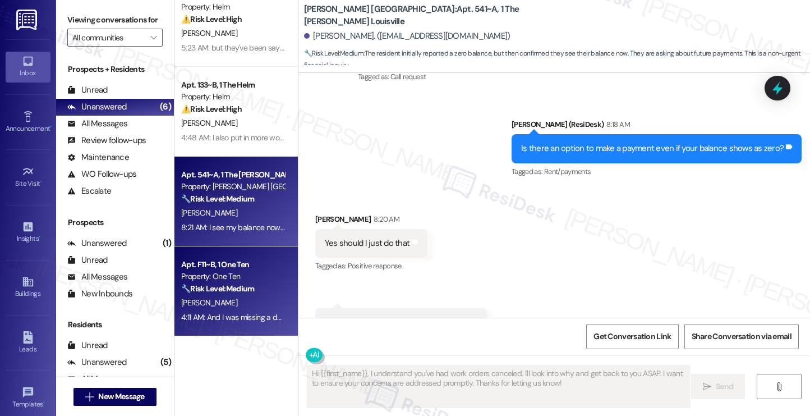
click at [229, 265] on div "Apt. F11~B, 1 One Ten" at bounding box center [233, 265] width 104 height 12
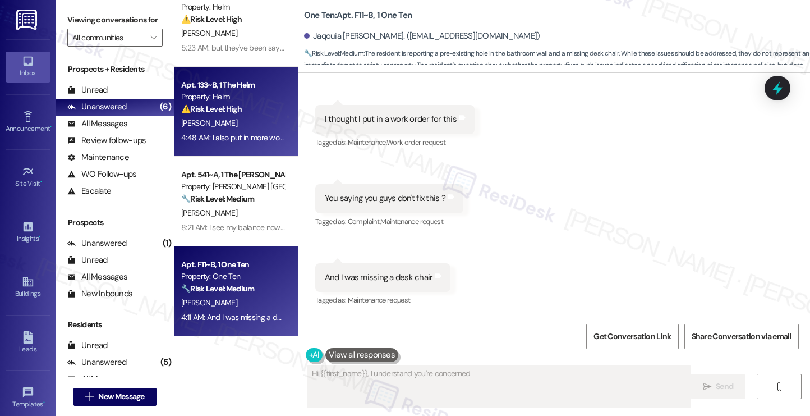
scroll to position [493, 0]
type textarea "Hi {{first_name}}, I understand you're concerned about the hole in your bathroo…"
click at [228, 93] on div "Property: Helm" at bounding box center [233, 97] width 104 height 12
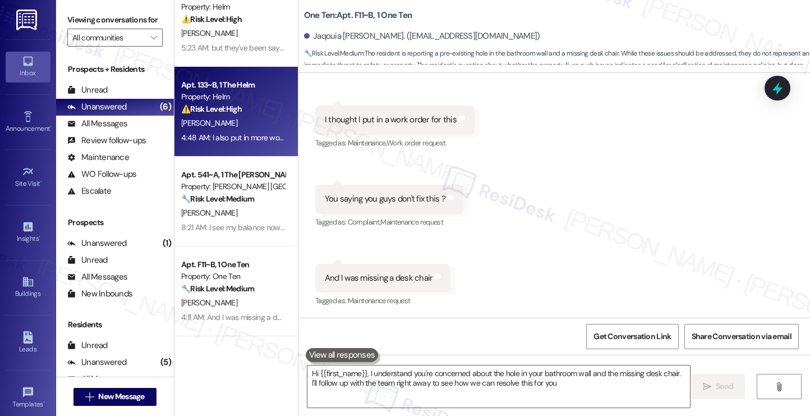
type textarea "Hi {{first_name}}, I understand you're concerned about the hole in your bathroo…"
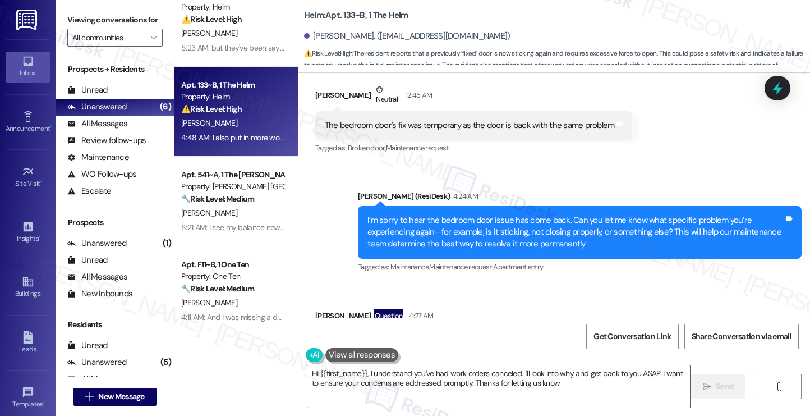
type textarea "Hi {{first_name}}, I understand you've had work orders canceled. I'll look into…"
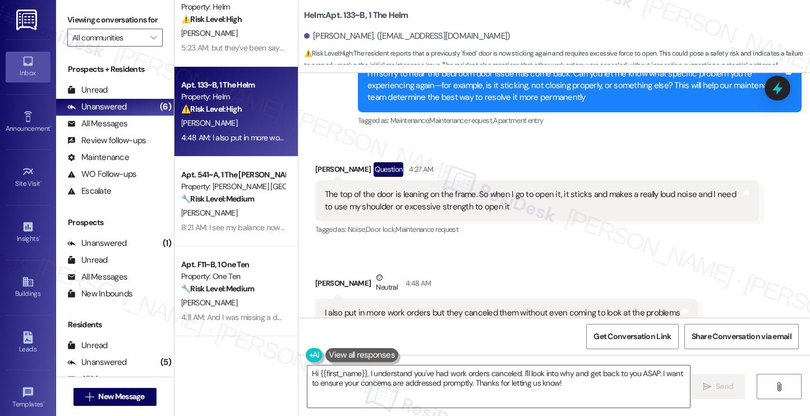
scroll to position [412, 0]
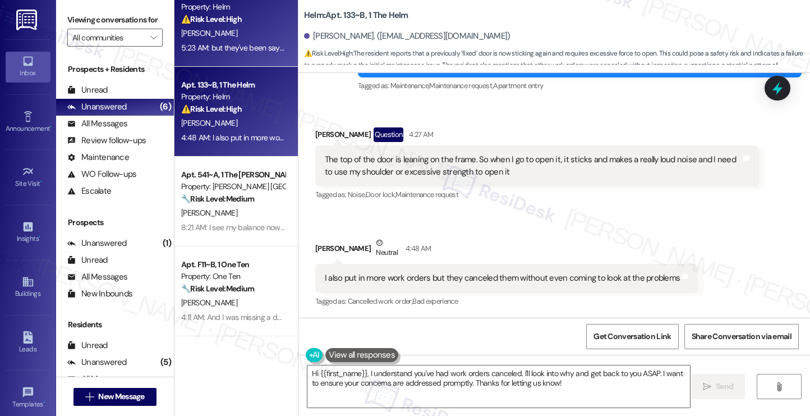
click at [225, 48] on div "5:23 AM: but they've been saying they've came 5:23 AM: but they've been saying …" at bounding box center [258, 48] width 154 height 10
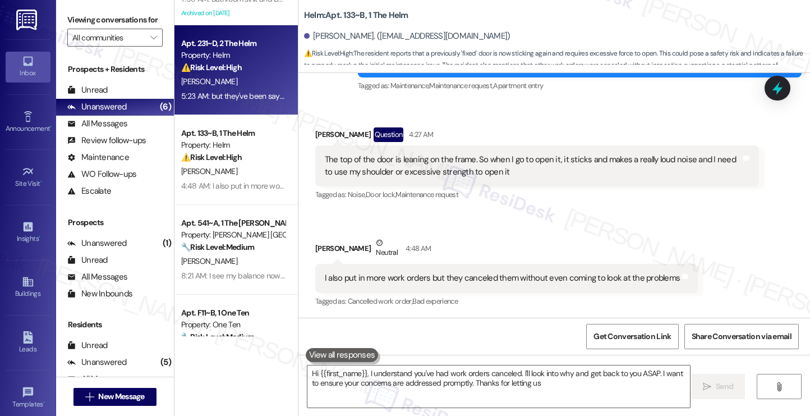
scroll to position [0, 0]
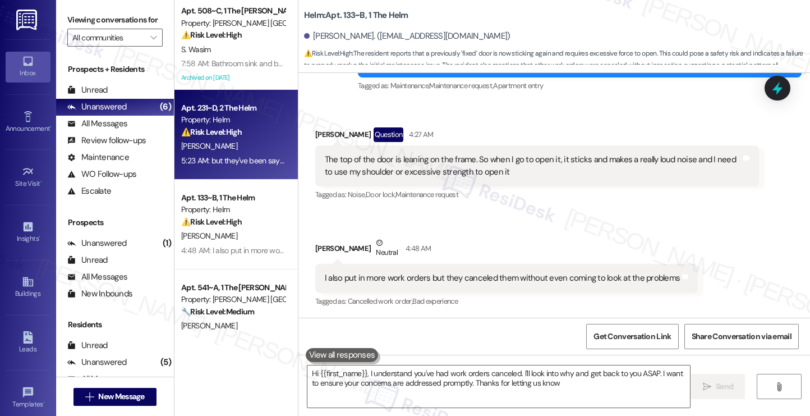
type textarea "Hi {{first_name}}, I understand you've had work orders canceled. I'll look into…"
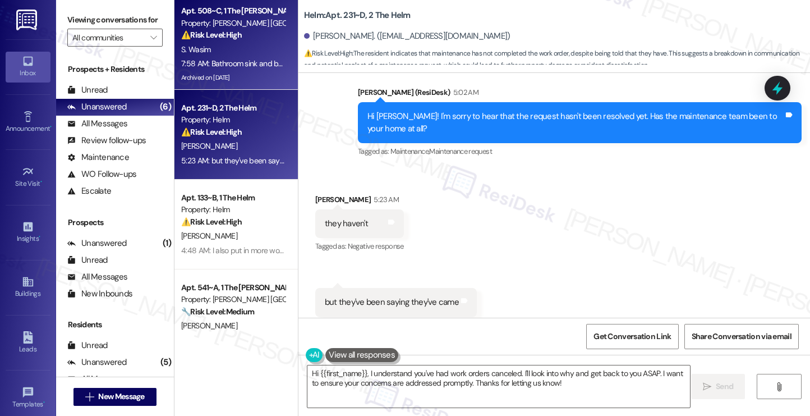
scroll to position [425, 0]
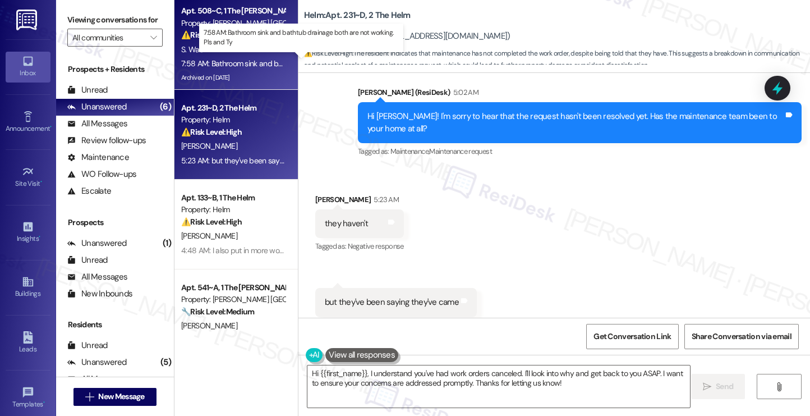
click at [237, 63] on div "7:58 AM: Bathroom sink and bathtub drainage both are not working. Pls and Ty 7:…" at bounding box center [308, 63] width 255 height 10
type textarea "Hi {{first_name}}, I understand your frustration. I'll follow up with the maint…"
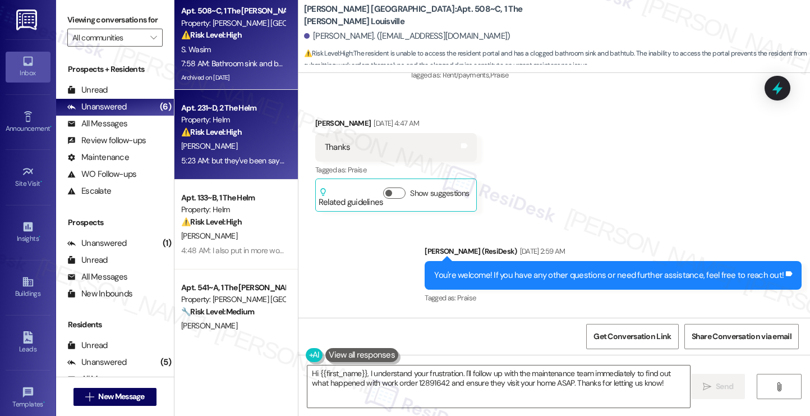
scroll to position [14489, 0]
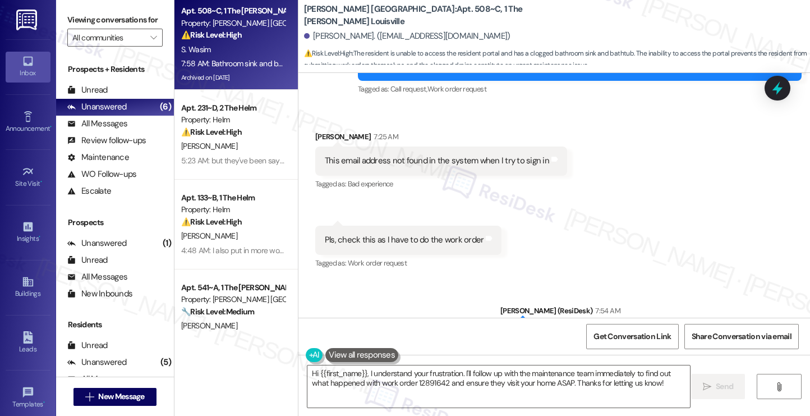
click at [245, 43] on div "S. Wasim" at bounding box center [233, 50] width 106 height 14
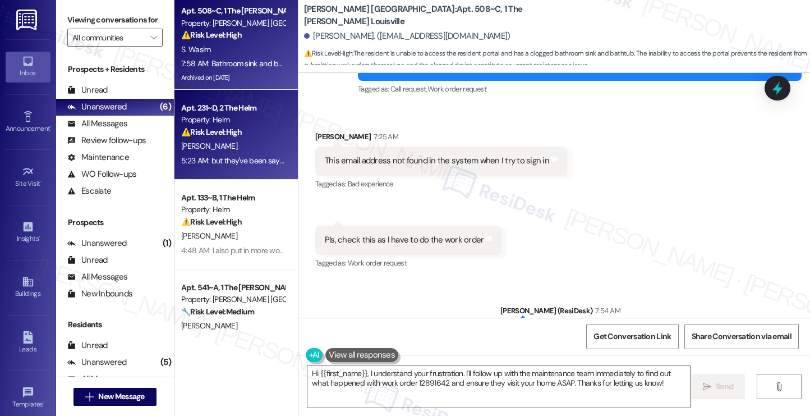
click at [226, 141] on div "[PERSON_NAME]" at bounding box center [233, 146] width 106 height 14
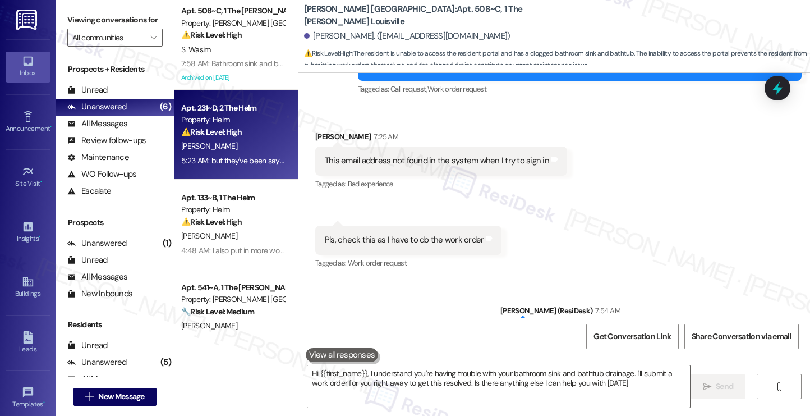
type textarea "Hi {{first_name}}, I understand you're having trouble with your bathroom sink a…"
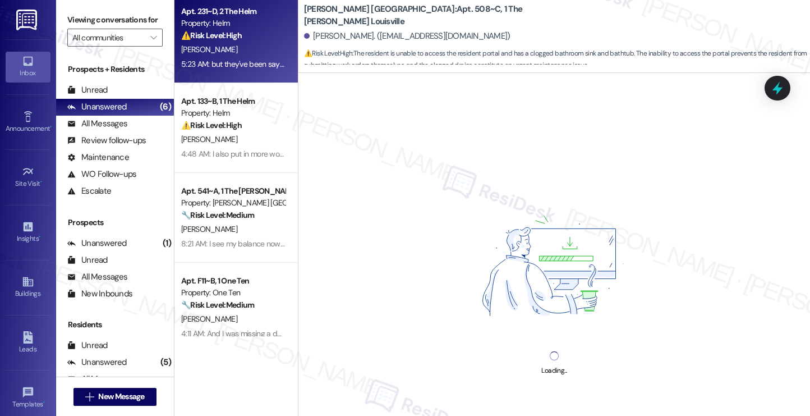
scroll to position [113, 0]
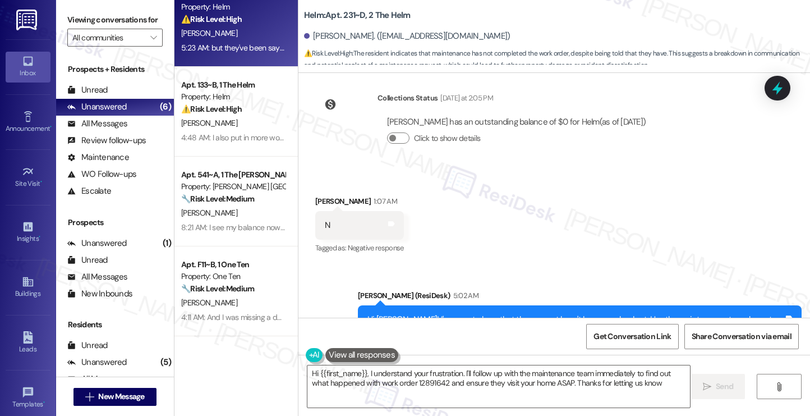
type textarea "Hi {{first_name}}, I understand your frustration. I'll follow up with the maint…"
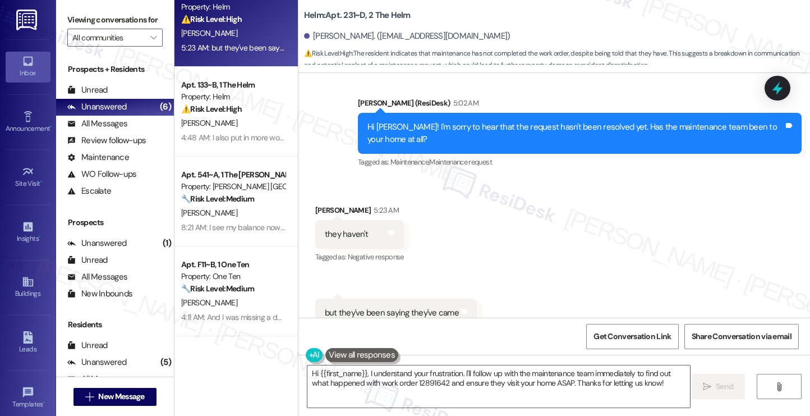
scroll to position [425, 0]
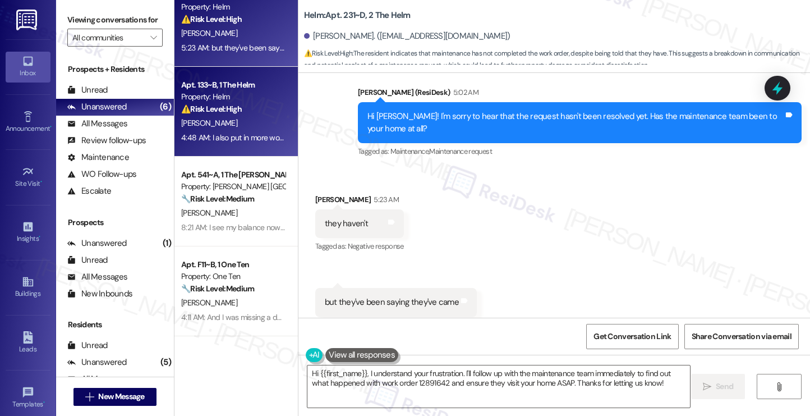
click at [213, 127] on div "[PERSON_NAME]" at bounding box center [233, 123] width 106 height 14
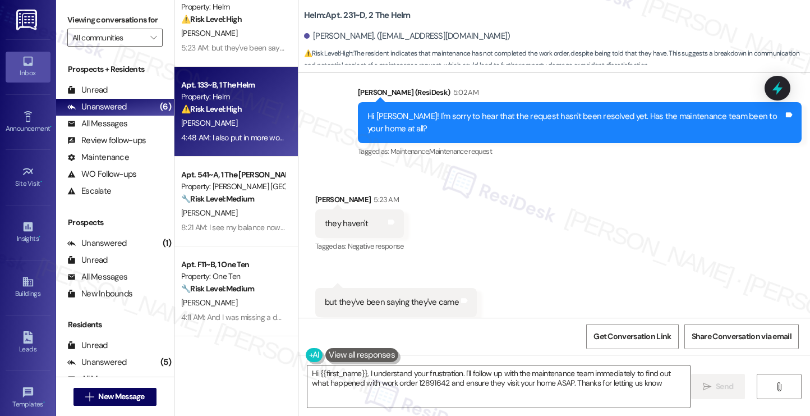
type textarea "Hi {{first_name}}, I understand your frustration. I'll follow up with the maint…"
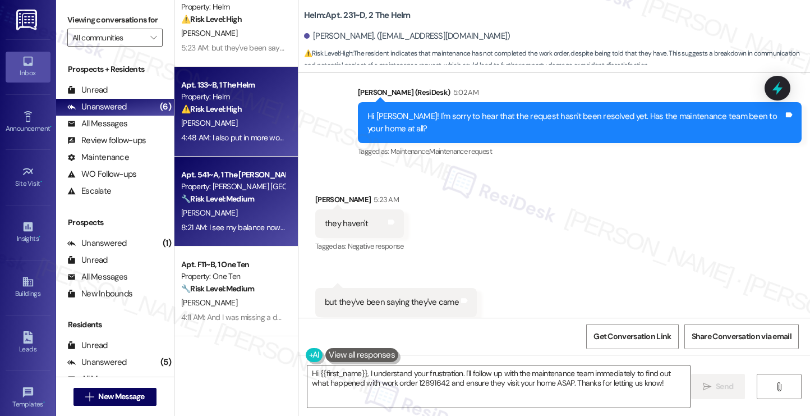
scroll to position [412, 0]
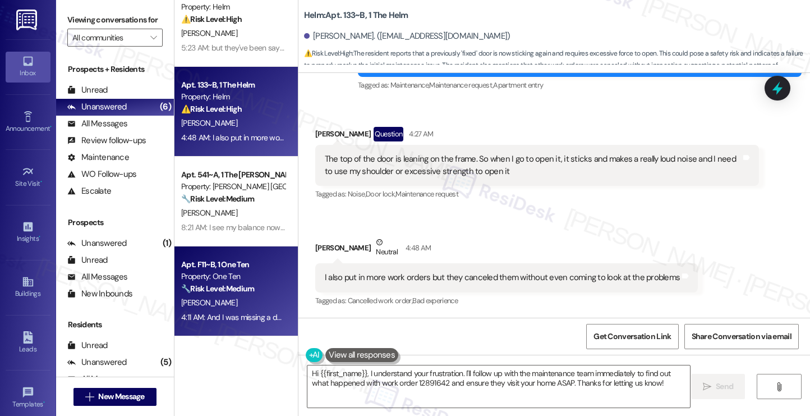
click at [237, 265] on div "Apt. F11~B, 1 One Ten" at bounding box center [233, 265] width 104 height 12
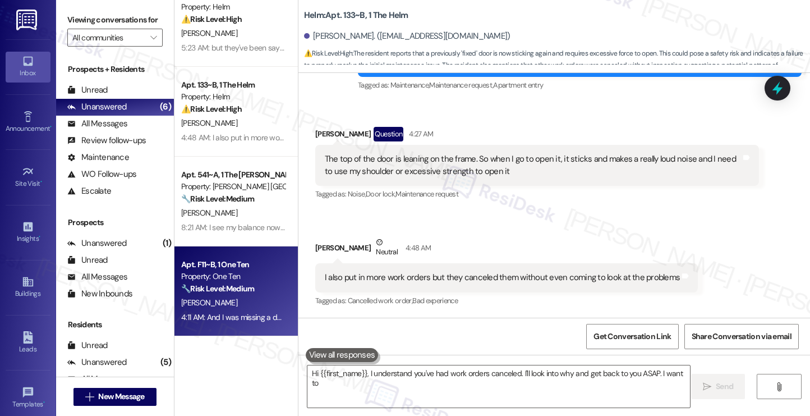
scroll to position [0, 0]
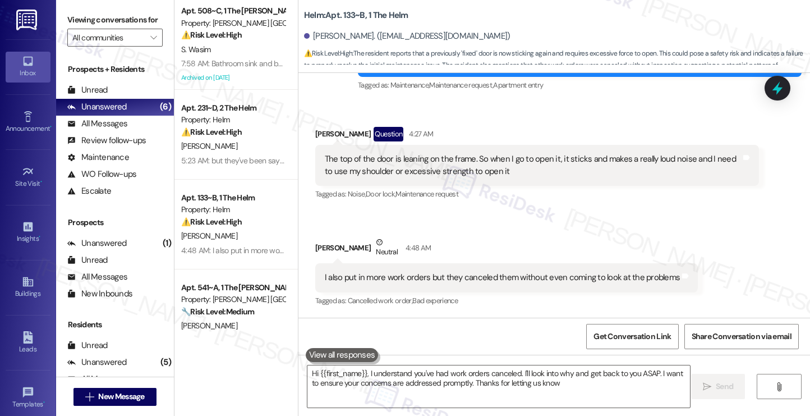
type textarea "Hi {{first_name}}, I understand you've had work orders canceled. I'll look into…"
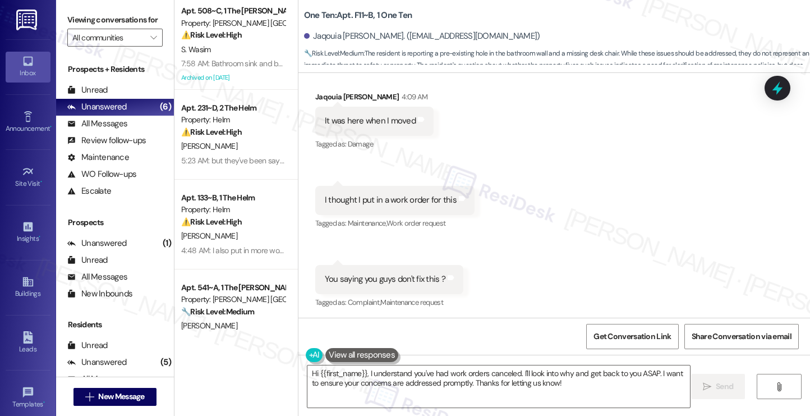
scroll to position [412, 0]
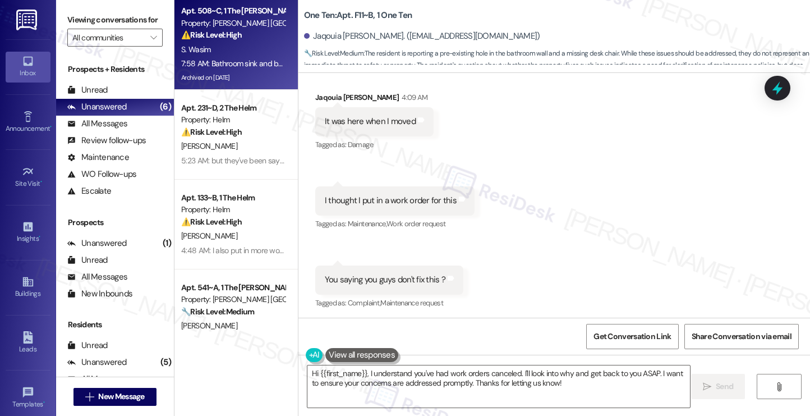
click at [228, 59] on div "7:58 AM: Bathroom sink and bathtub drainage both are not working. Pls and Ty 7:…" at bounding box center [308, 63] width 255 height 10
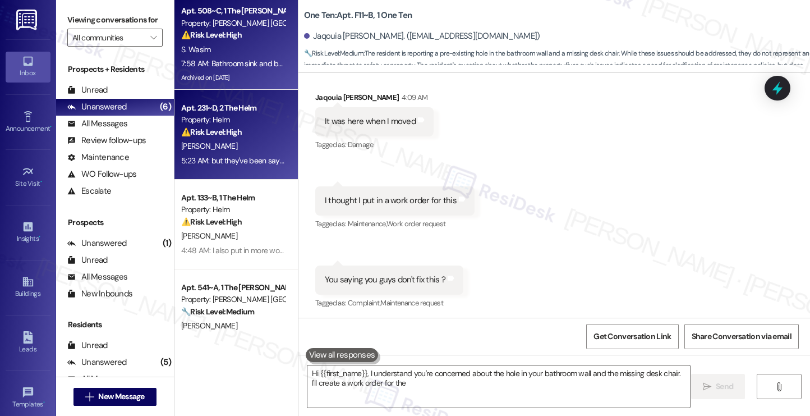
type textarea "Hi {{first_name}}, I understand you're concerned about the hole in your bathroo…"
click at [213, 114] on div "Property: Helm" at bounding box center [233, 120] width 104 height 12
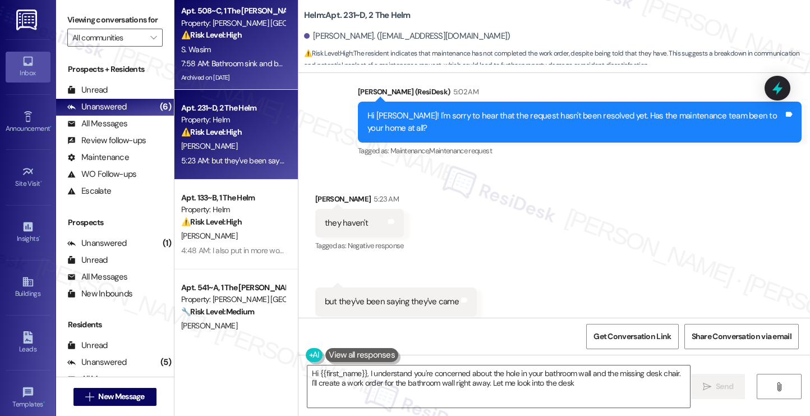
type textarea "Hi {{first_name}}, I understand you're concerned about the hole in your bathroo…"
click at [235, 53] on div "S. Wasim" at bounding box center [233, 50] width 106 height 14
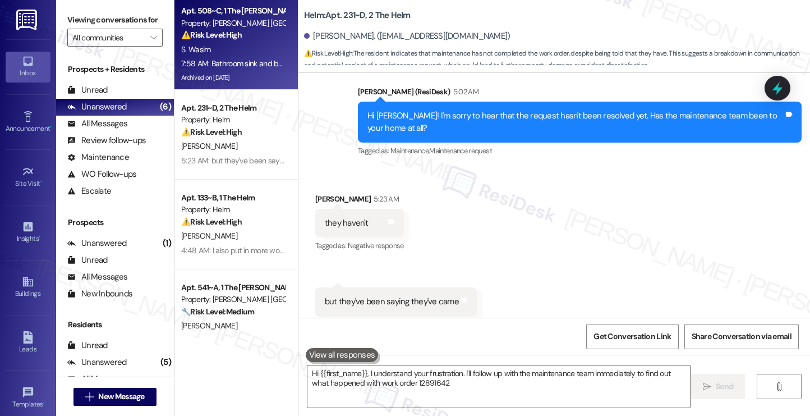
type textarea "Hi {{first_name}}, I understand your frustration. I'll follow up with the maint…"
click at [211, 144] on div "[PERSON_NAME]" at bounding box center [233, 146] width 106 height 14
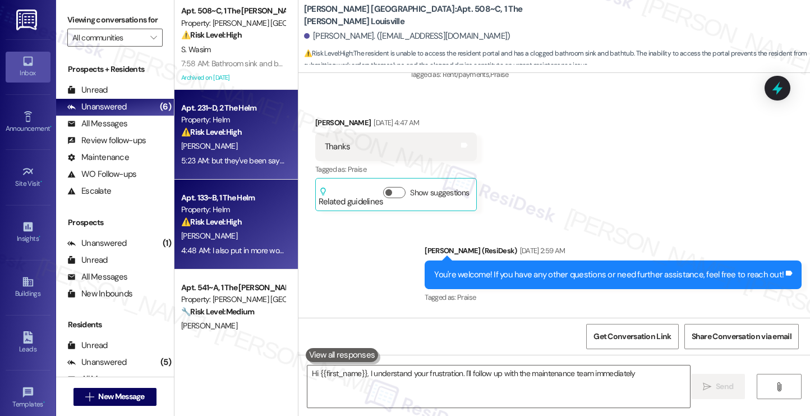
type textarea "Hi {{first_name}}, I understand your frustration. I'll follow up with the maint…"
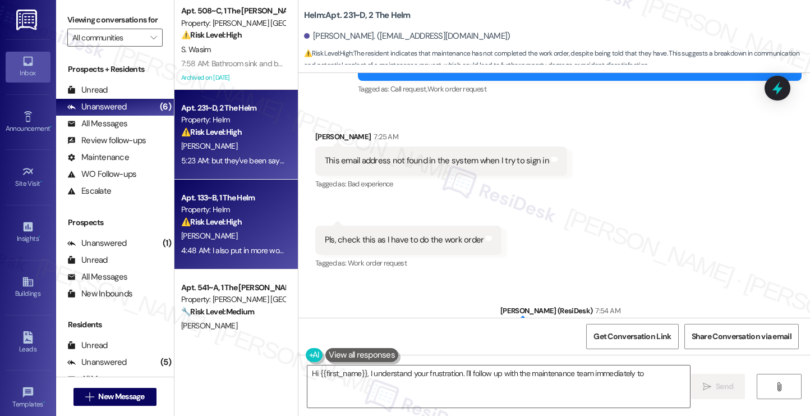
click at [221, 232] on div "[PERSON_NAME]" at bounding box center [233, 236] width 106 height 14
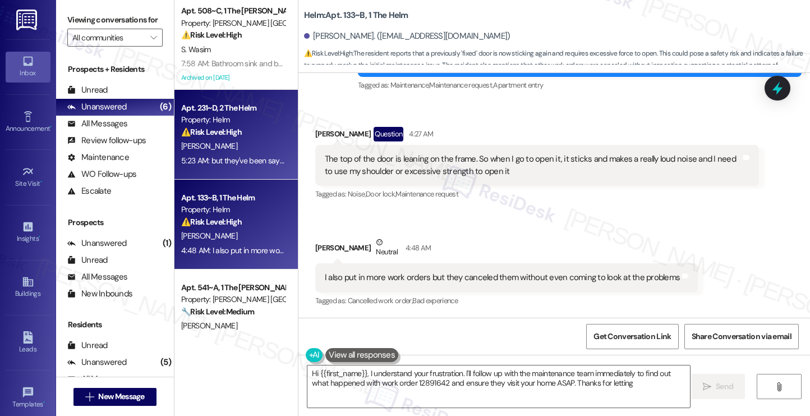
scroll to position [412, 0]
type textarea "Hi {{first_name}}, I understand your frustration. I'll follow up with the maint…"
click at [230, 118] on div "Property: Helm" at bounding box center [233, 120] width 104 height 12
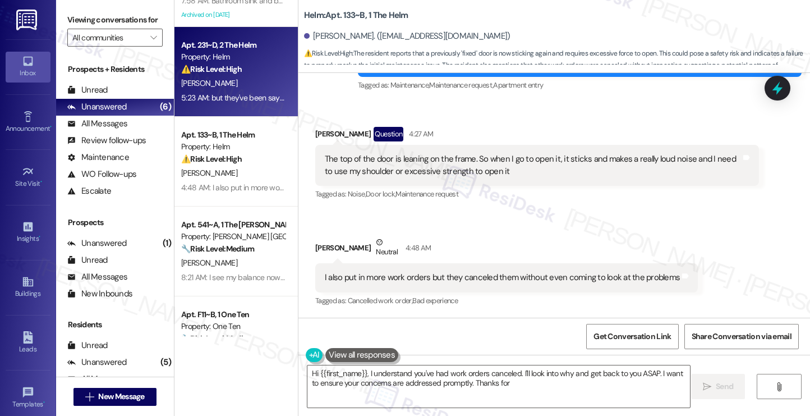
scroll to position [113, 0]
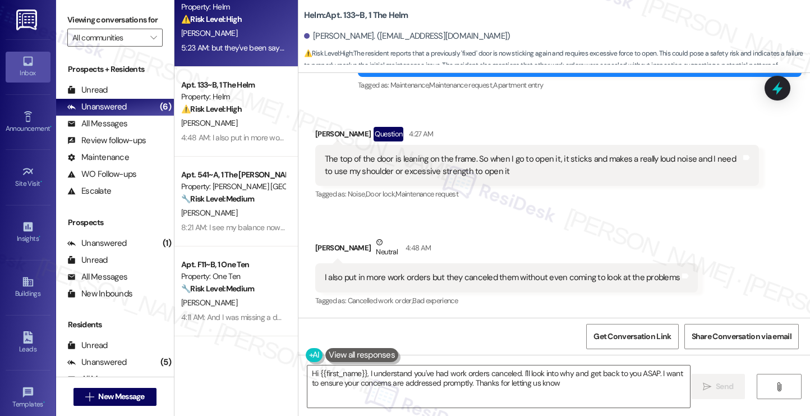
type textarea "Hi {{first_name}}, I understand you've had work orders canceled. I'll look into…"
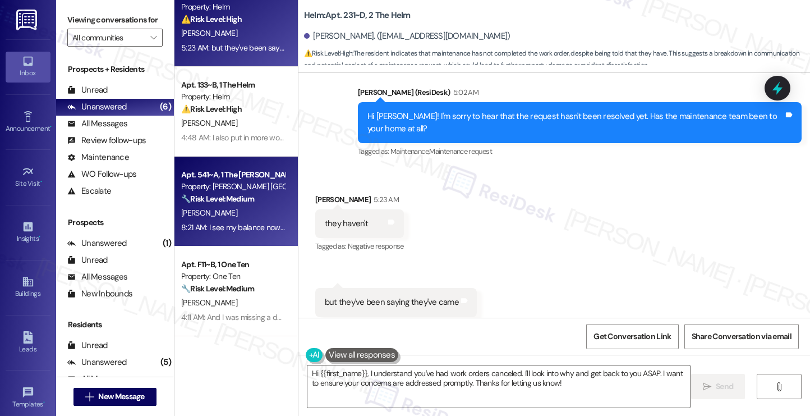
click at [229, 189] on div "Property: [PERSON_NAME] [GEOGRAPHIC_DATA]" at bounding box center [233, 187] width 104 height 12
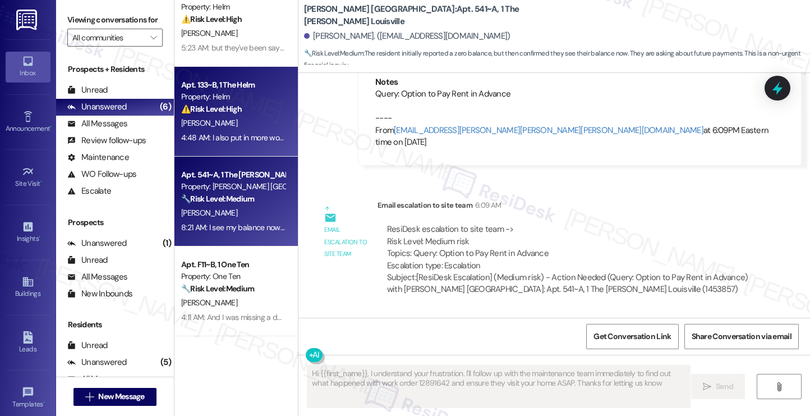
type textarea "Hi {{first_name}}, I understand your frustration. I'll follow up with the maint…"
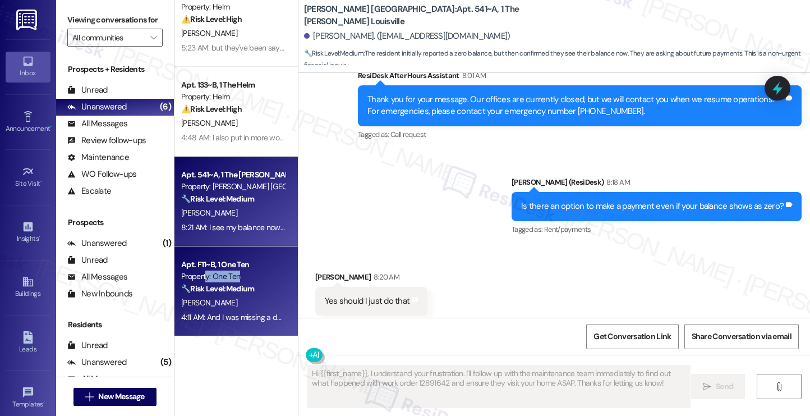
click at [200, 282] on div "Apt. F11~B, 1 One Ten Property: One Ten 🔧 Risk Level: Medium The resident is re…" at bounding box center [233, 277] width 106 height 38
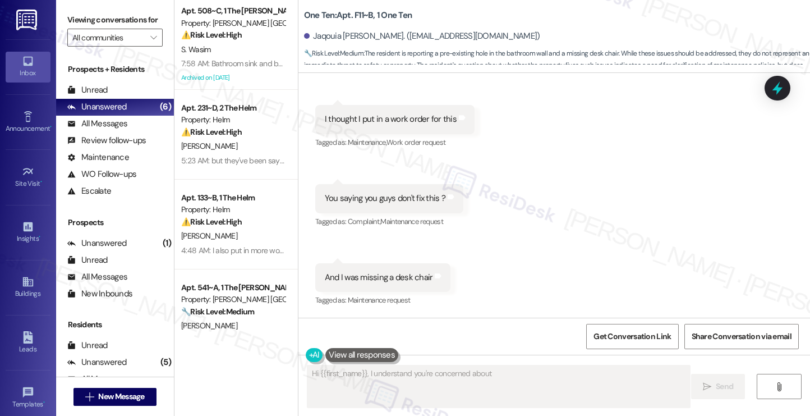
scroll to position [493, 0]
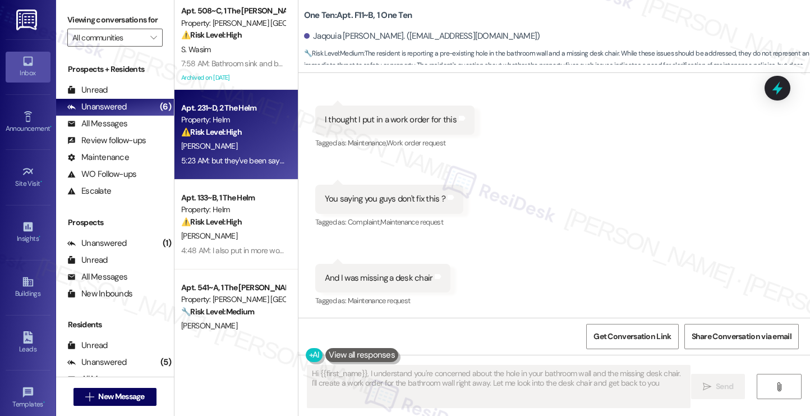
type textarea "Hi {{first_name}}, I understand you're concerned about the hole in your bathroo…"
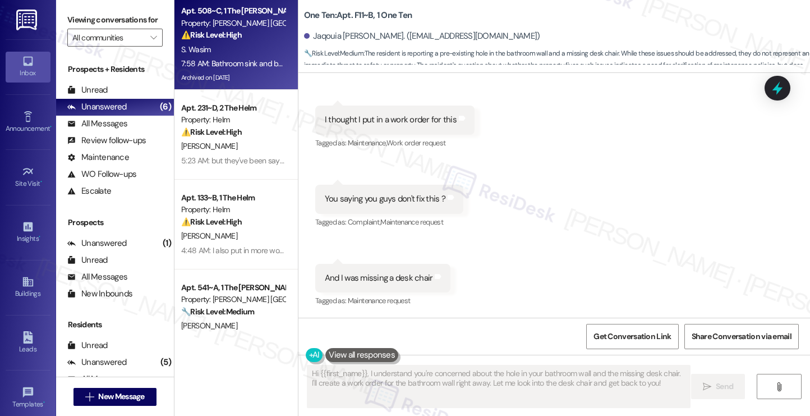
click at [215, 61] on div "7:58 AM: Bathroom sink and bathtub drainage both are not working. Pls and Ty 7:…" at bounding box center [308, 63] width 255 height 10
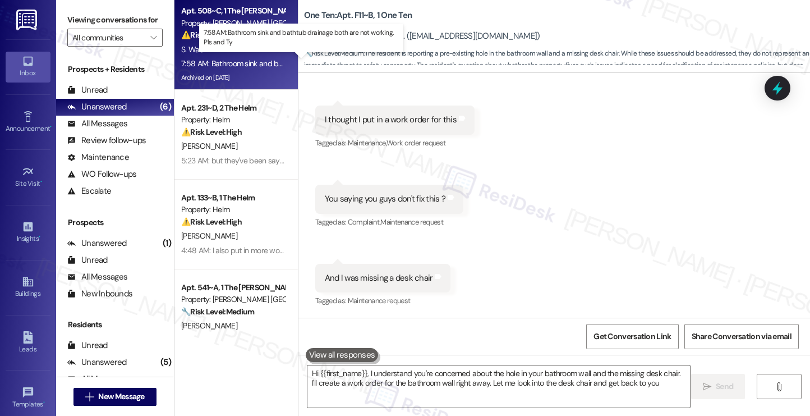
type textarea "Hi {{first_name}}, I understand you're concerned about the hole in your bathroo…"
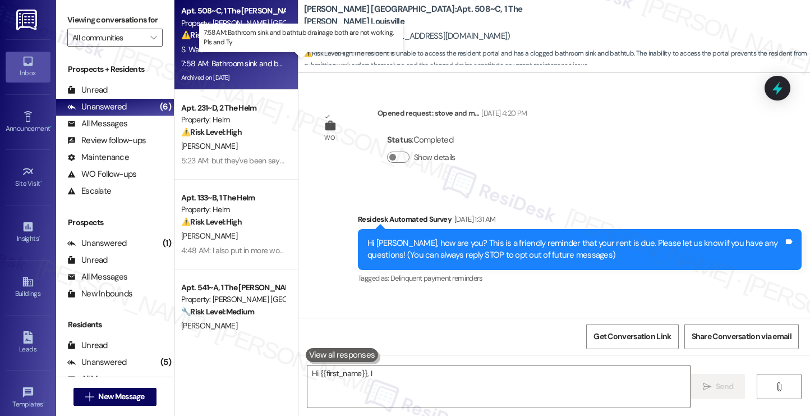
scroll to position [14489, 0]
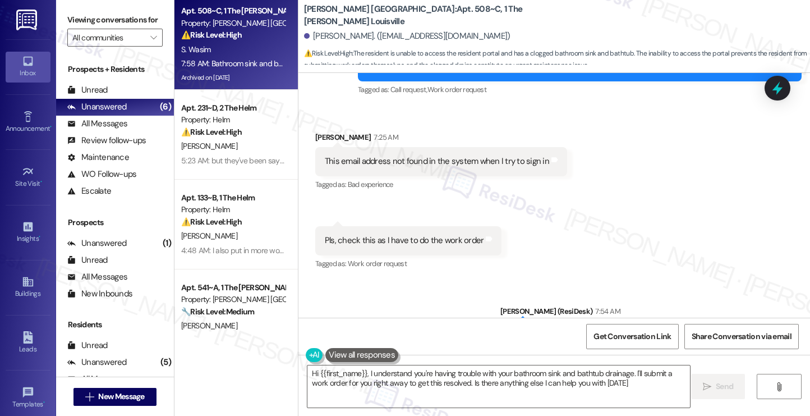
type textarea "Hi {{first_name}}, I understand you're having trouble with your bathroom sink a…"
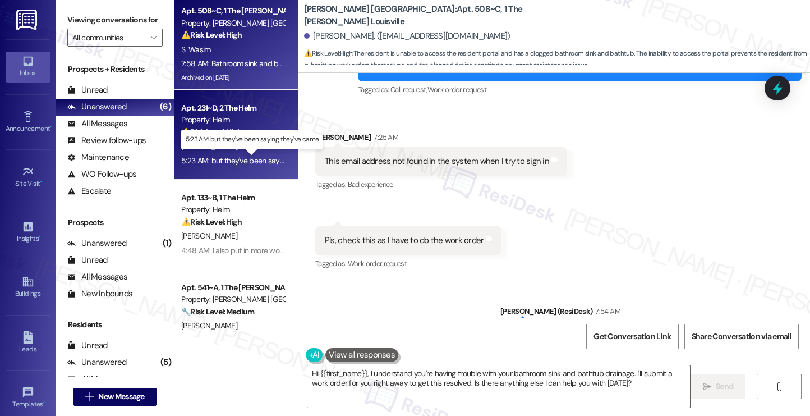
click at [244, 157] on div "5:23 AM: but they've been saying they've came 5:23 AM: but they've been saying …" at bounding box center [258, 160] width 154 height 10
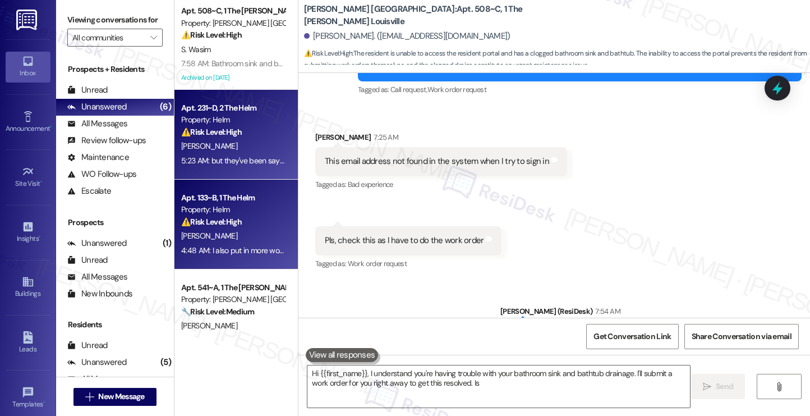
type textarea "Hi {{first_name}}, I understand you're having trouble with your bathroom sink a…"
click at [218, 228] on div "Apt. 133~B, 1 The Helm Property: Helm ⚠️ Risk Level: High The resident reports …" at bounding box center [233, 210] width 106 height 38
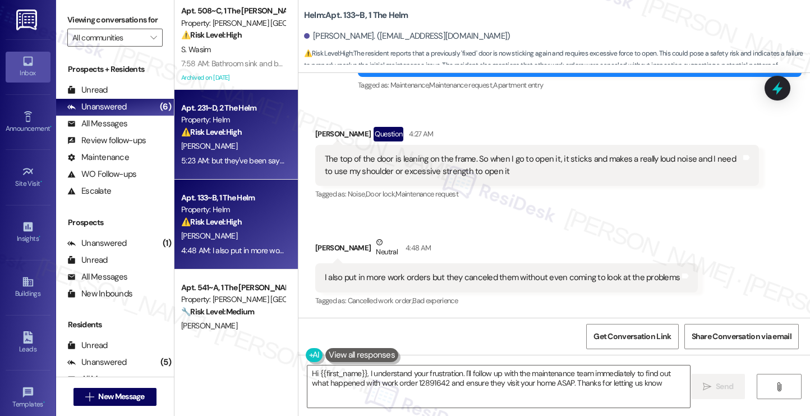
type textarea "Hi {{first_name}}, I understand your frustration. I'll follow up with the maint…"
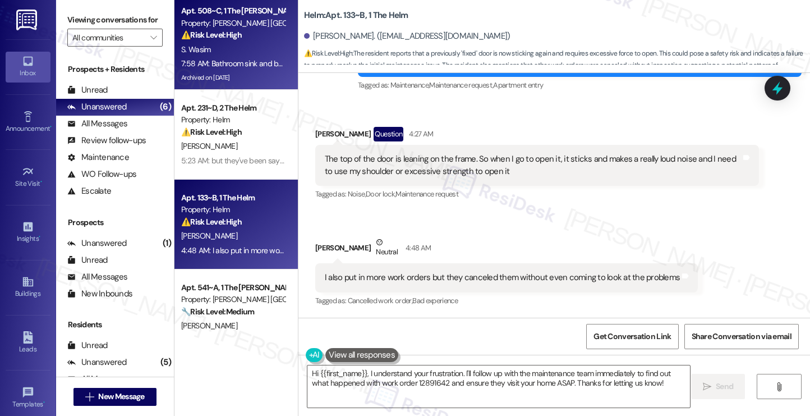
click at [242, 61] on div "7:58 AM: Bathroom sink and bathtub drainage both are not working. Pls and Ty 7:…" at bounding box center [308, 63] width 255 height 10
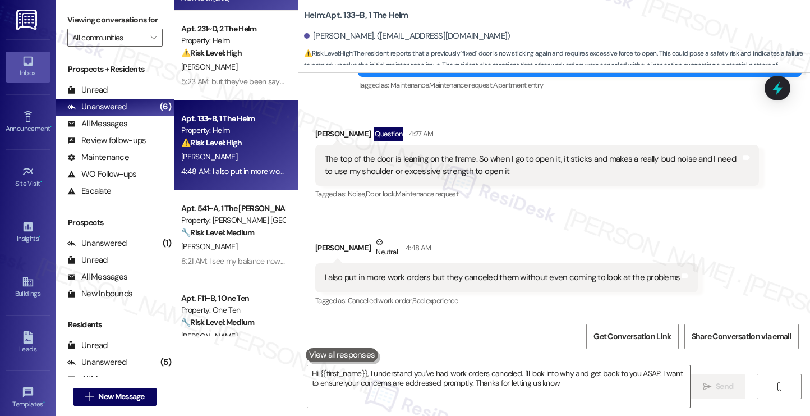
type textarea "Hi {{first_name}}, I understand you've had work orders canceled. I'll look into…"
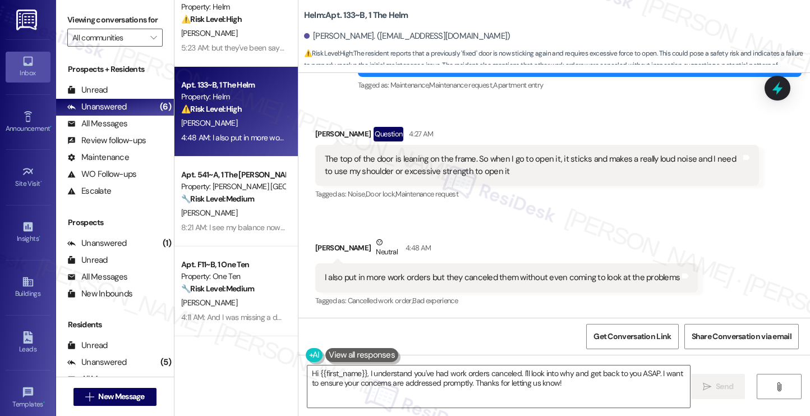
scroll to position [14489, 0]
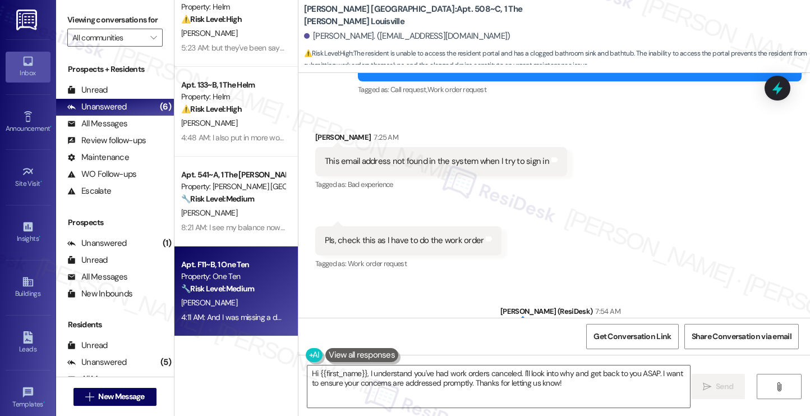
click at [200, 287] on strong "🔧 Risk Level: Medium" at bounding box center [217, 288] width 73 height 10
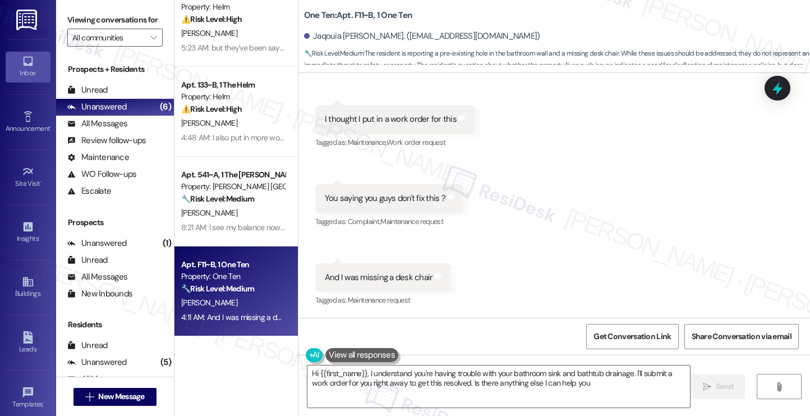
scroll to position [493, 0]
type textarea "Hi {{first_name}}, I understand you're having trouble with your bathroom sink a…"
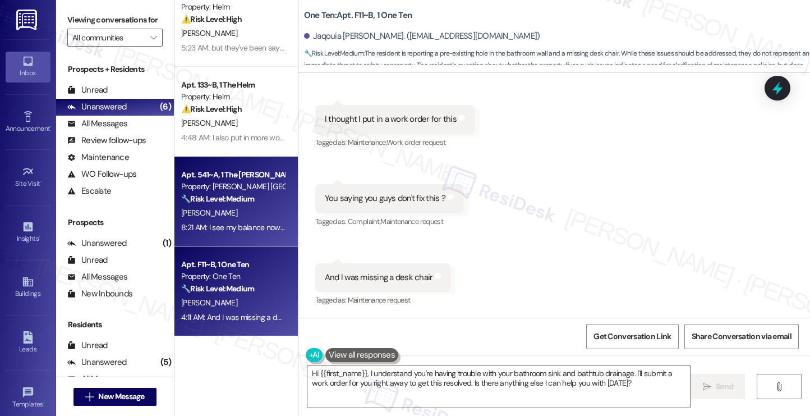
click at [217, 173] on div "Apt. 541~A, 1 The [PERSON_NAME] Louisville" at bounding box center [233, 175] width 104 height 12
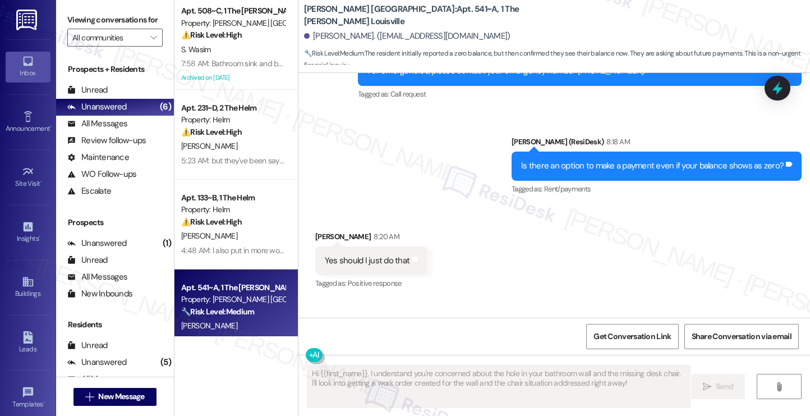
scroll to position [1087, 0]
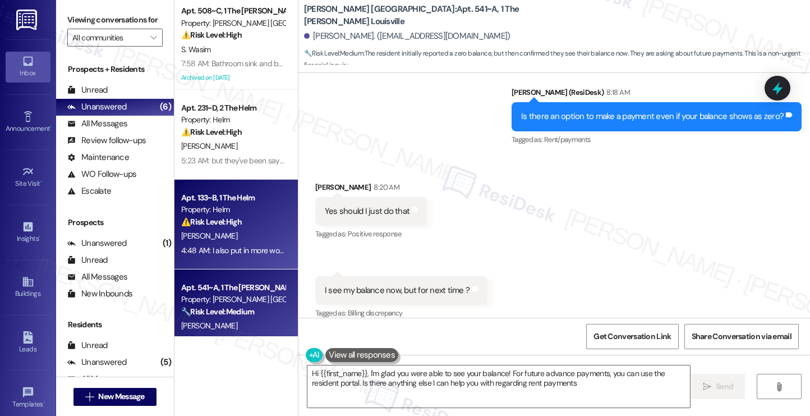
type textarea "Hi {{first_name}}, I'm glad you were able to see your balance! For future advan…"
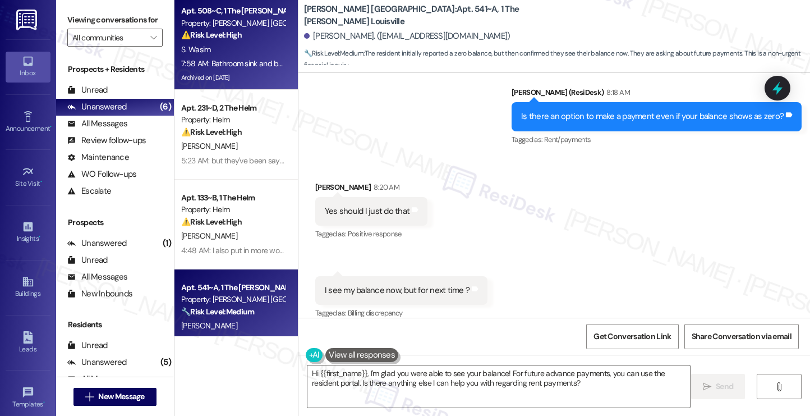
click at [237, 78] on div "Archived on [DATE]" at bounding box center [233, 78] width 106 height 14
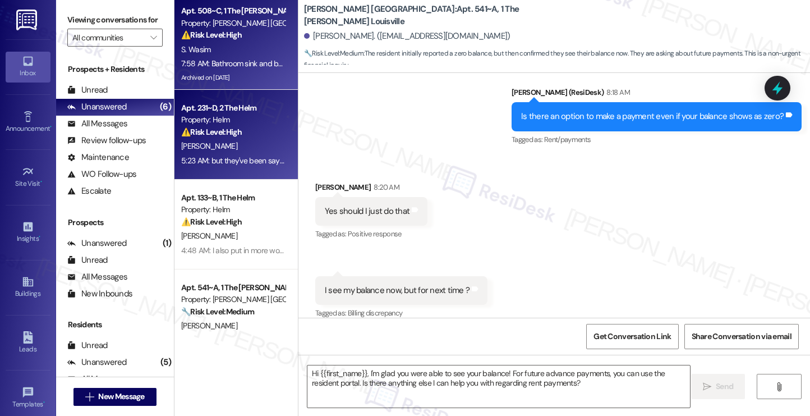
type textarea "Fetching suggested responses. Please feel free to read through the conversation…"
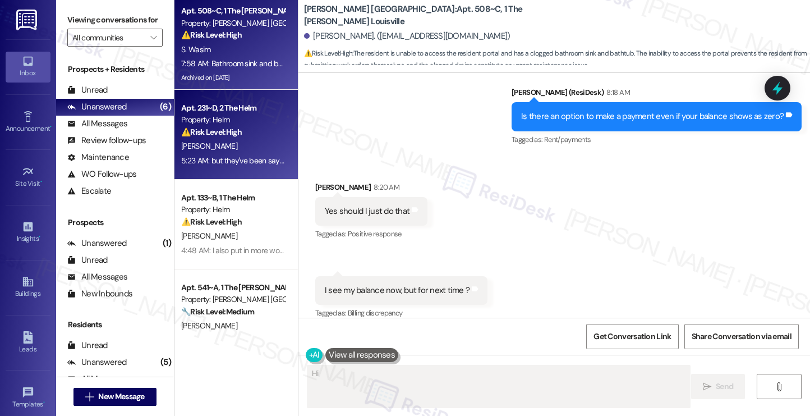
click at [239, 169] on div "Apt. 231~D, 2 The Helm Property: Helm ⚠️ Risk Level: High The resident indicate…" at bounding box center [236, 135] width 123 height 90
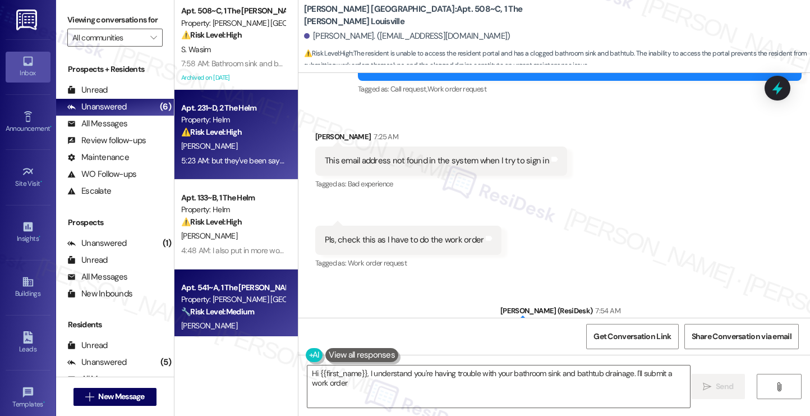
scroll to position [426, 0]
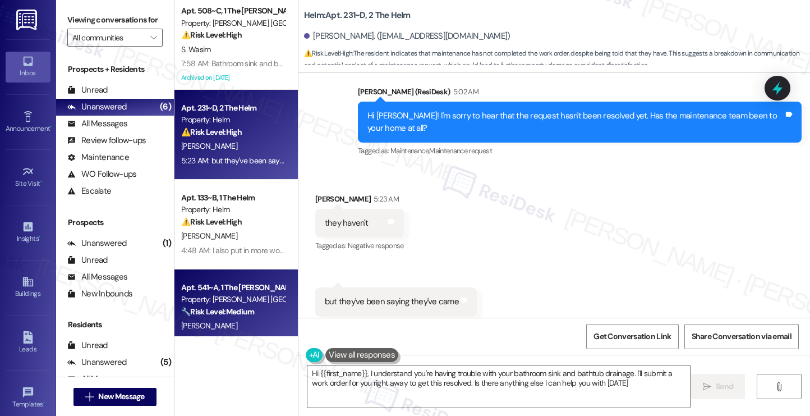
type textarea "Hi {{first_name}}, I understand you're having trouble with your bathroom sink a…"
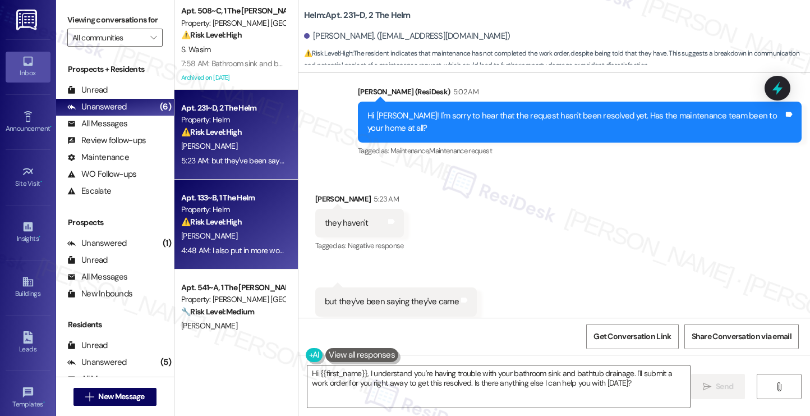
click at [228, 210] on div "Property: Helm" at bounding box center [233, 210] width 104 height 12
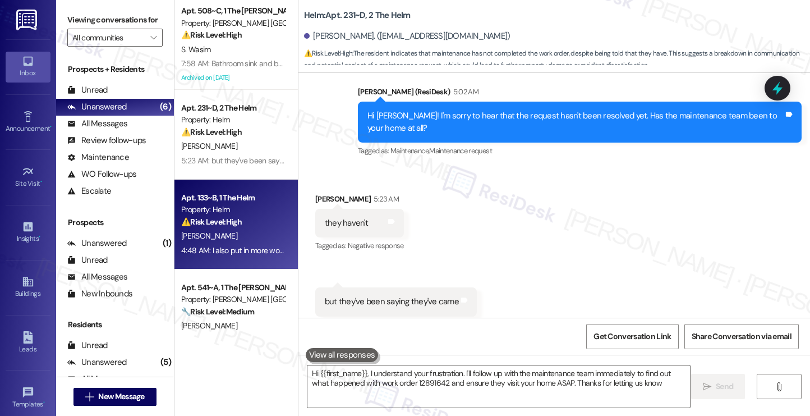
type textarea "Hi {{first_name}}, I understand your frustration. I'll follow up with the maint…"
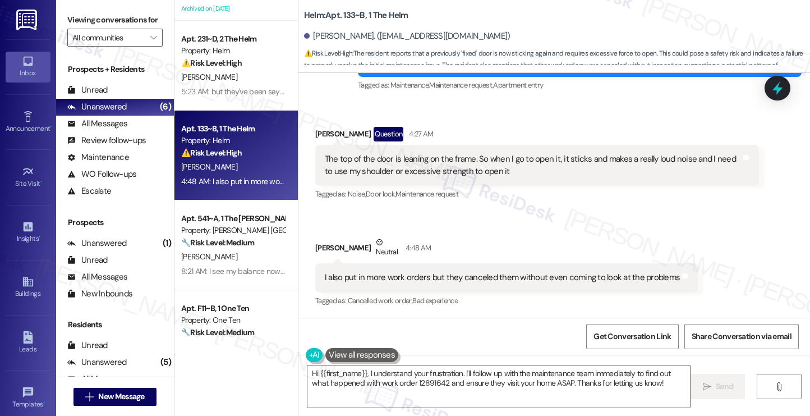
scroll to position [113, 0]
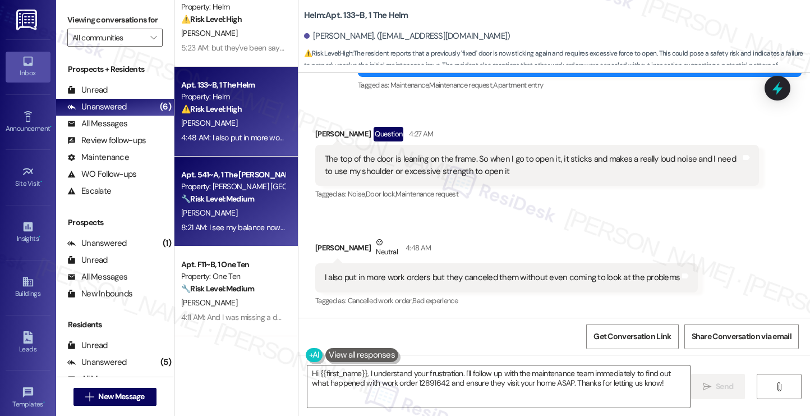
click at [247, 234] on div "8:21 AM: I see my balance now, but for next time ? 8:21 AM: I see my balance no…" at bounding box center [233, 228] width 106 height 14
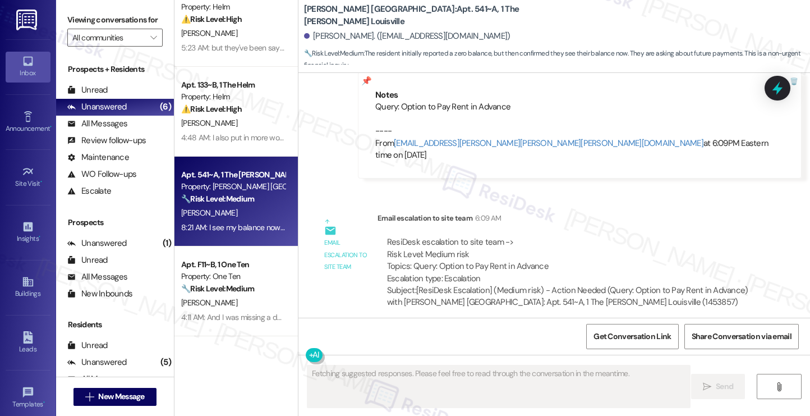
type textarea "Hi {{first_name}}, I understand you've had work orders canceled. I'll look into…"
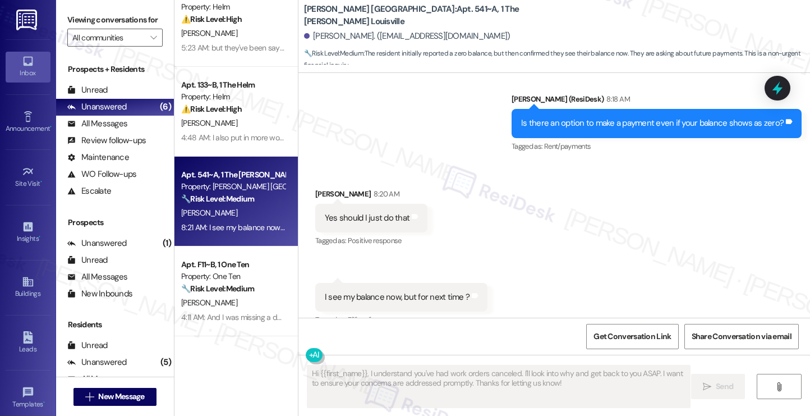
scroll to position [1087, 0]
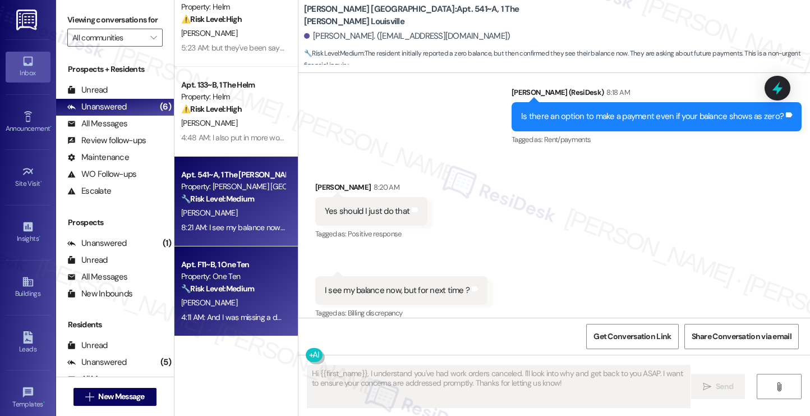
click at [226, 284] on strong "🔧 Risk Level: Medium" at bounding box center [217, 288] width 73 height 10
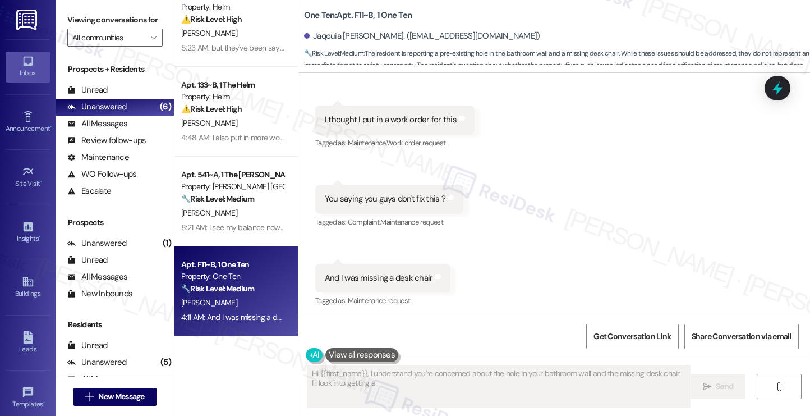
scroll to position [0, 0]
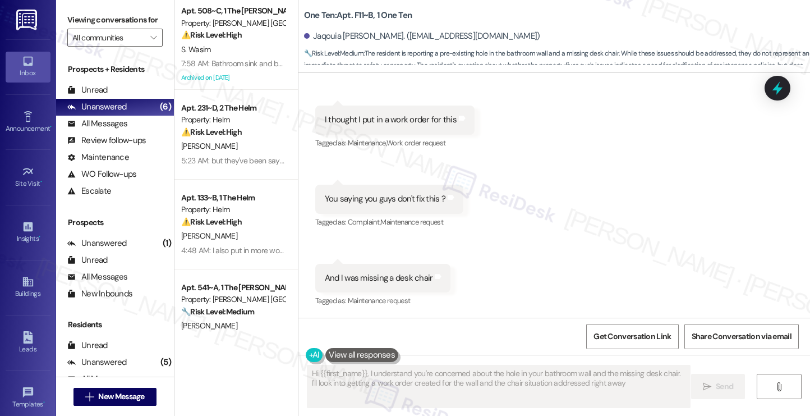
type textarea "Hi {{first_name}}, I understand you're concerned about the hole in your bathroo…"
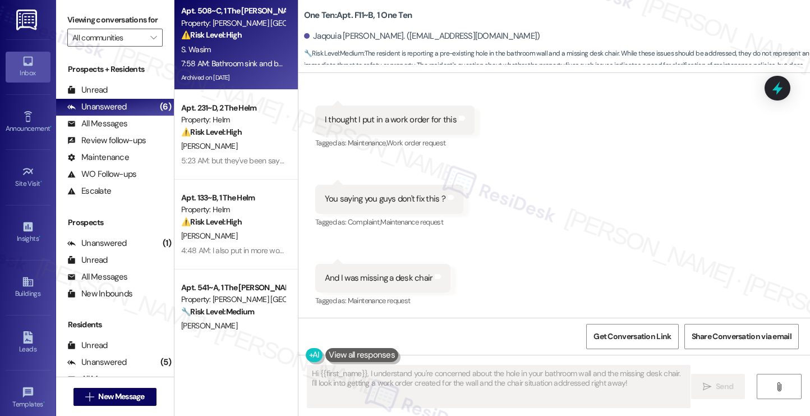
click at [228, 70] on div "7:58 AM: Bathroom sink and bathtub drainage both are not working. Pls and Ty 7:…" at bounding box center [233, 64] width 106 height 14
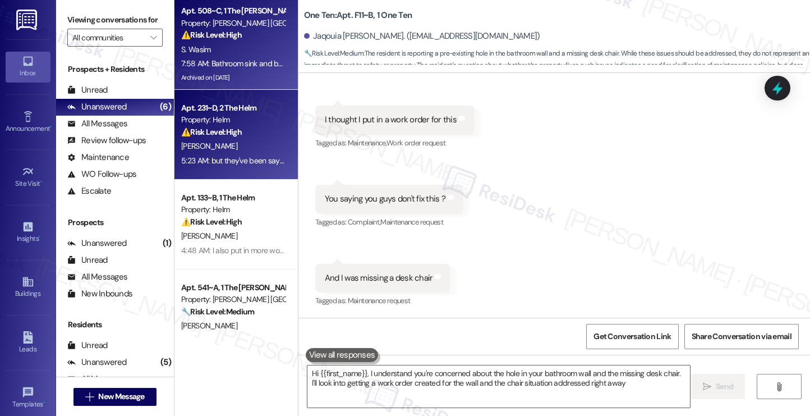
type textarea "Hi {{first_name}}, I understand you're concerned about the hole in your bathroo…"
click at [224, 98] on div "Apt. 231~D, 2 The Helm Property: Helm ⚠️ Risk Level: High The resident indicate…" at bounding box center [236, 135] width 123 height 90
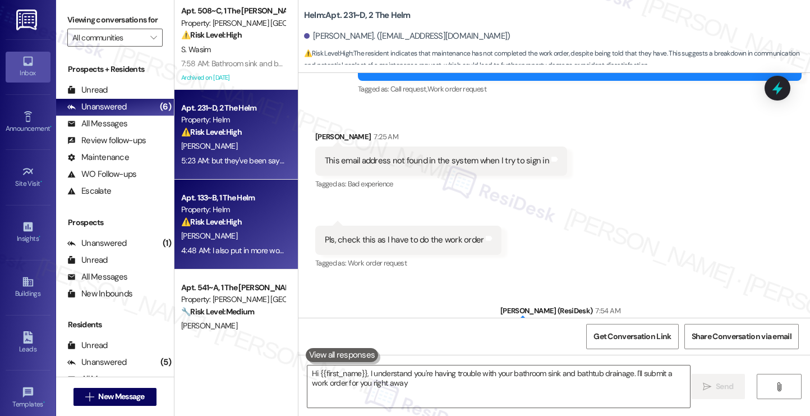
scroll to position [425, 0]
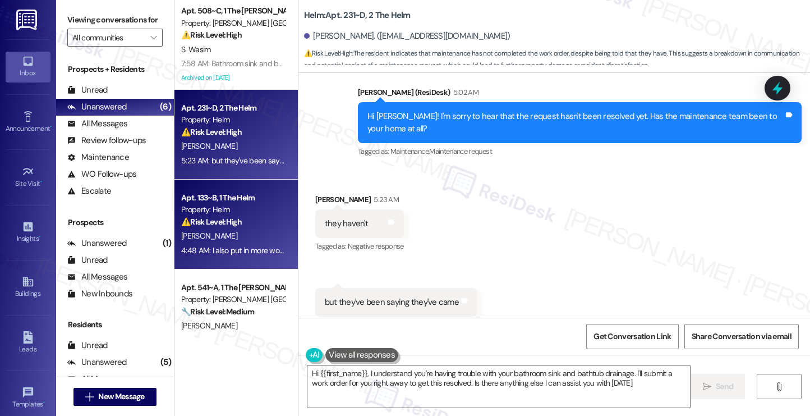
type textarea "Hi {{first_name}}, I understand you're having trouble with your bathroom sink a…"
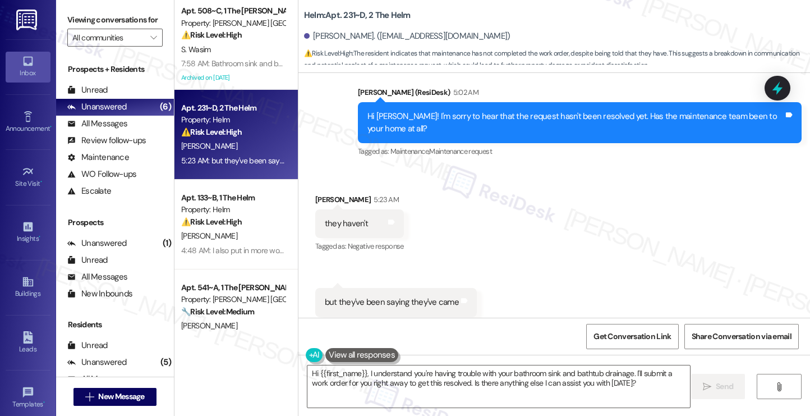
scroll to position [113, 0]
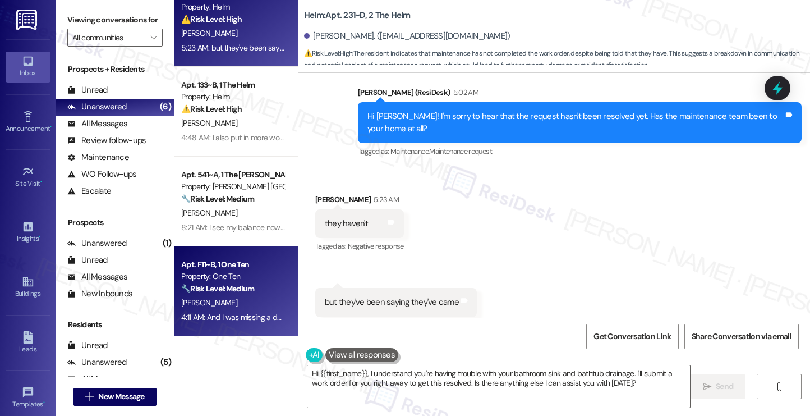
click at [205, 262] on div "Apt. F11~B, 1 One Ten" at bounding box center [233, 265] width 104 height 12
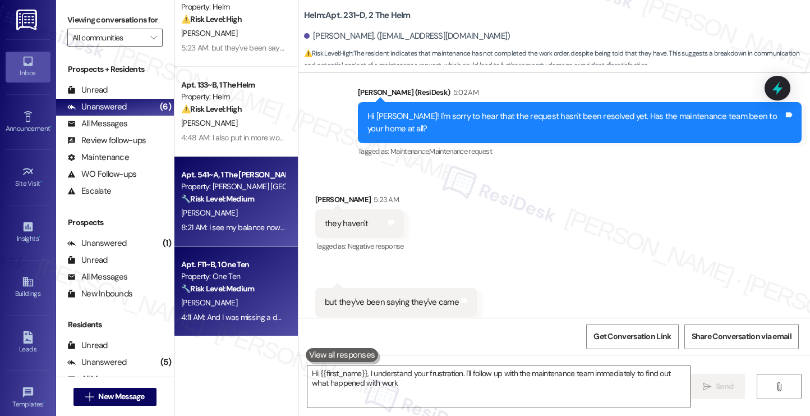
type textarea "Hi {{first_name}}, I understand your frustration. I'll follow up with the maint…"
click at [222, 185] on div "Property: [PERSON_NAME] [GEOGRAPHIC_DATA]" at bounding box center [233, 187] width 104 height 12
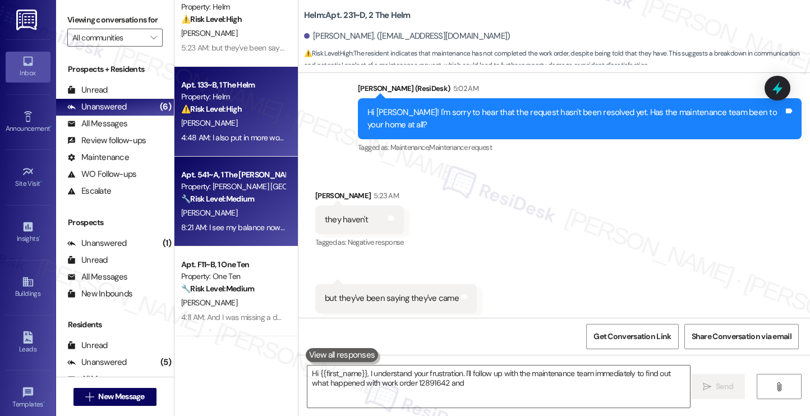
type textarea "Hi {{first_name}}, I understand your frustration. I'll follow up with the maint…"
click at [227, 139] on div "4:48 AM: I also put in more work orders but they canceled them without even com…" at bounding box center [358, 137] width 355 height 10
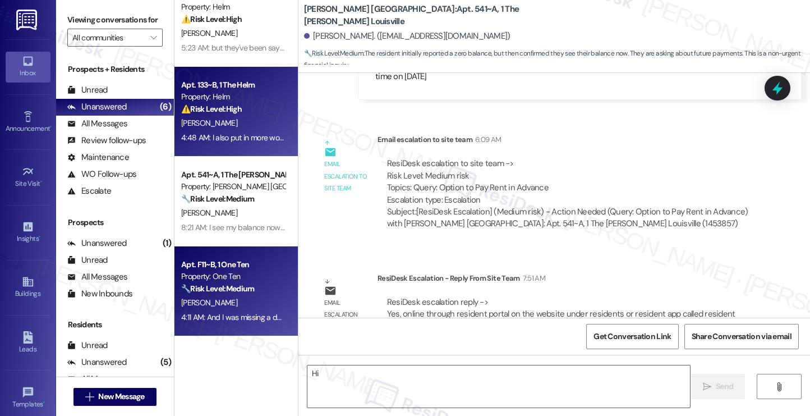
scroll to position [412, 0]
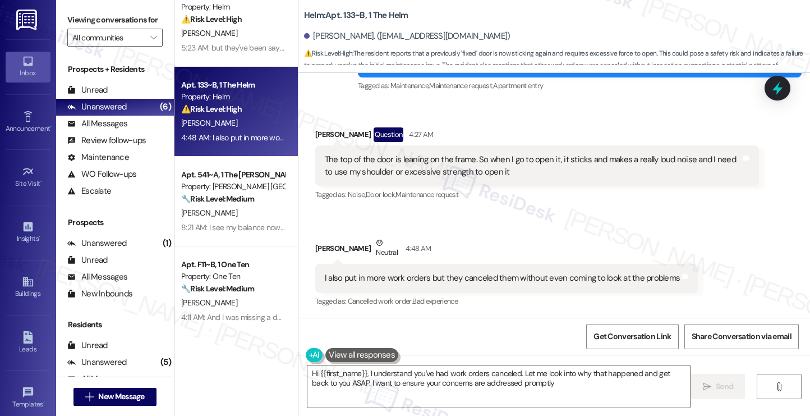
type textarea "Hi {{first_name}}, I understand you've had work orders canceled. Let me look in…"
